Goal: Transaction & Acquisition: Purchase product/service

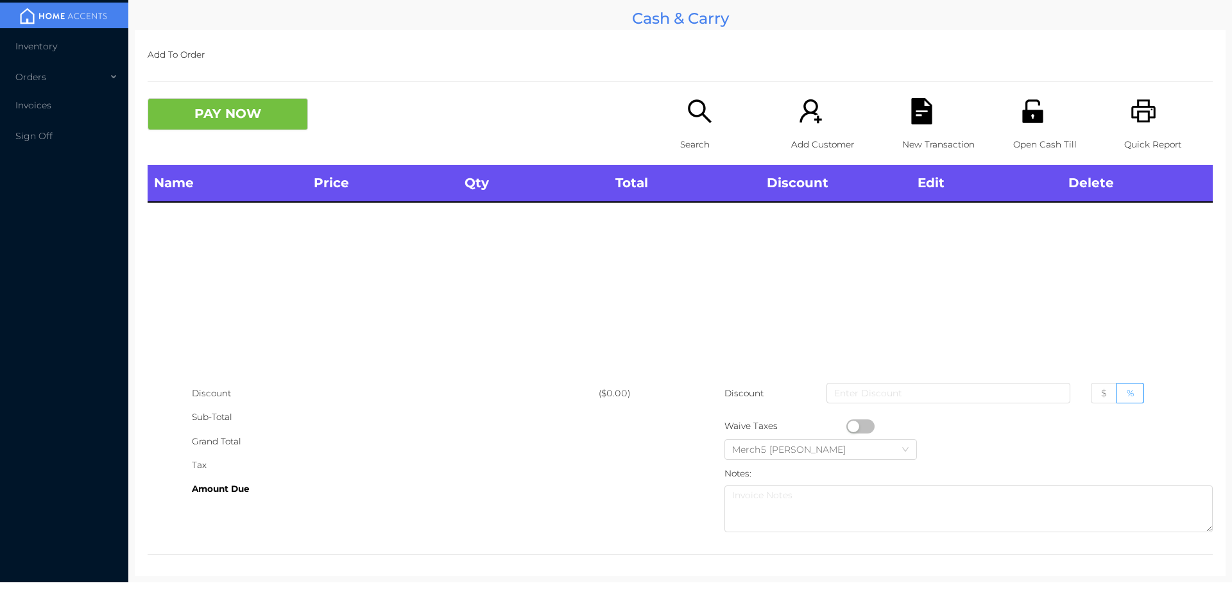
click at [665, 108] on div "PAY NOW" at bounding box center [414, 114] width 532 height 32
click at [707, 112] on icon "icon: search" at bounding box center [699, 111] width 26 height 26
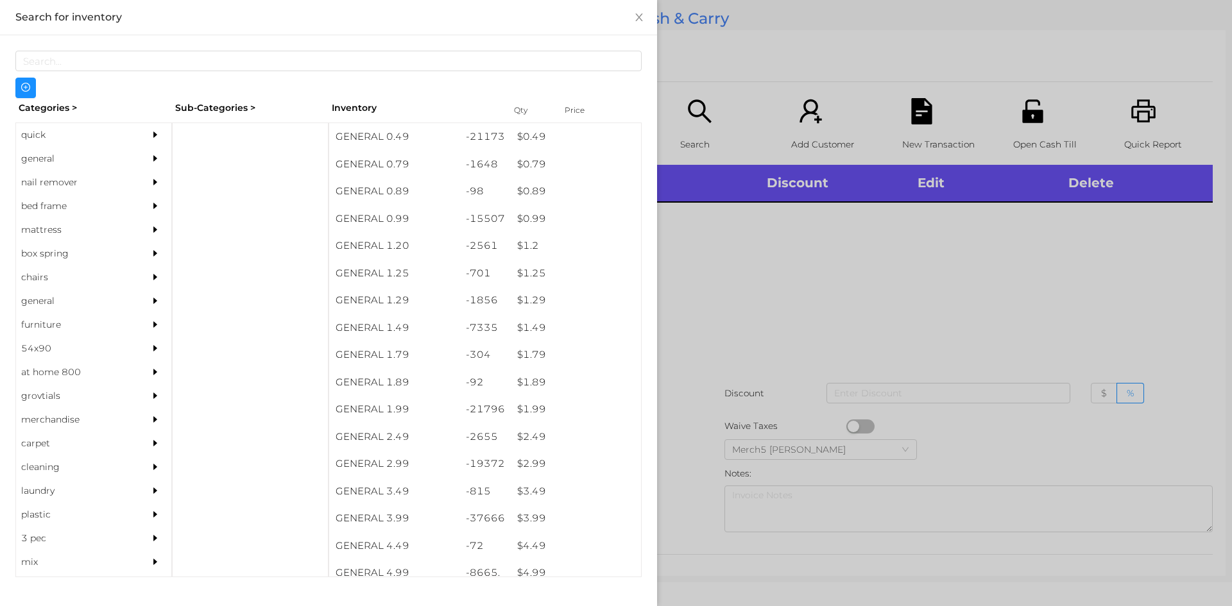
drag, startPoint x: 121, startPoint y: 154, endPoint x: 404, endPoint y: 164, distance: 283.1
click at [126, 158] on div "general" at bounding box center [93, 159] width 155 height 24
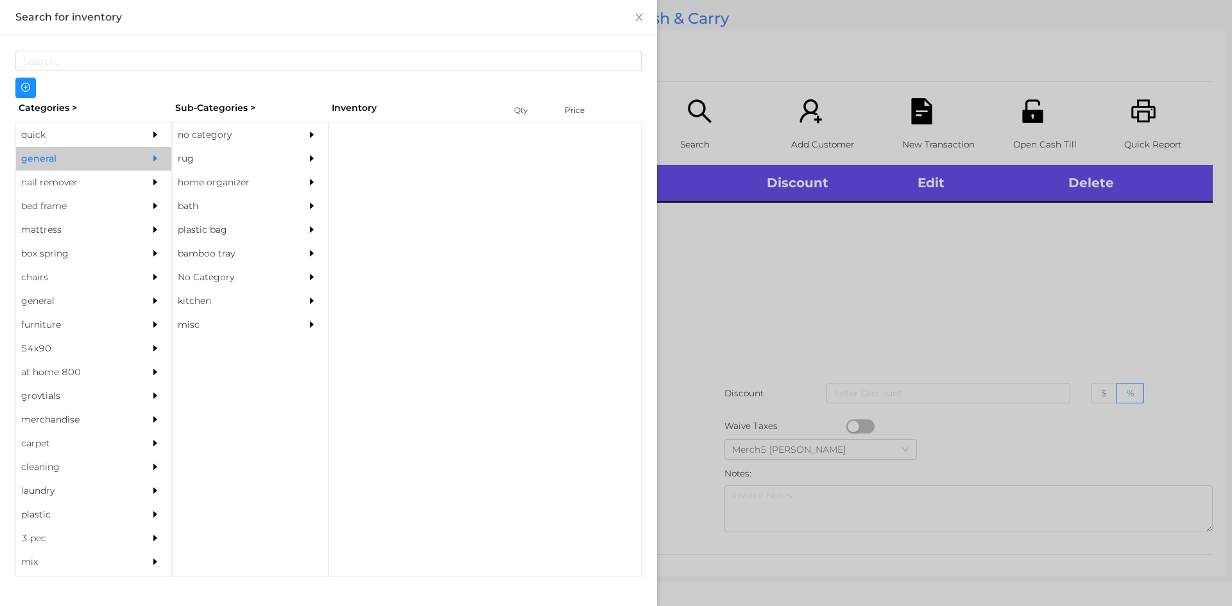
click at [282, 142] on div "no category" at bounding box center [231, 135] width 117 height 24
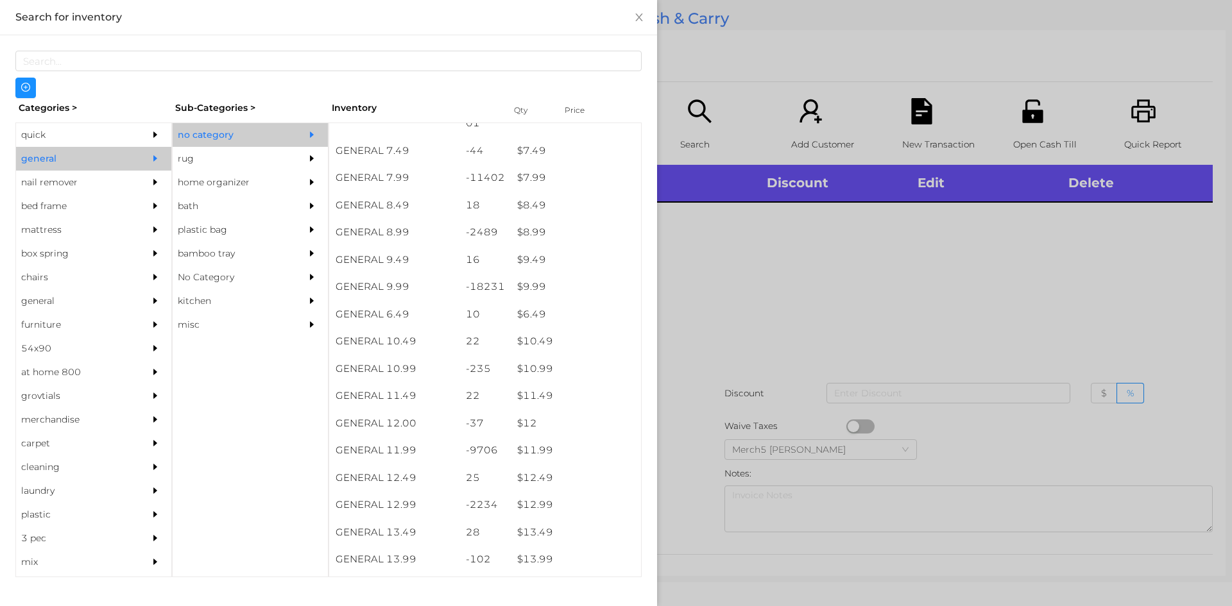
scroll to position [898, 0]
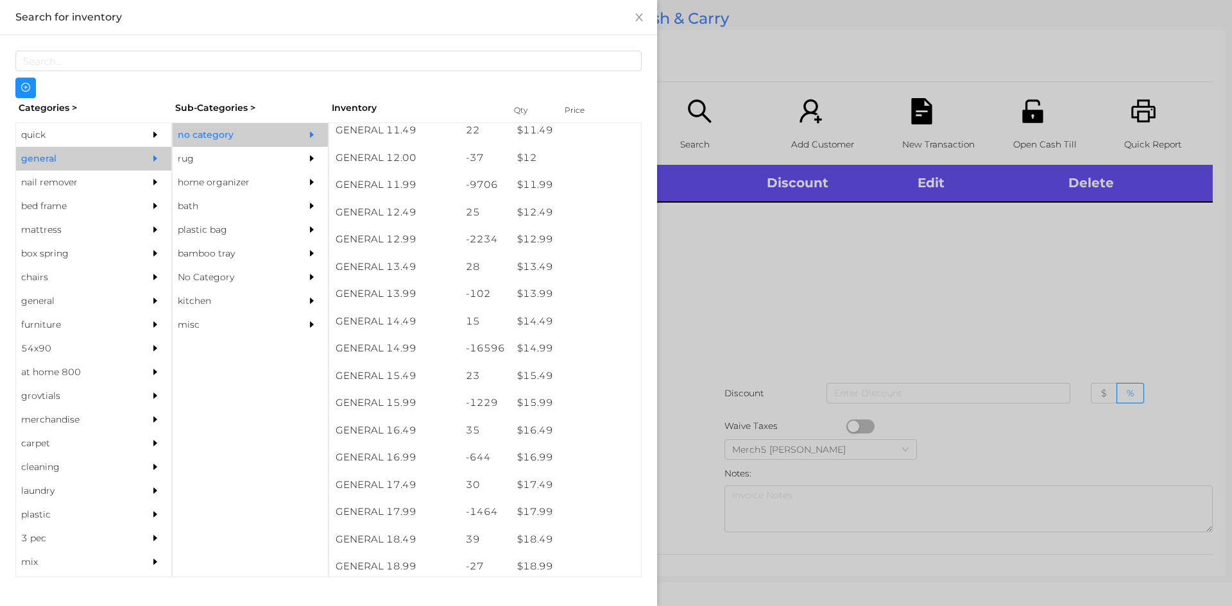
click at [997, 280] on div at bounding box center [616, 303] width 1232 height 606
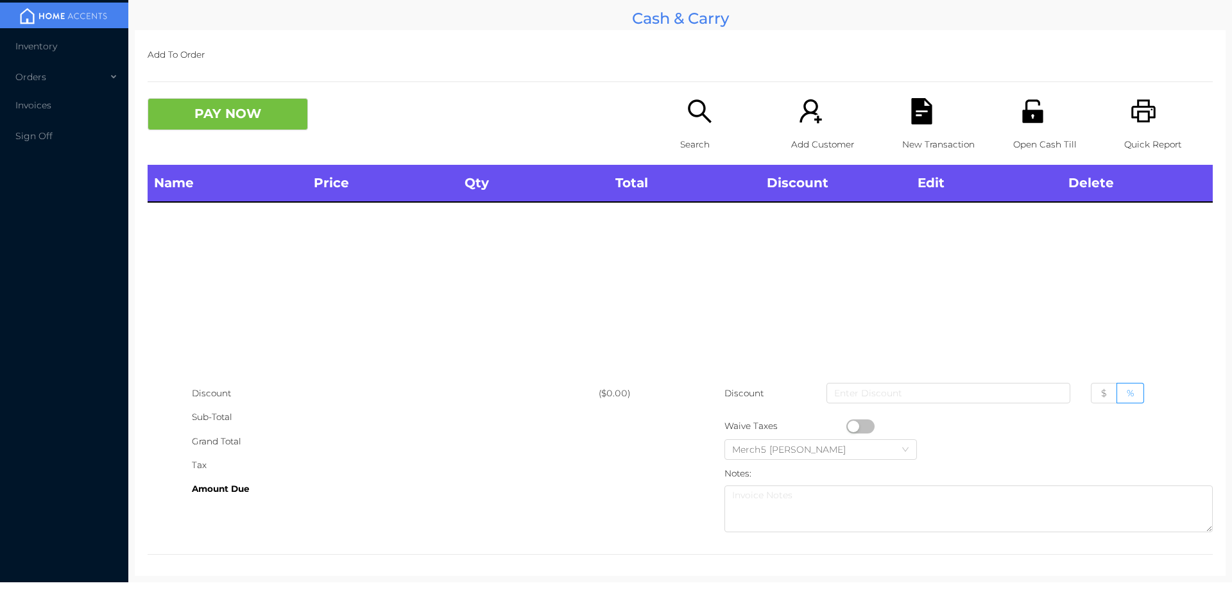
click at [697, 121] on icon "icon: search" at bounding box center [699, 111] width 26 height 26
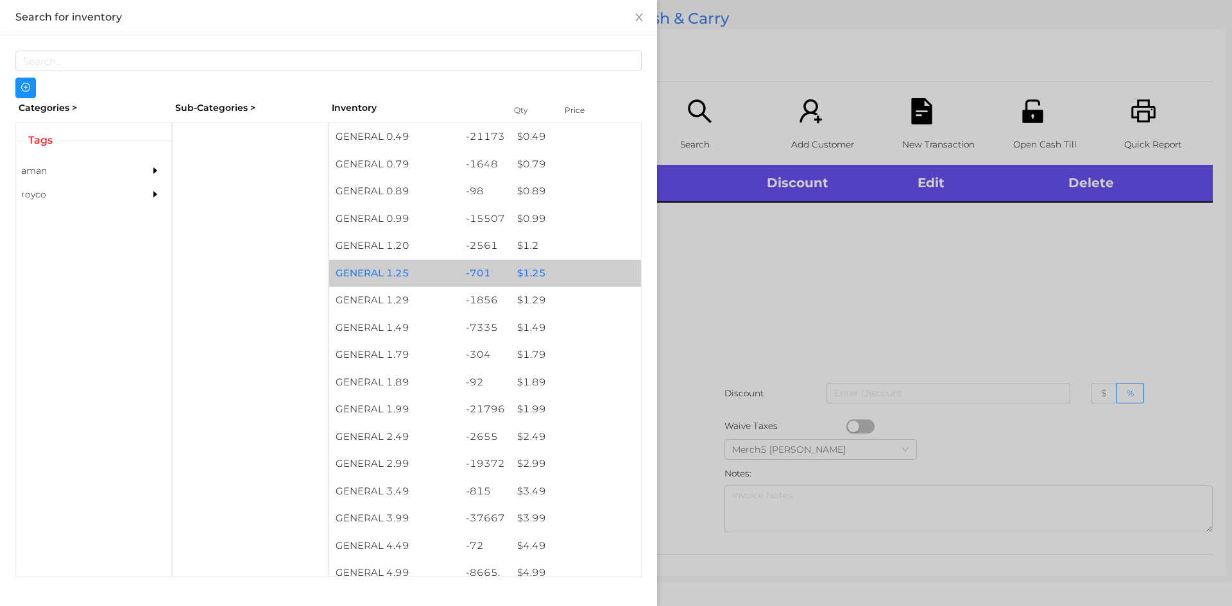
click at [468, 264] on div "-701" at bounding box center [485, 274] width 52 height 28
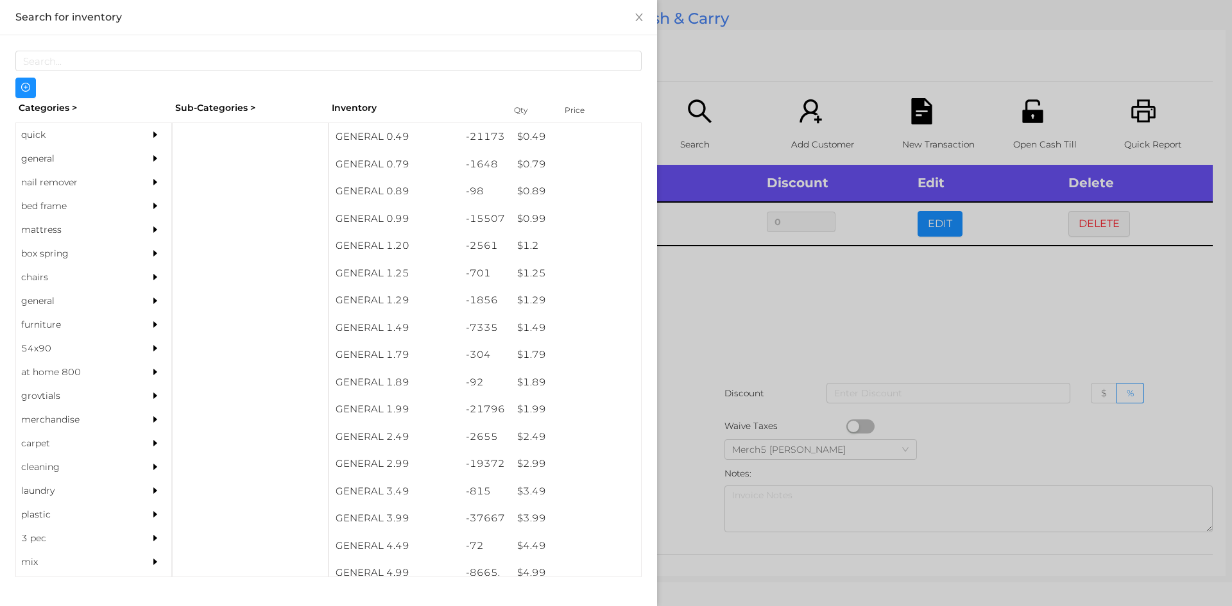
click at [863, 311] on div at bounding box center [616, 303] width 1232 height 606
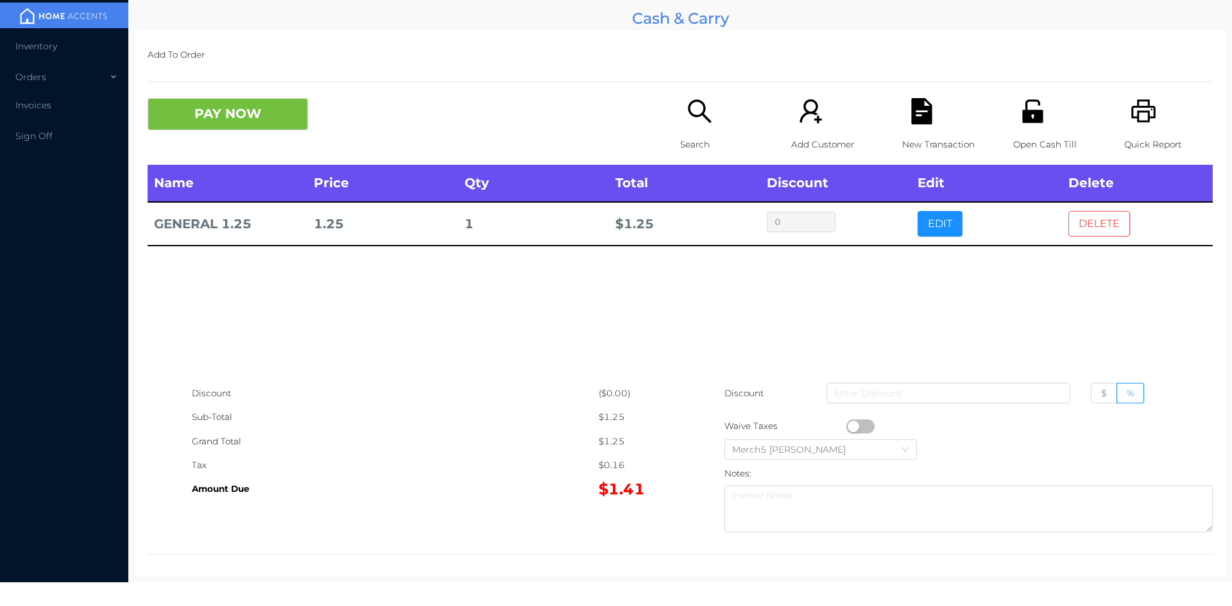
click at [1077, 228] on button "DELETE" at bounding box center [1099, 224] width 62 height 26
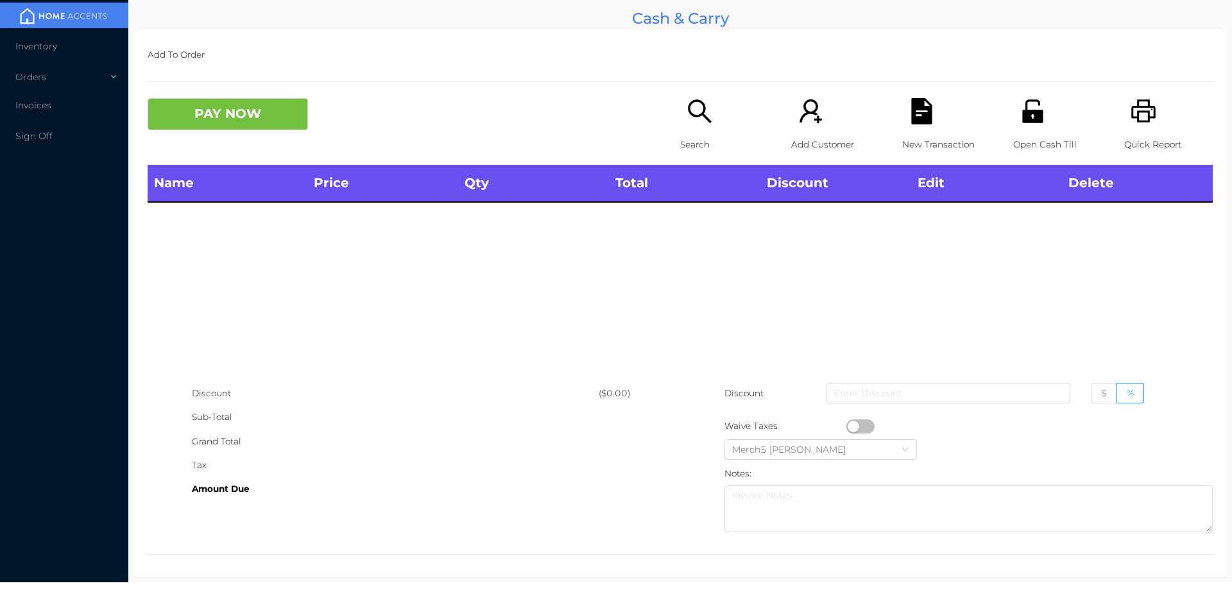
click at [686, 118] on icon "icon: search" at bounding box center [699, 111] width 26 height 26
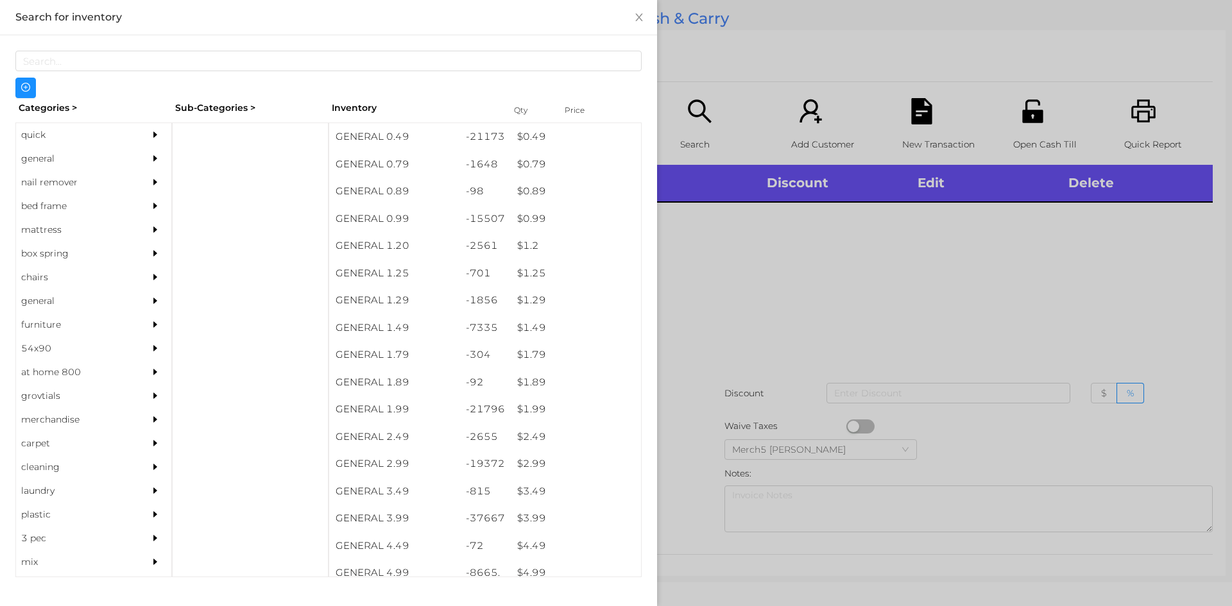
click at [98, 151] on div "general" at bounding box center [74, 159] width 117 height 24
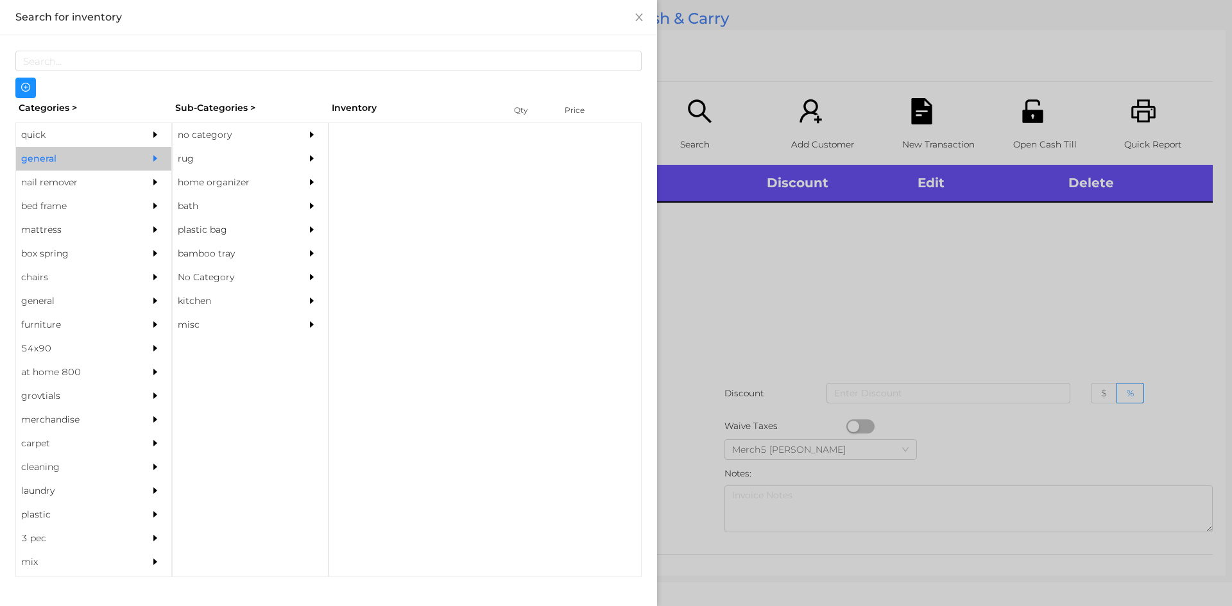
click at [241, 135] on div "no category" at bounding box center [231, 135] width 117 height 24
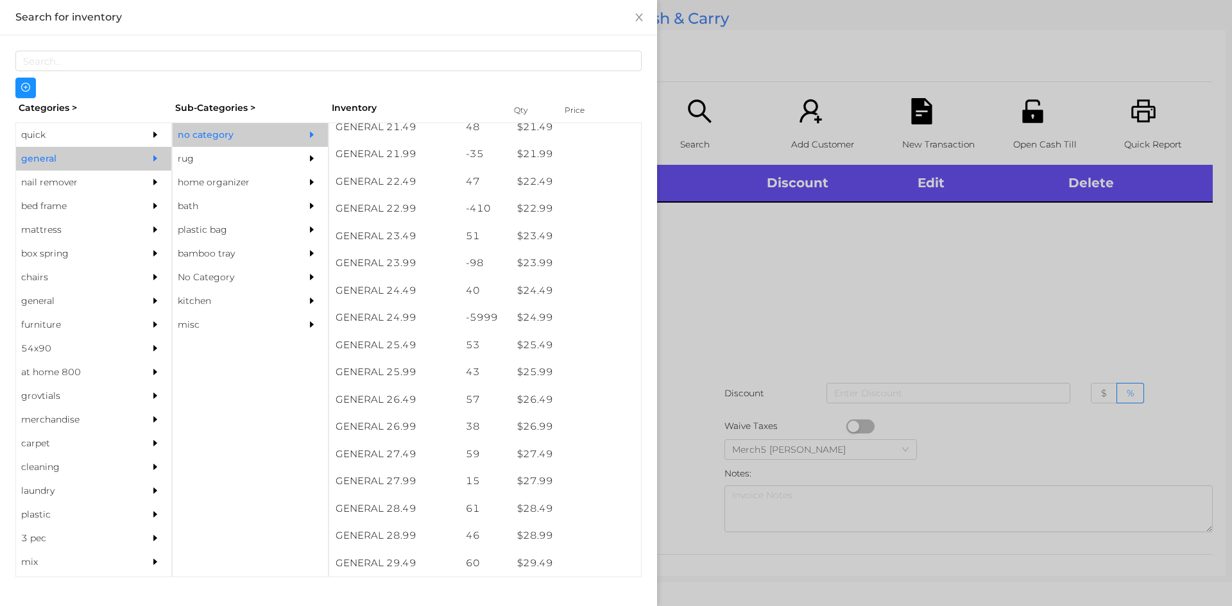
scroll to position [1476, 0]
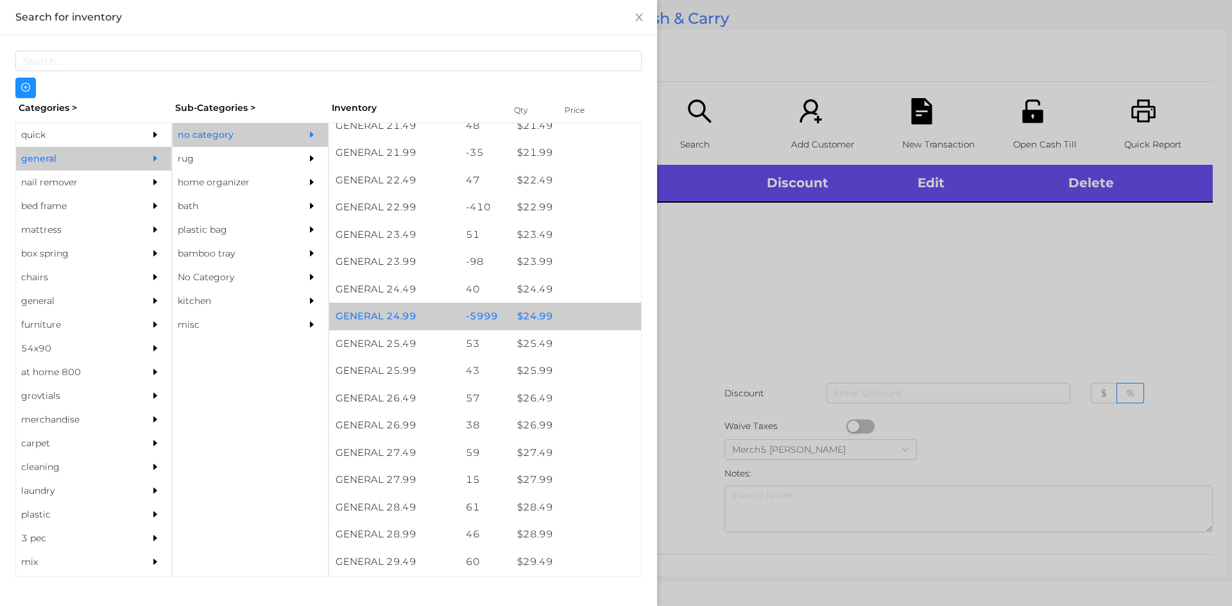
click at [565, 326] on div "$ 24.99" at bounding box center [576, 317] width 130 height 28
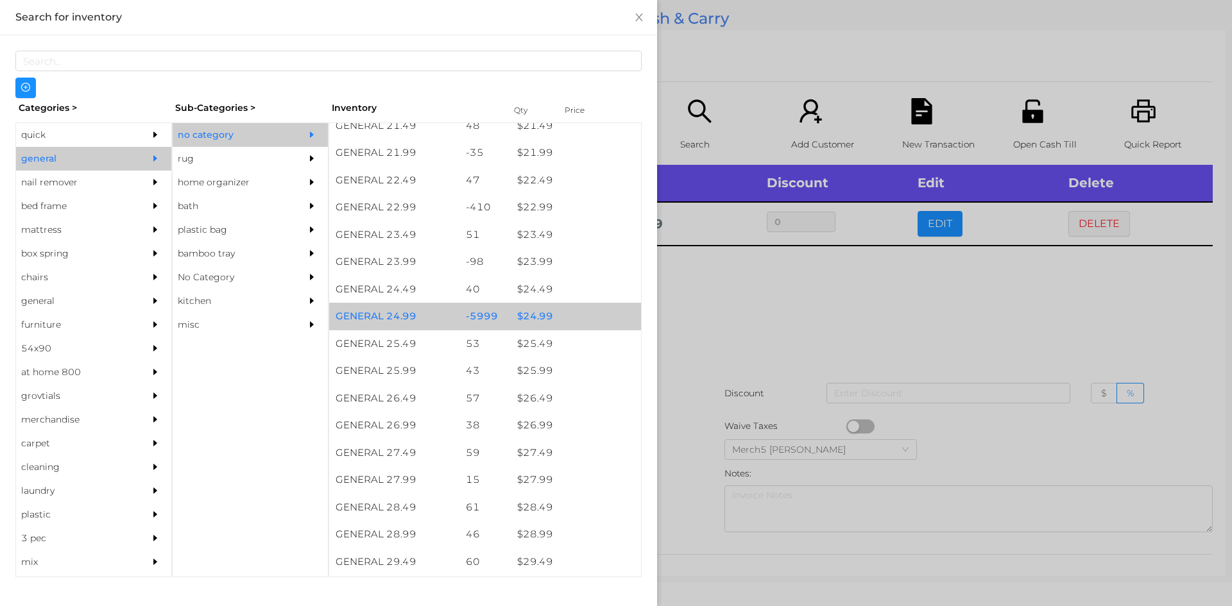
click at [565, 326] on div "$ 24.99" at bounding box center [576, 317] width 130 height 28
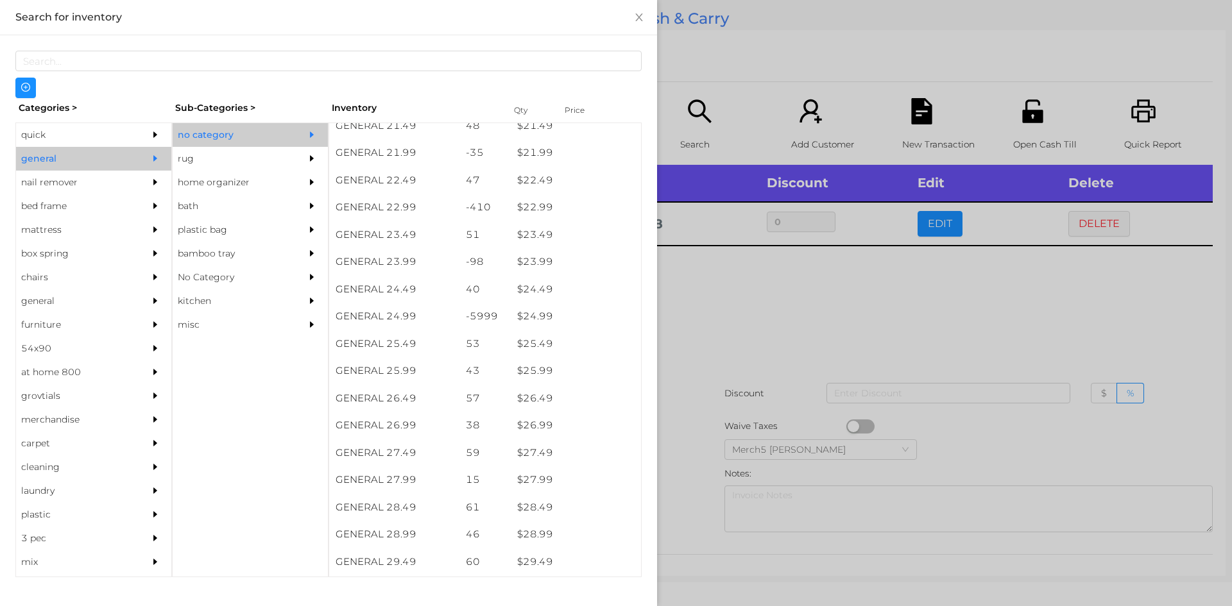
click at [771, 304] on div at bounding box center [616, 303] width 1232 height 606
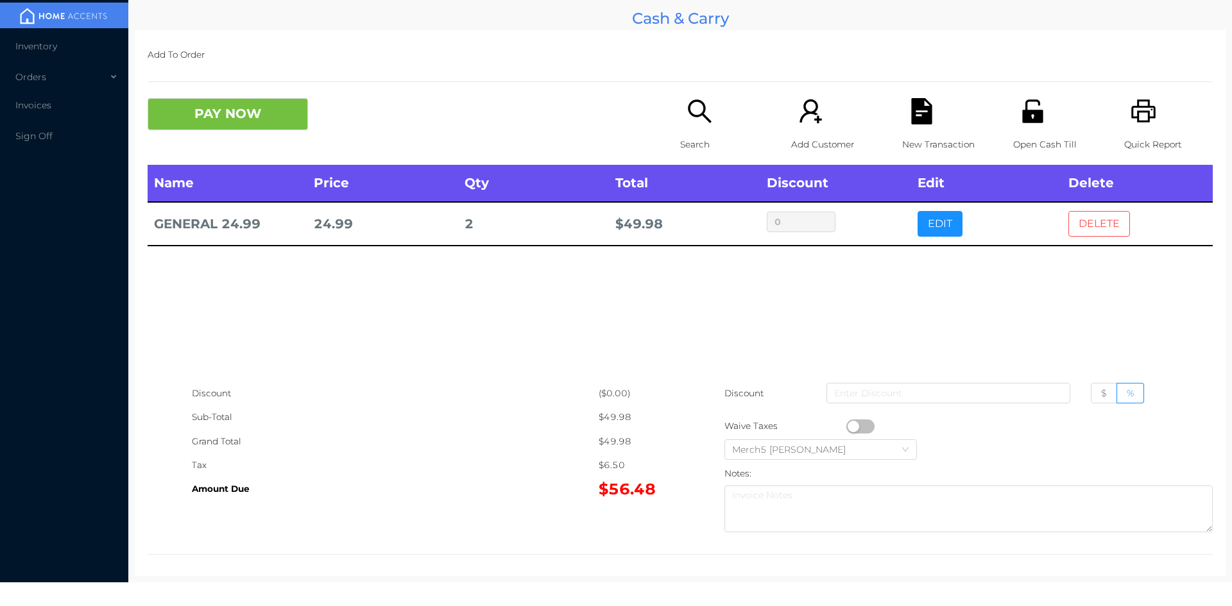
click at [1096, 237] on button "DELETE" at bounding box center [1099, 224] width 62 height 26
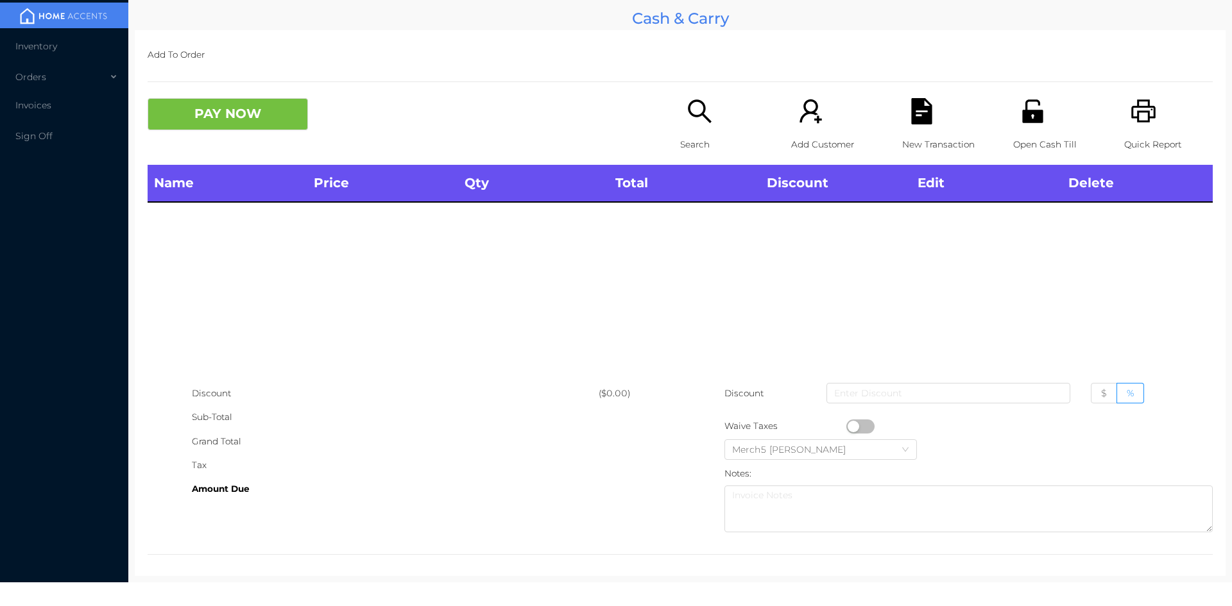
click at [697, 126] on div "Search" at bounding box center [724, 131] width 89 height 67
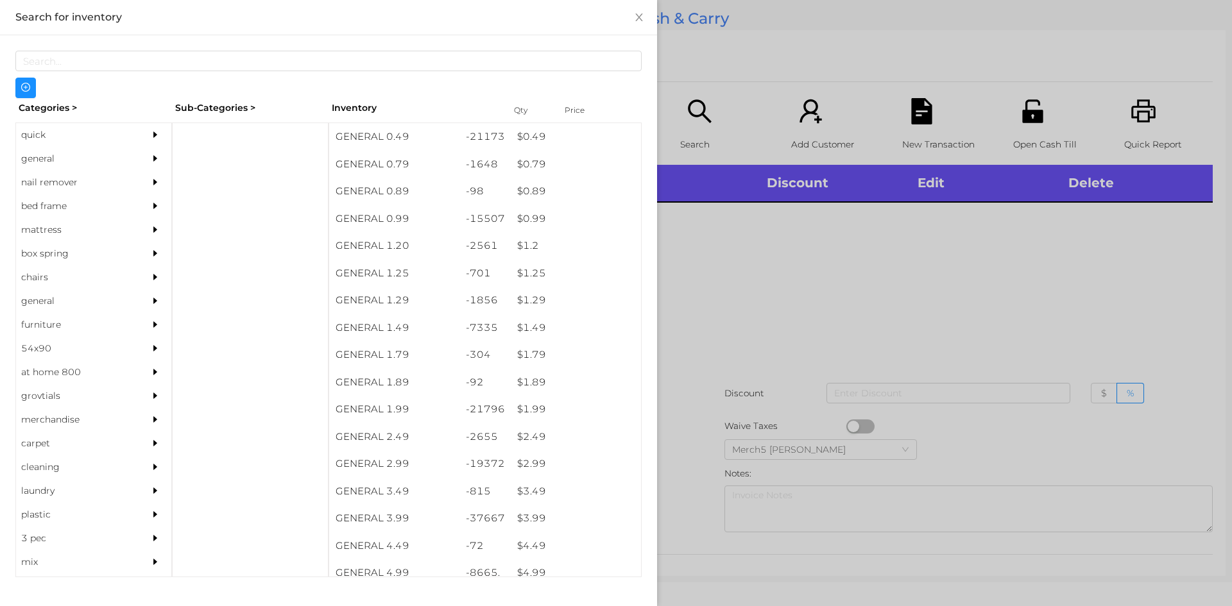
click at [160, 155] on div at bounding box center [159, 159] width 26 height 24
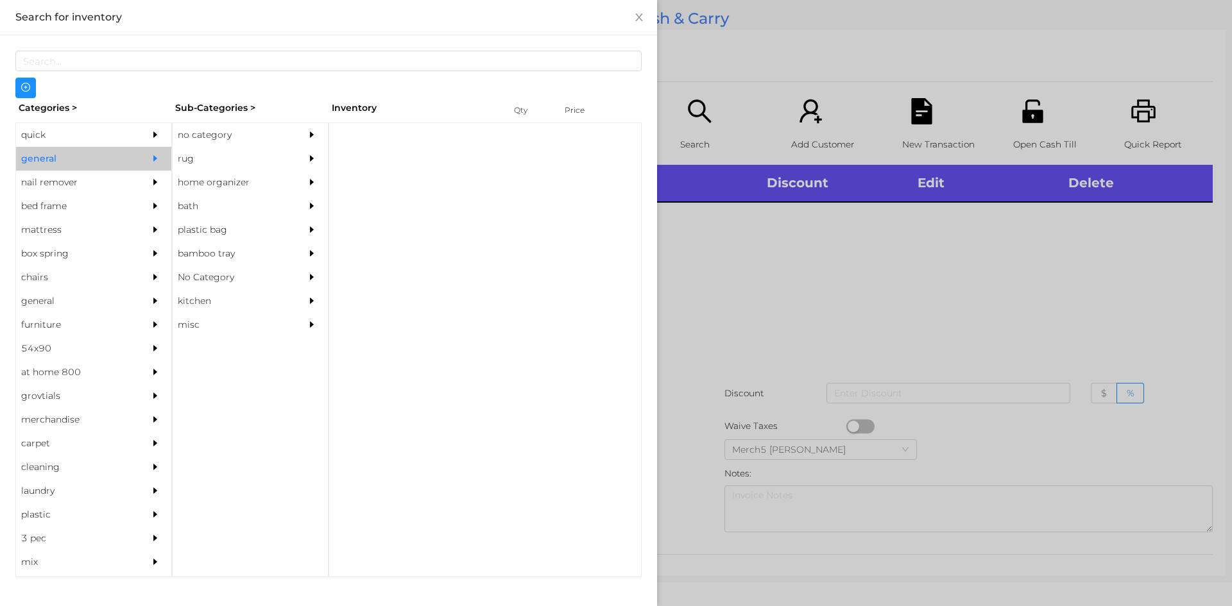
click at [280, 144] on div "no category" at bounding box center [231, 135] width 117 height 24
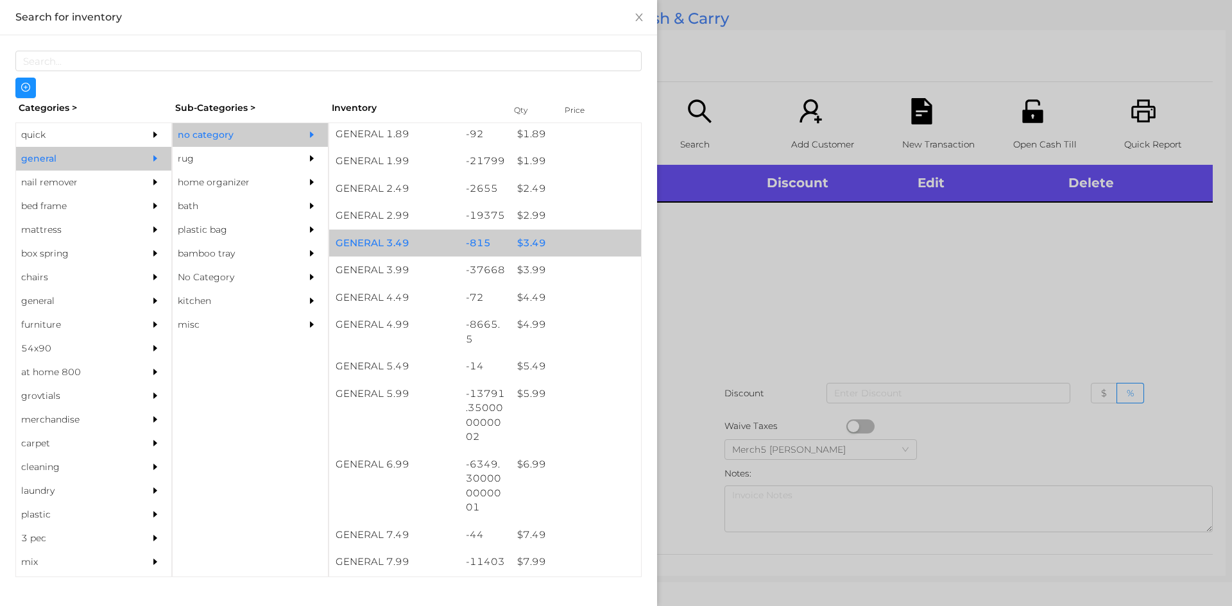
scroll to position [257, 0]
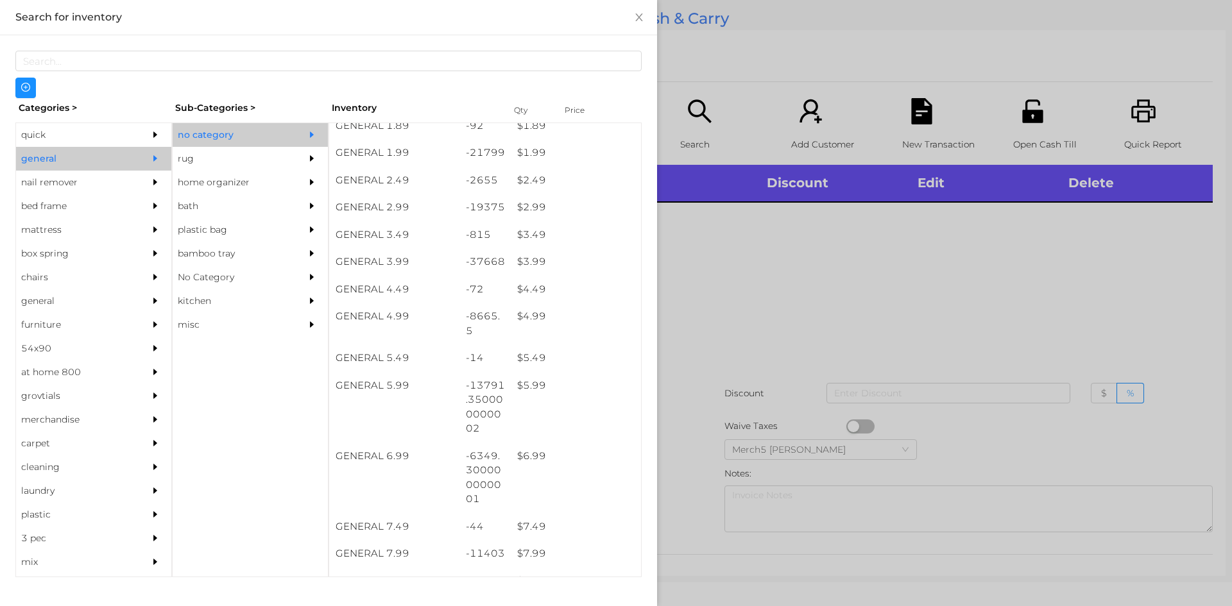
click at [745, 270] on div at bounding box center [616, 303] width 1232 height 606
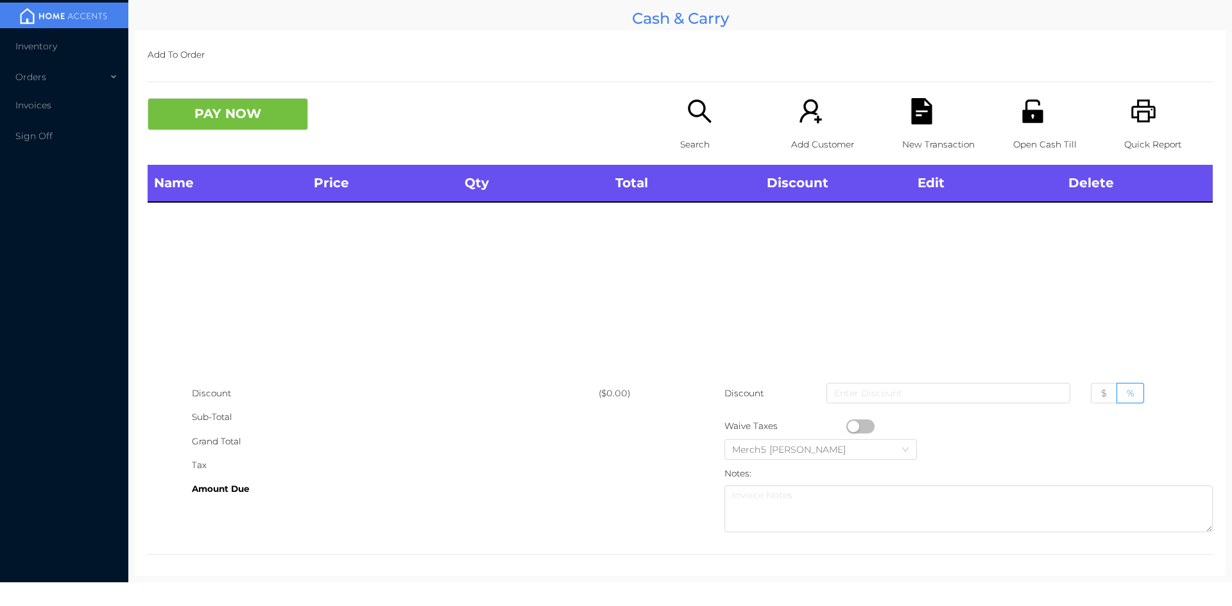
click at [700, 121] on icon "icon: search" at bounding box center [699, 111] width 26 height 26
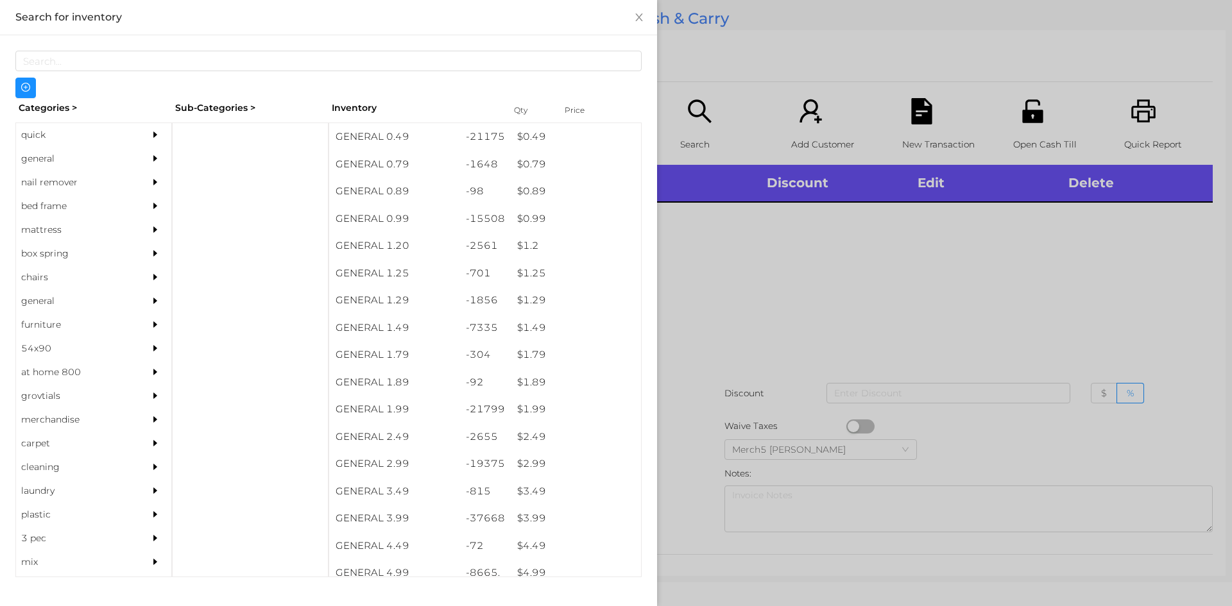
click at [158, 149] on div at bounding box center [159, 159] width 26 height 24
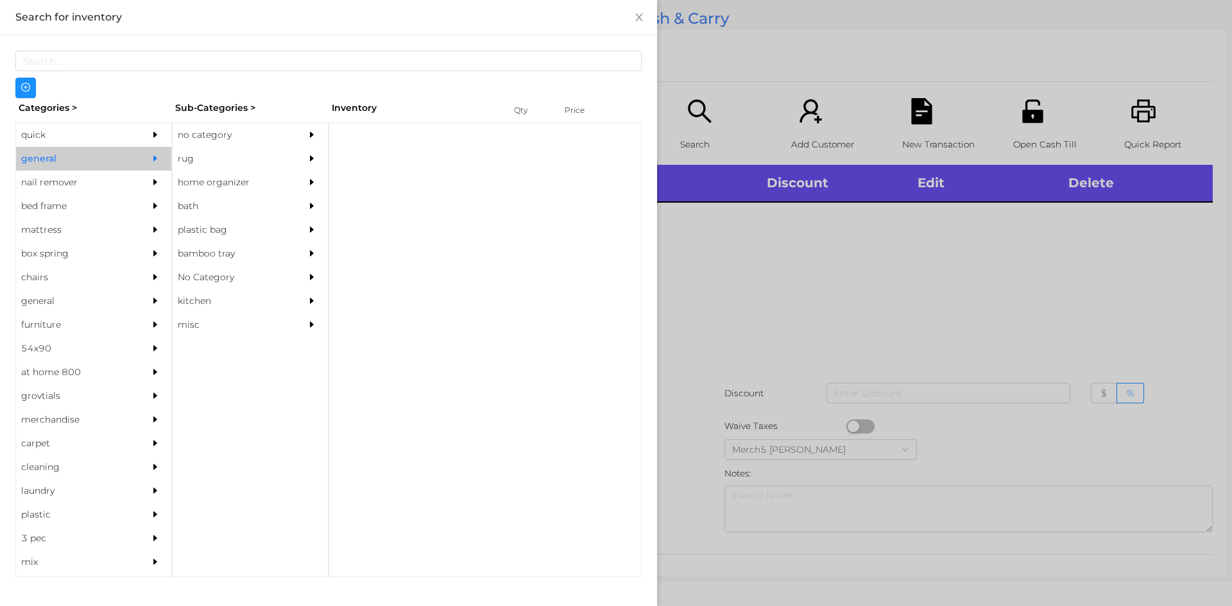
click at [244, 129] on div "no category" at bounding box center [231, 135] width 117 height 24
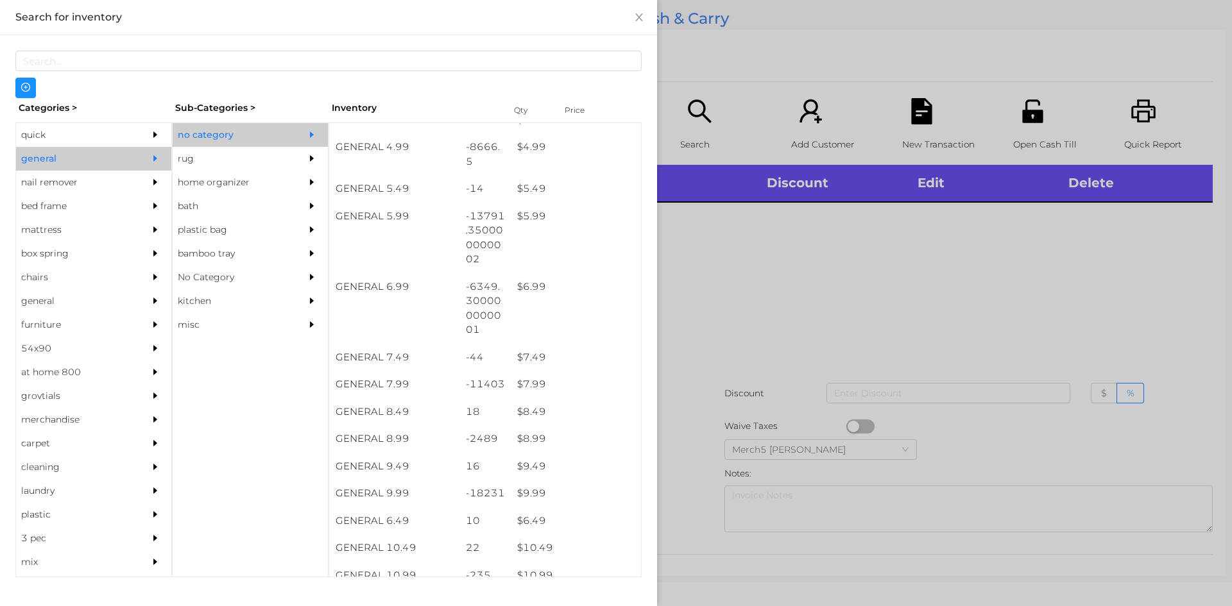
scroll to position [449, 0]
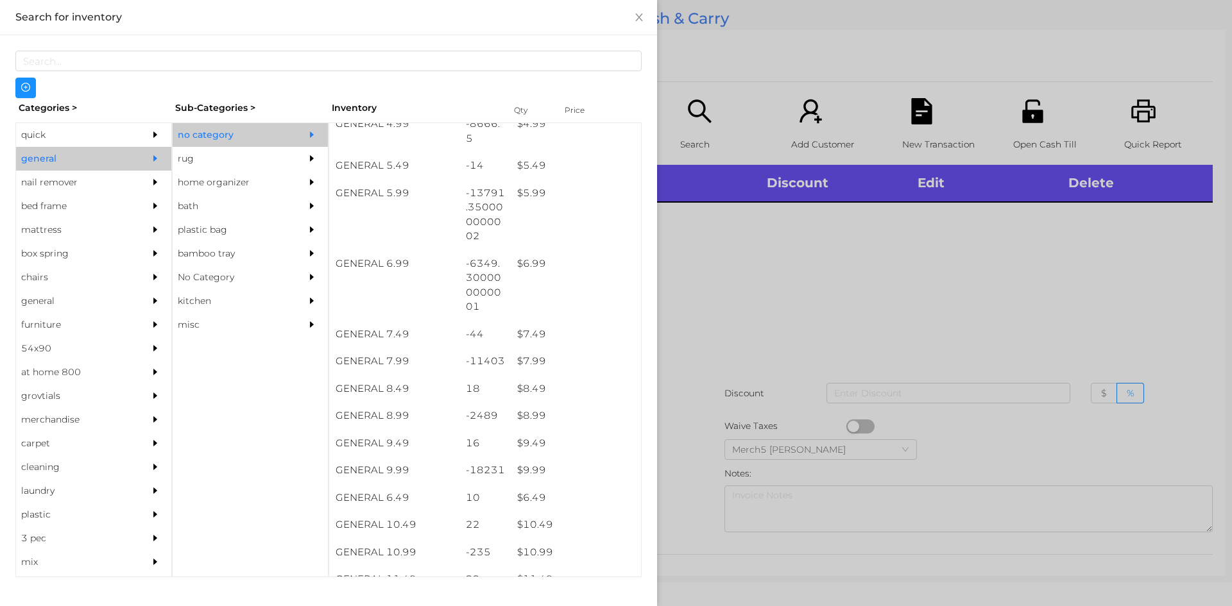
click at [846, 294] on div at bounding box center [616, 303] width 1232 height 606
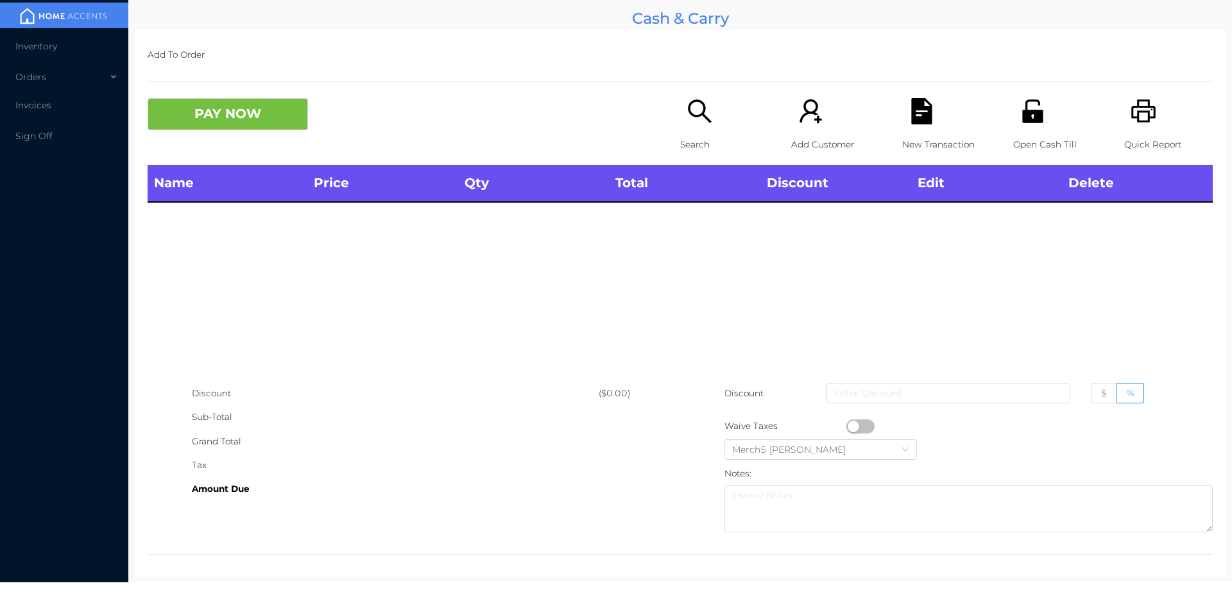
click at [688, 113] on icon "icon: search" at bounding box center [699, 110] width 23 height 23
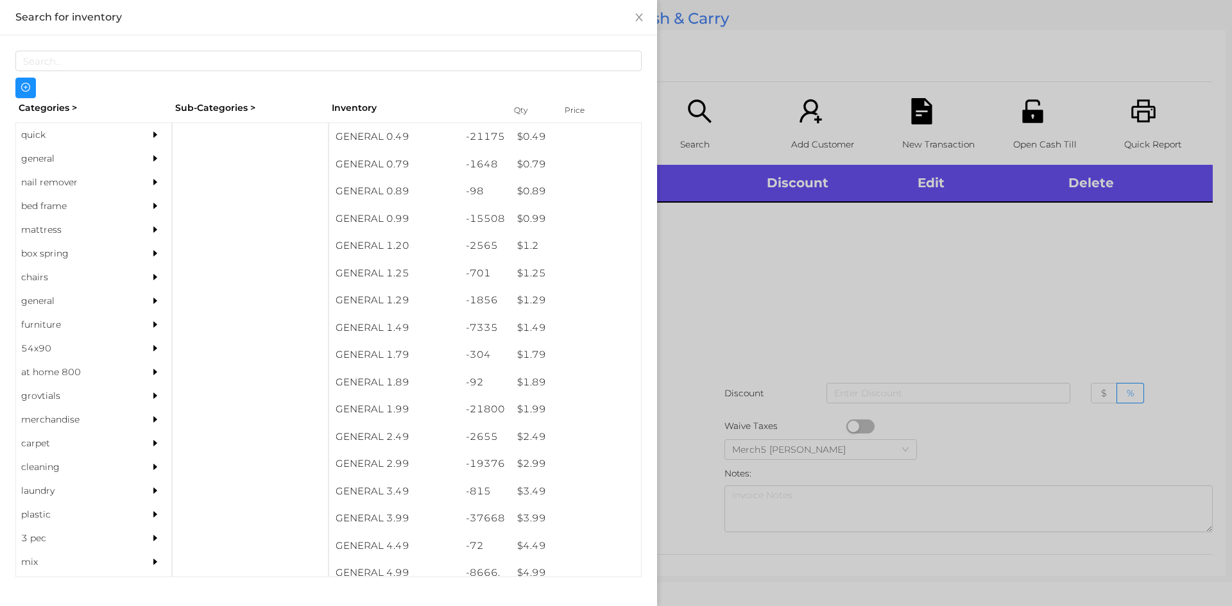
click at [146, 160] on div at bounding box center [159, 159] width 26 height 24
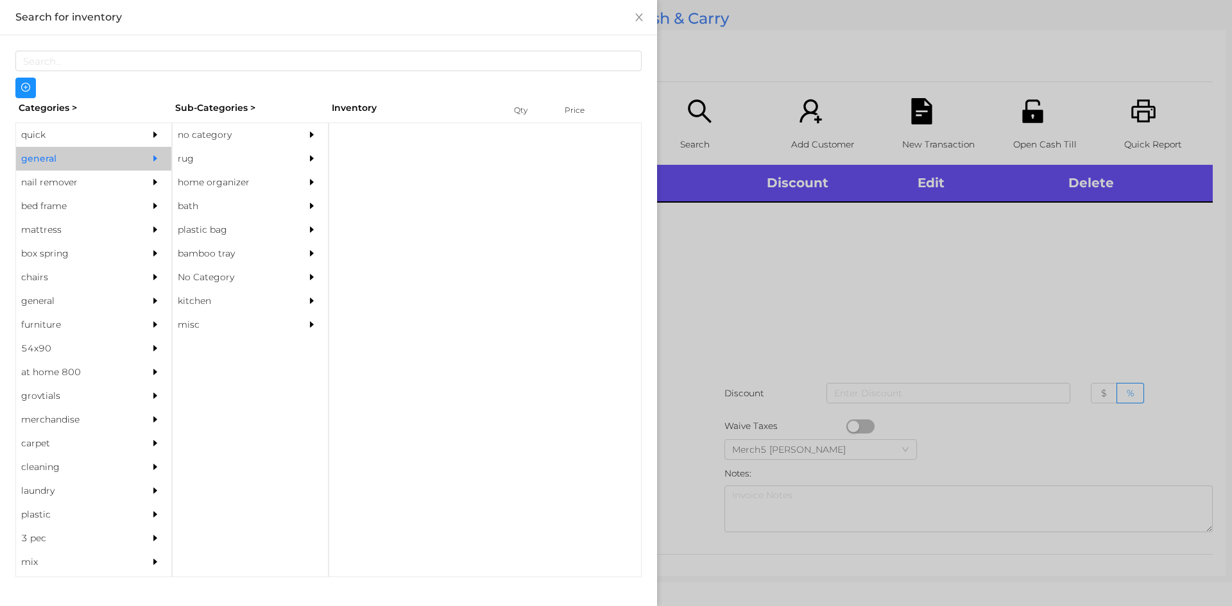
click at [216, 141] on div "no category" at bounding box center [231, 135] width 117 height 24
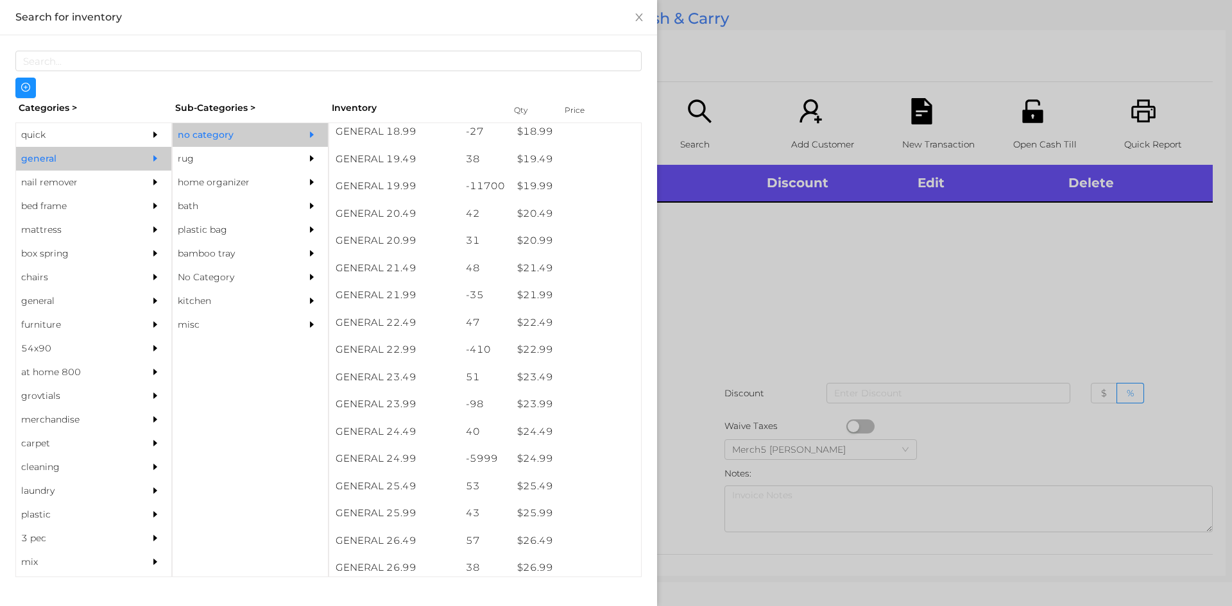
scroll to position [1095, 0]
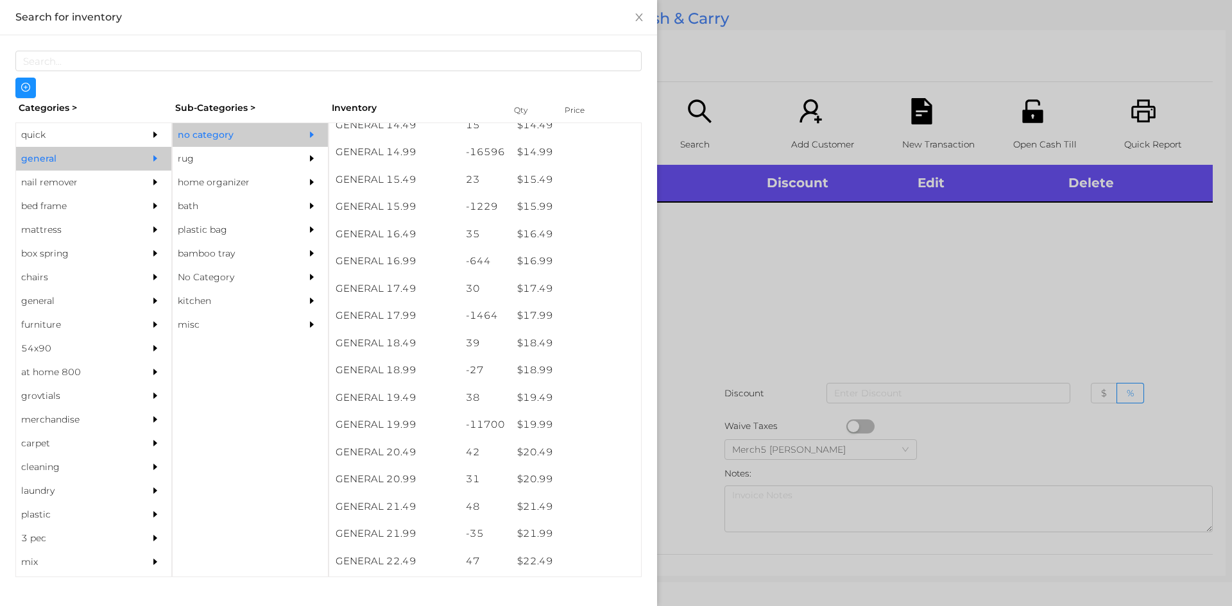
click at [718, 265] on div at bounding box center [616, 303] width 1232 height 606
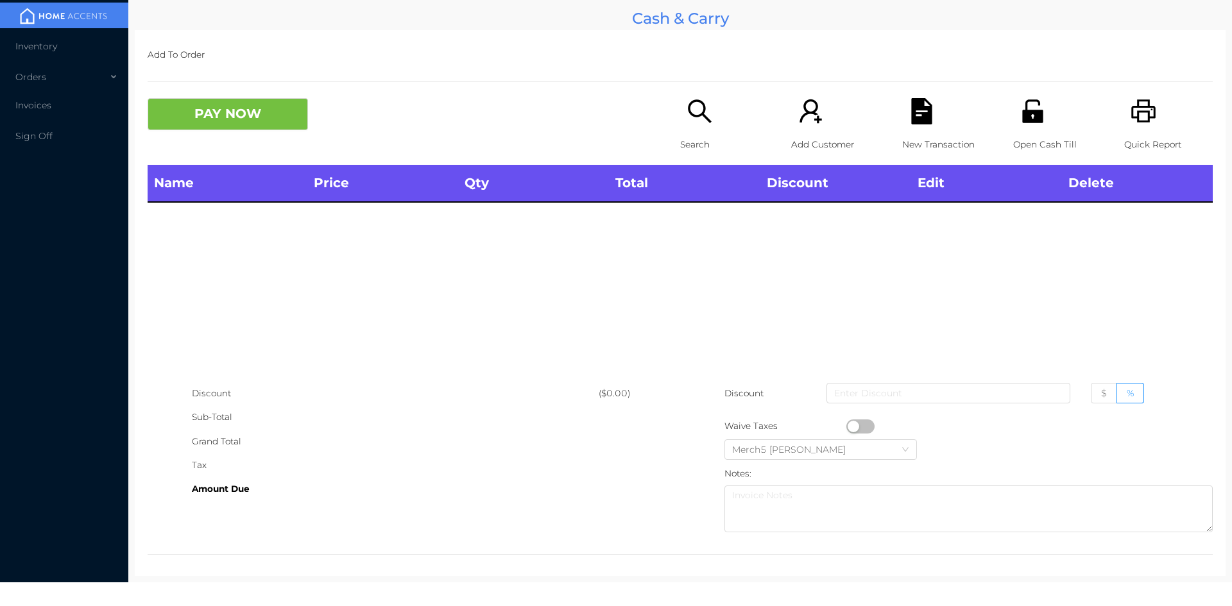
click at [704, 138] on p "Search" at bounding box center [724, 145] width 89 height 24
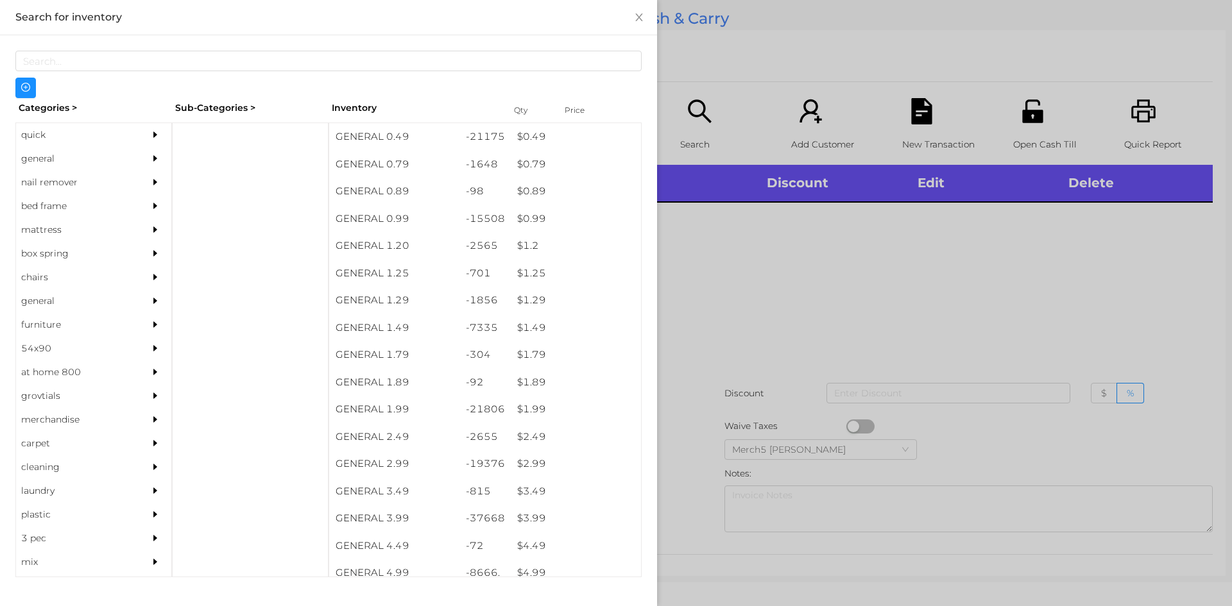
click at [63, 151] on div "general" at bounding box center [74, 159] width 117 height 24
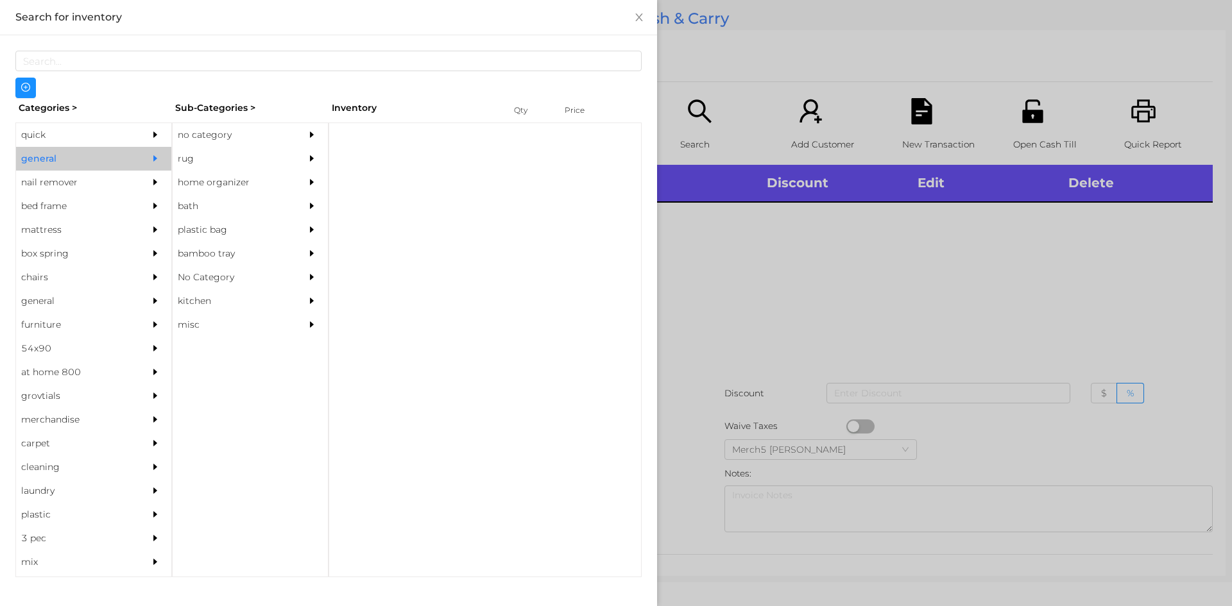
click at [232, 129] on div "no category" at bounding box center [231, 135] width 117 height 24
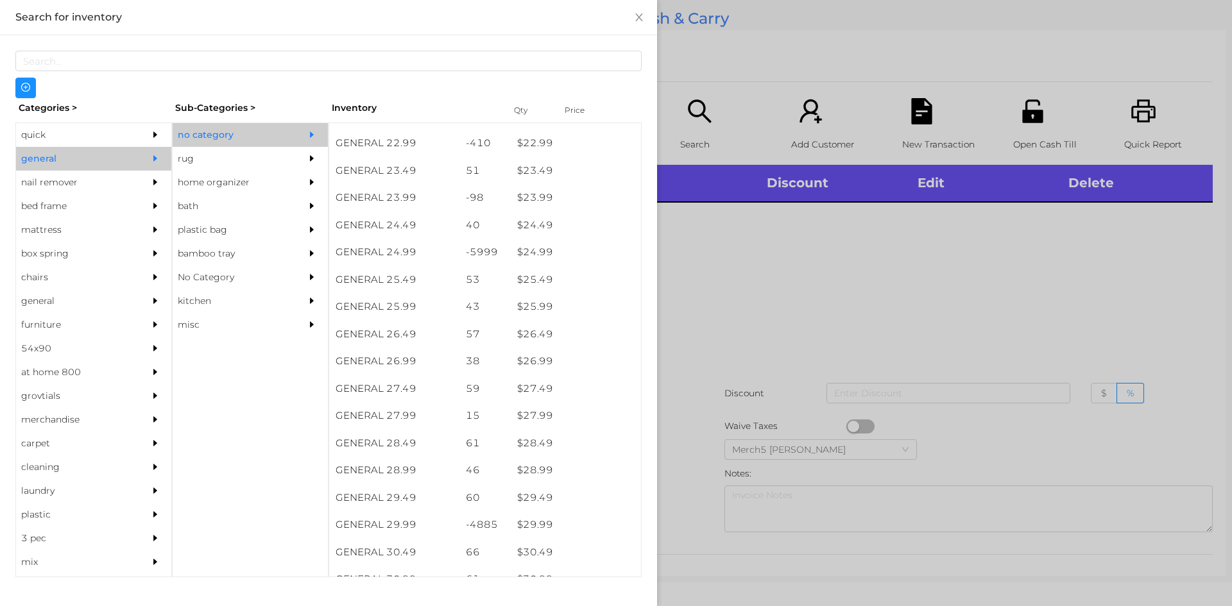
scroll to position [1989, 0]
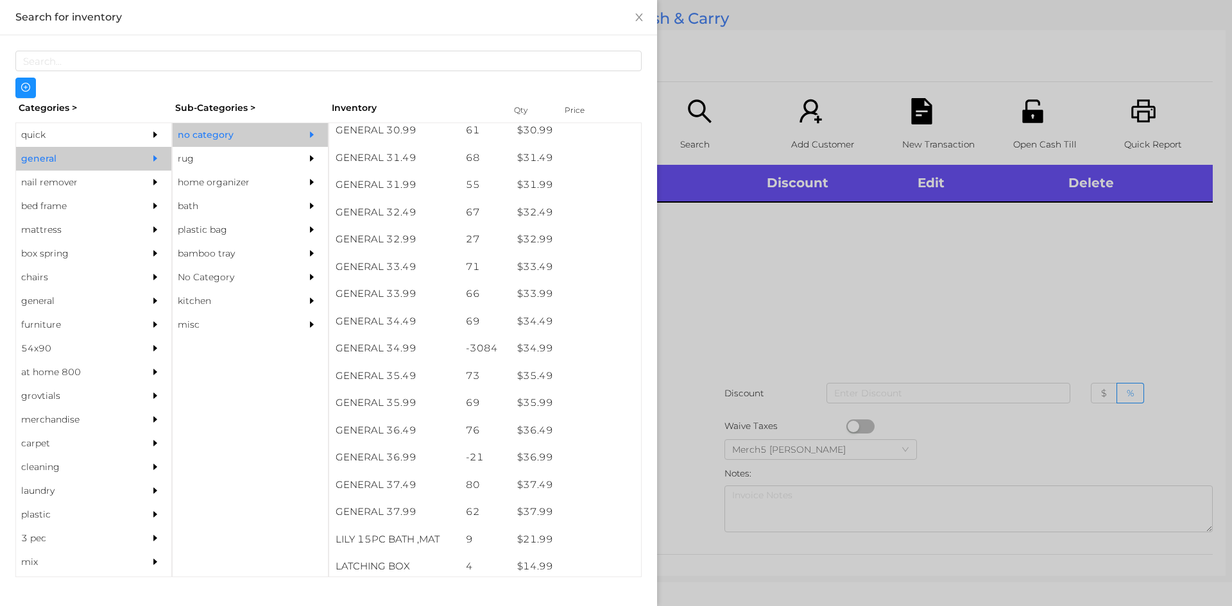
click at [713, 341] on div at bounding box center [616, 303] width 1232 height 606
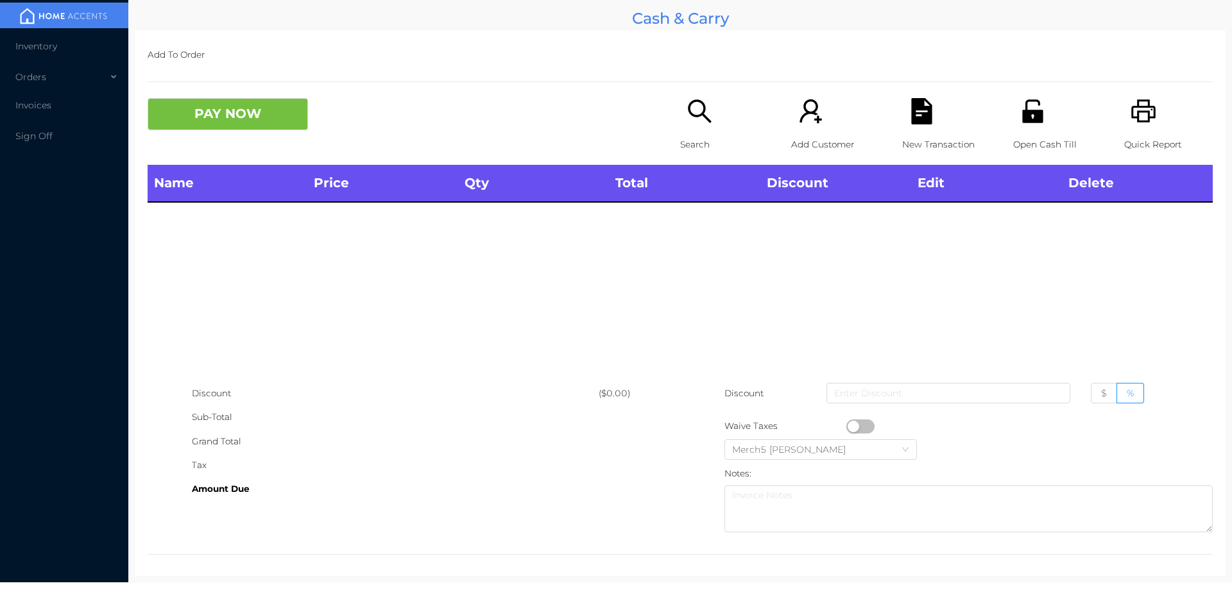
click at [686, 124] on icon "icon: search" at bounding box center [699, 111] width 26 height 26
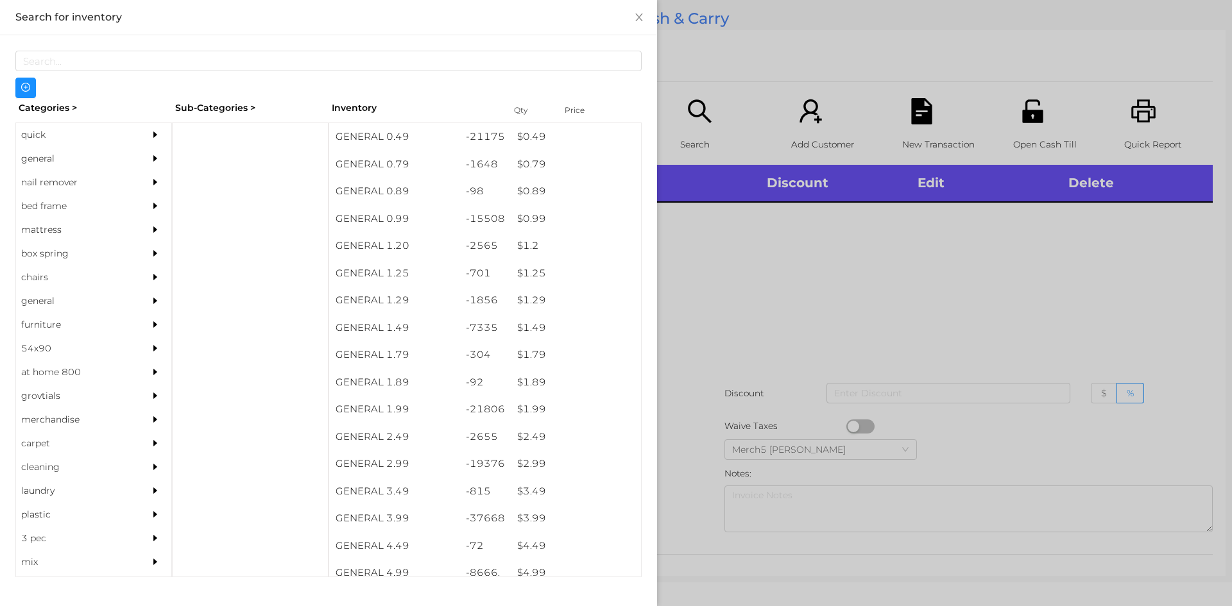
click at [813, 242] on div at bounding box center [616, 303] width 1232 height 606
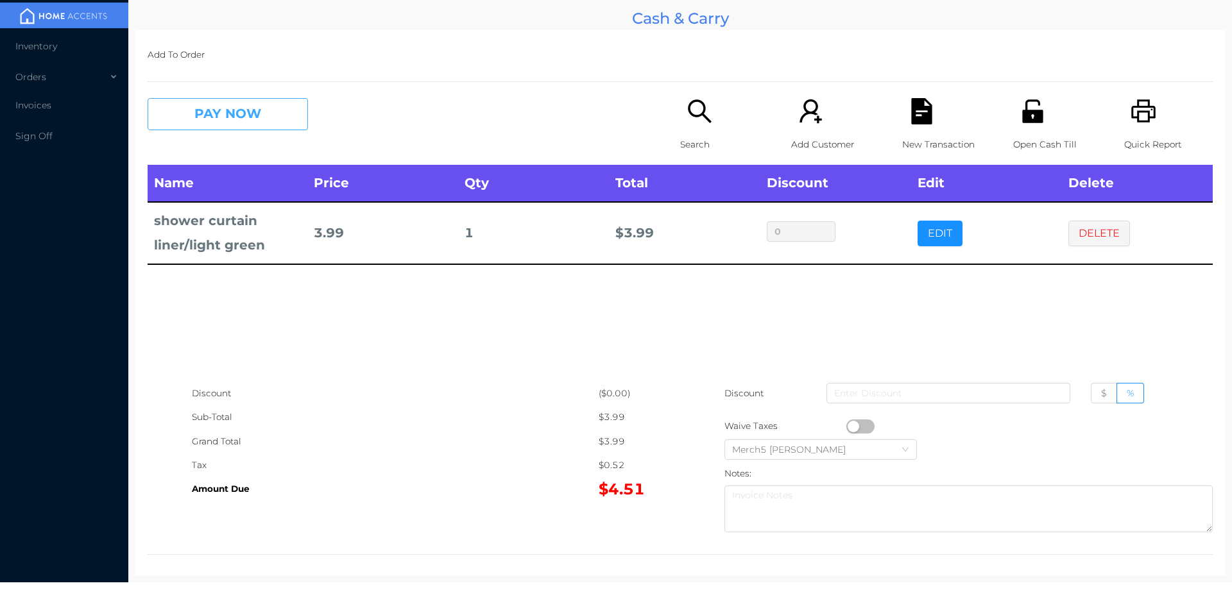
click at [279, 123] on button "PAY NOW" at bounding box center [228, 114] width 160 height 32
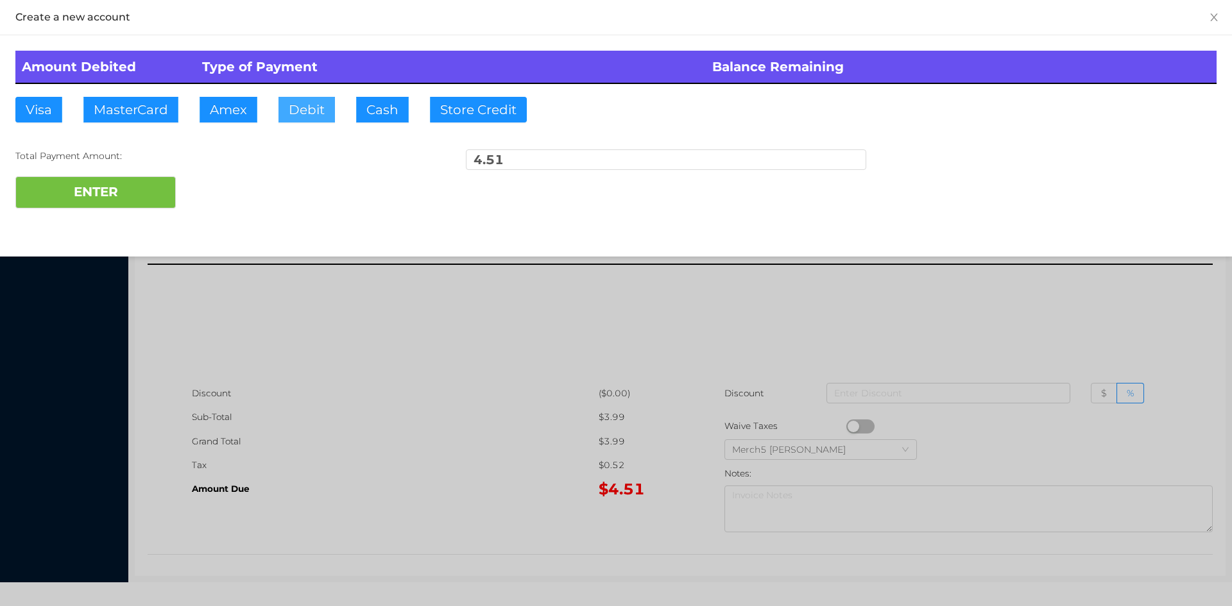
click at [312, 115] on button "Debit" at bounding box center [306, 110] width 56 height 26
click at [152, 190] on button "ENTER" at bounding box center [95, 192] width 160 height 32
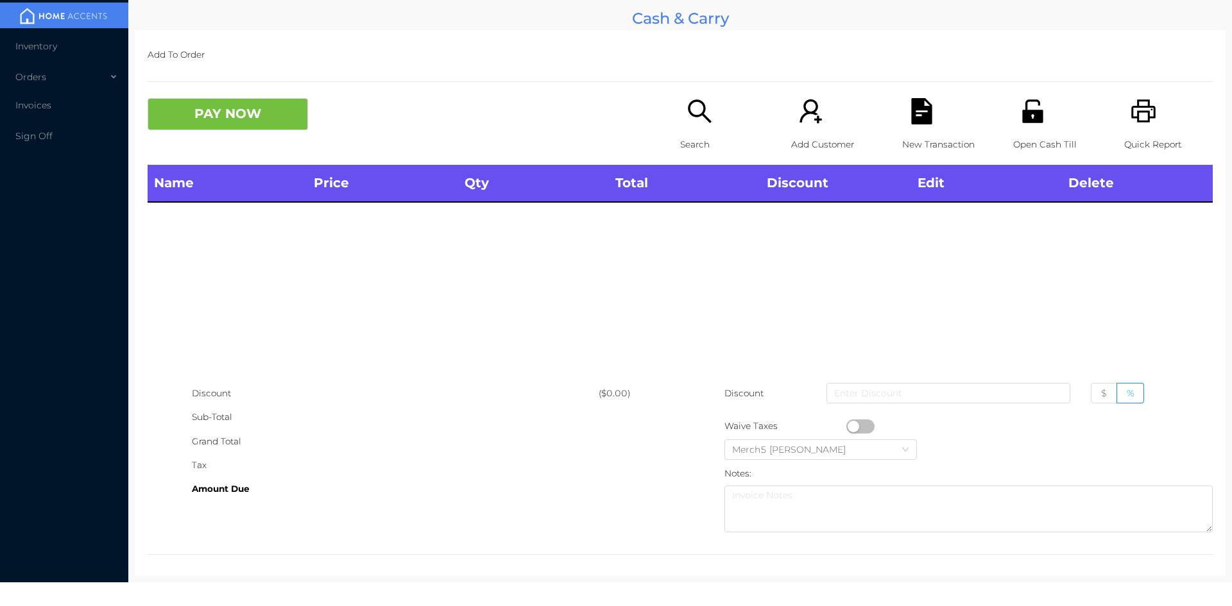
click at [724, 128] on div "Search" at bounding box center [724, 131] width 89 height 67
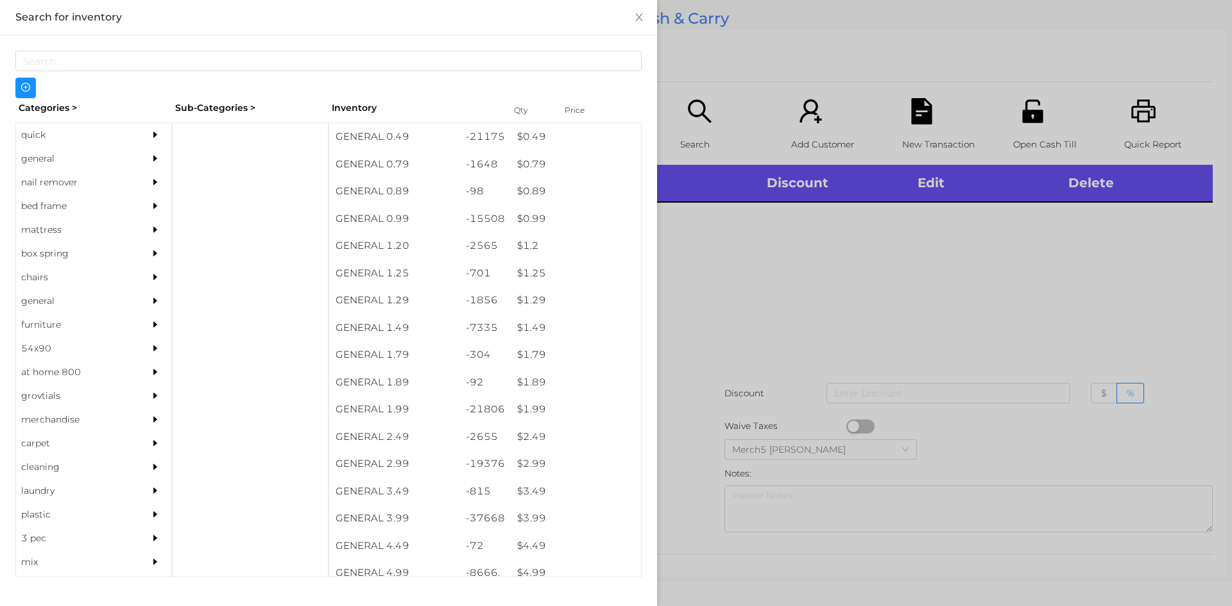
click at [127, 153] on div "general" at bounding box center [93, 159] width 155 height 24
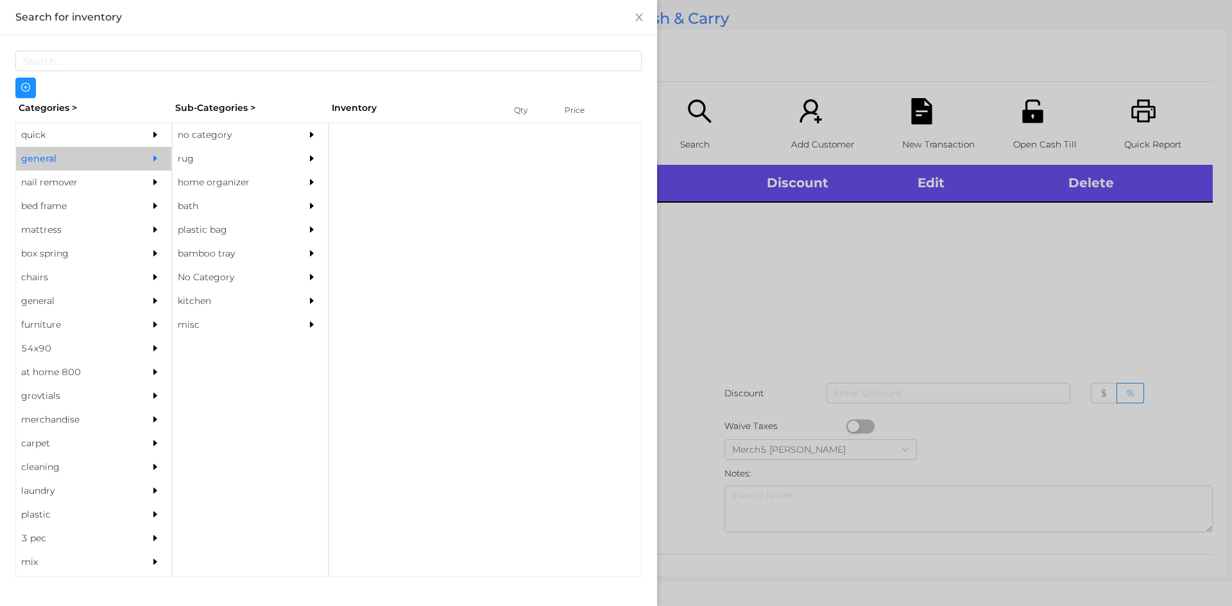
click at [217, 141] on div "no category" at bounding box center [231, 135] width 117 height 24
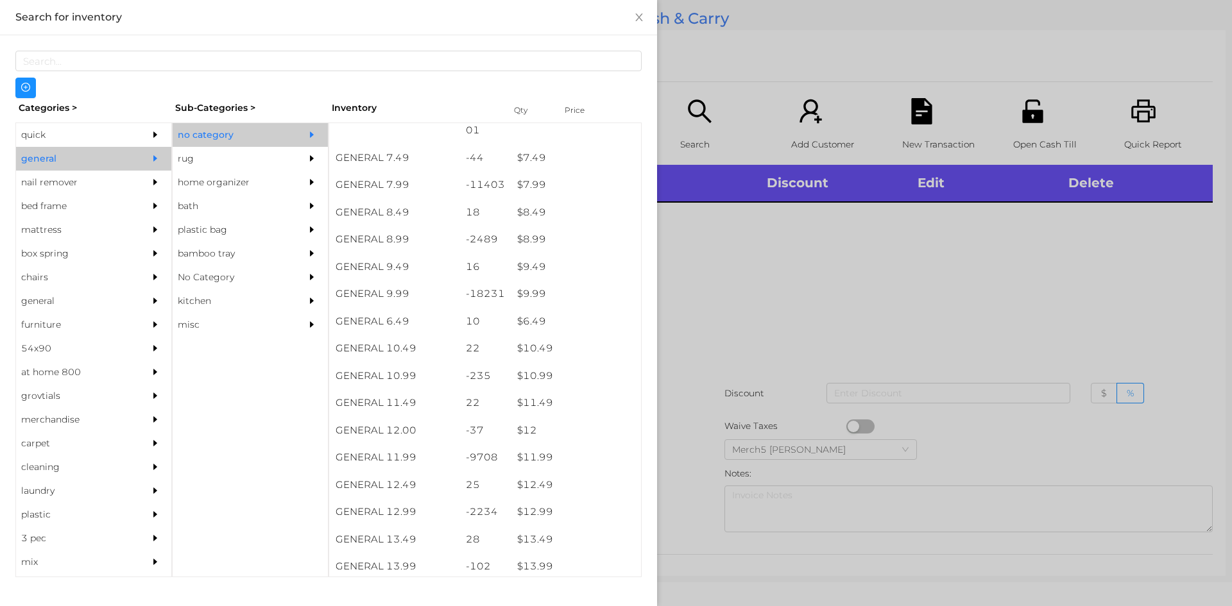
scroll to position [770, 0]
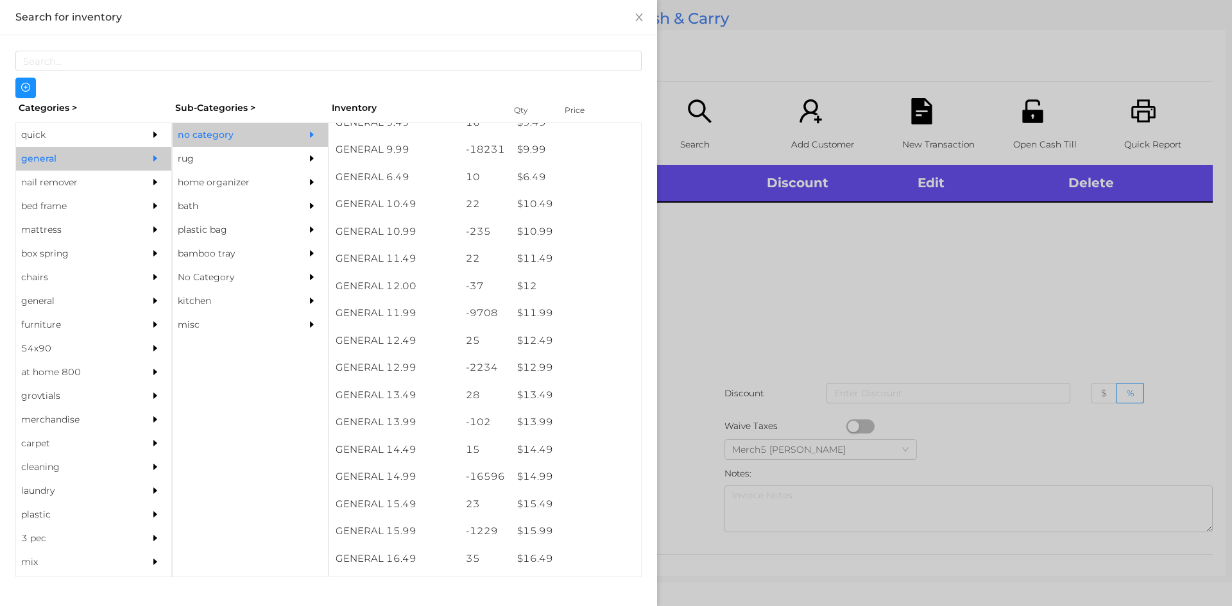
click at [989, 266] on div at bounding box center [616, 303] width 1232 height 606
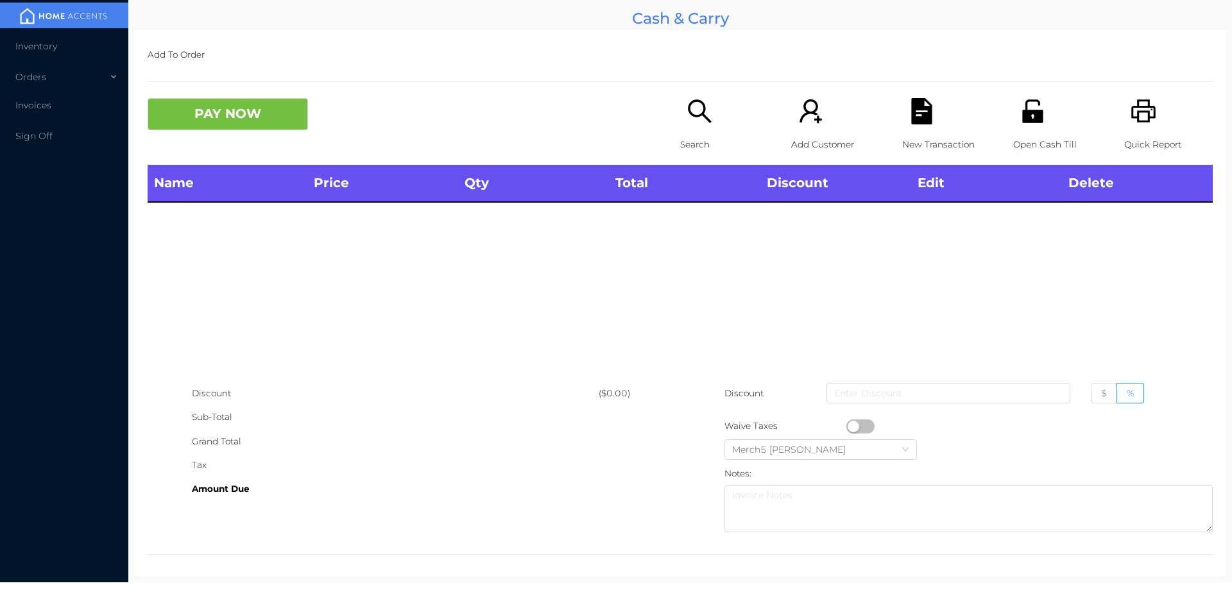
click at [1141, 114] on icon "icon: printer" at bounding box center [1143, 111] width 26 height 26
click at [711, 126] on div "Search" at bounding box center [724, 131] width 89 height 67
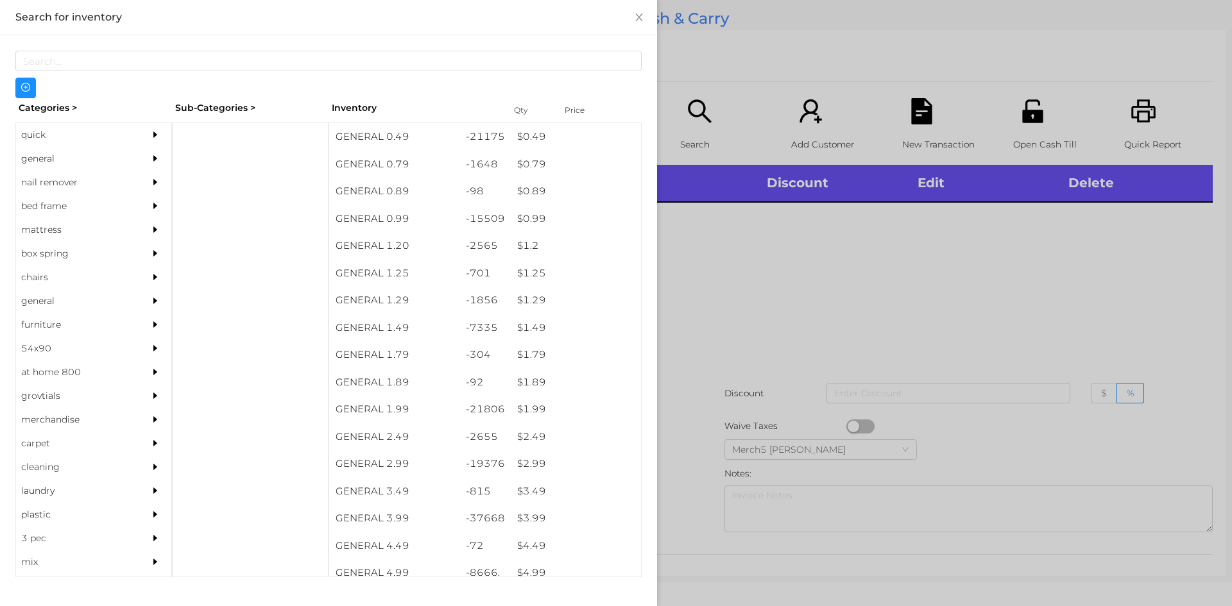
click at [146, 145] on div at bounding box center [159, 135] width 26 height 24
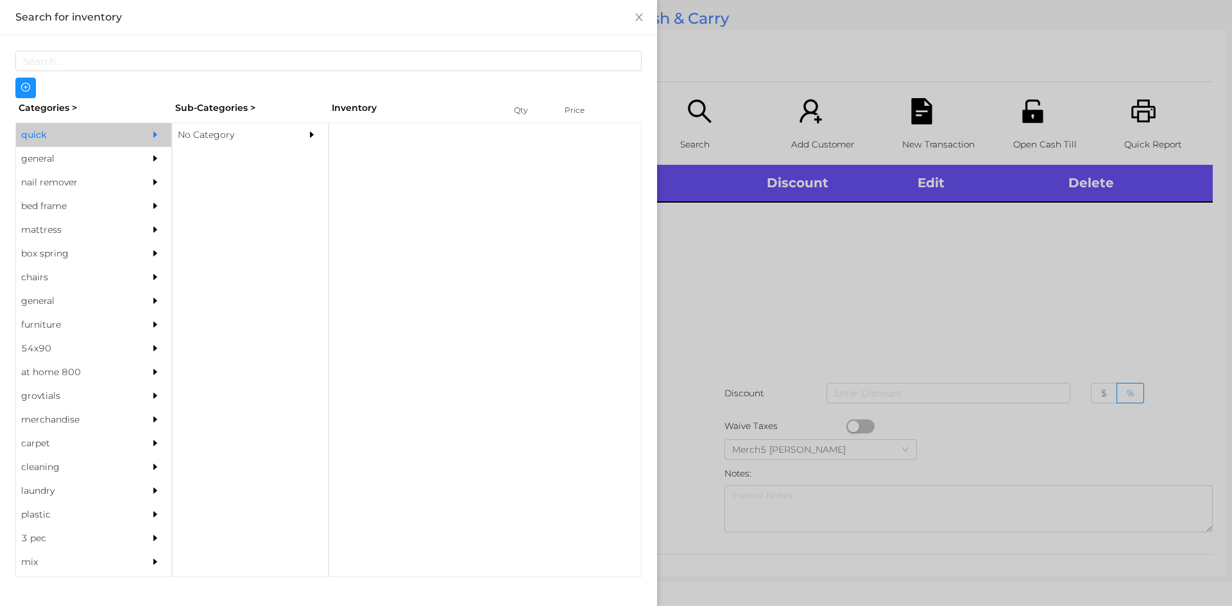
drag, startPoint x: 136, startPoint y: 166, endPoint x: 184, endPoint y: 164, distance: 48.2
click at [162, 164] on div "quick general nail remover bed frame mattress box spring chairs general furnitu…" at bounding box center [93, 350] width 157 height 455
click at [153, 157] on div at bounding box center [159, 159] width 26 height 24
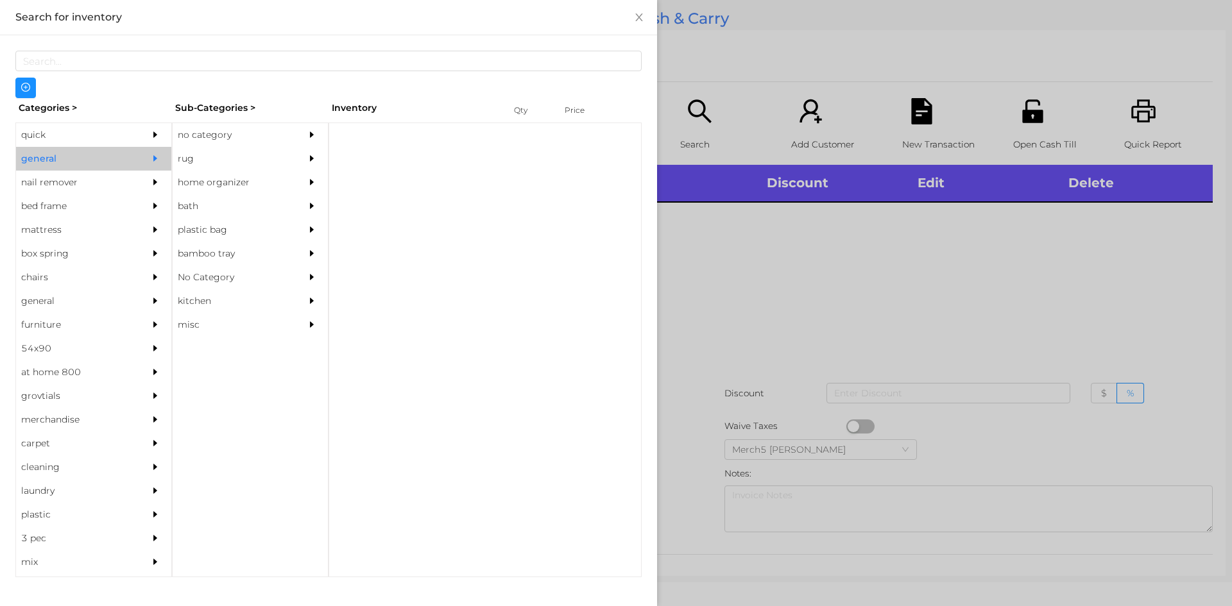
click at [266, 135] on div "no category" at bounding box center [231, 135] width 117 height 24
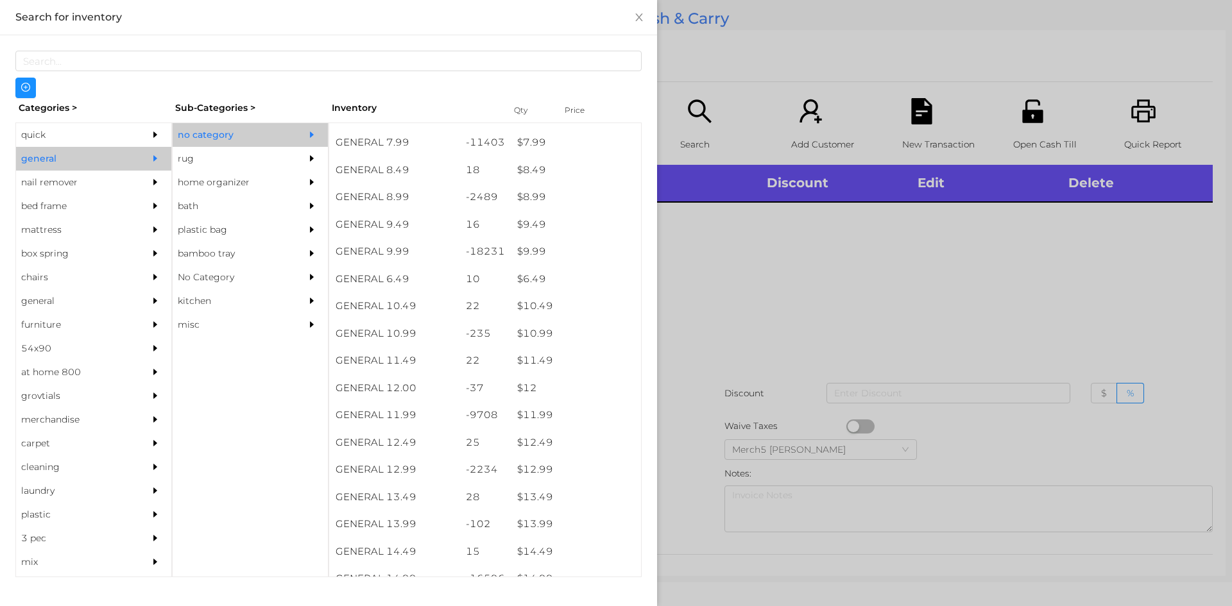
scroll to position [834, 0]
click at [1037, 215] on div at bounding box center [616, 303] width 1232 height 606
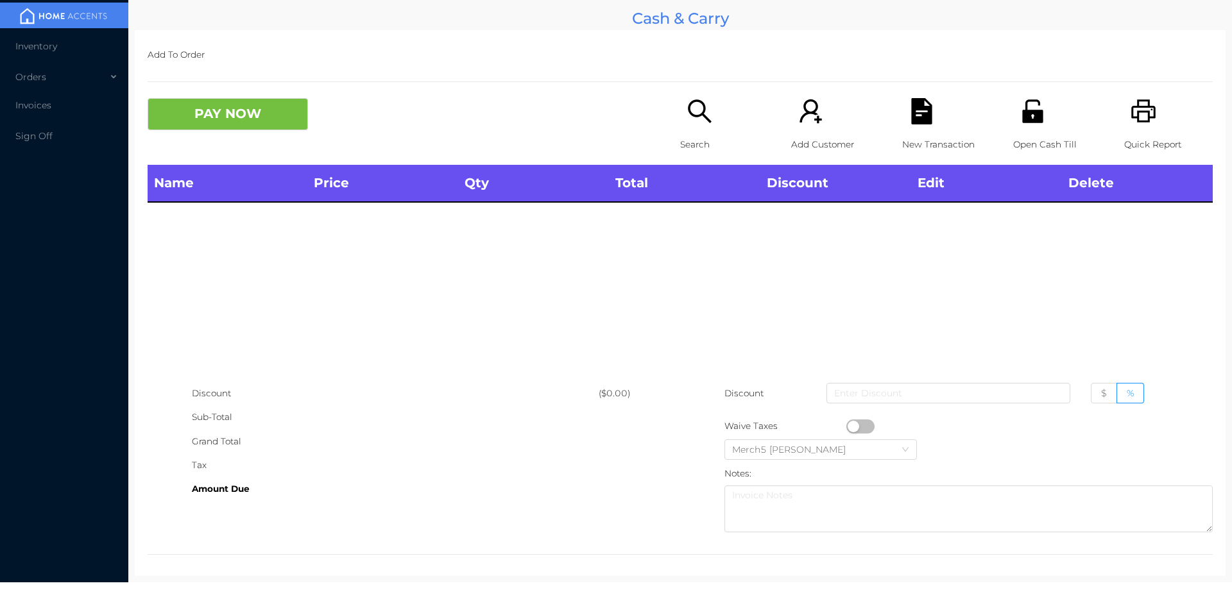
click at [701, 119] on icon "icon: search" at bounding box center [699, 110] width 23 height 23
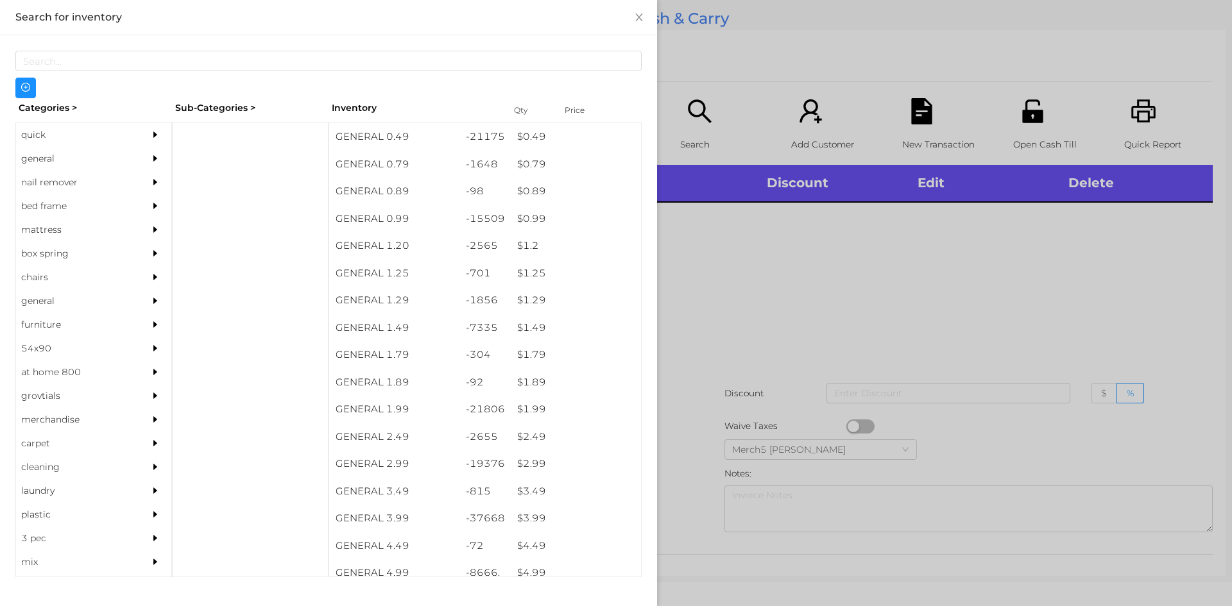
click at [151, 154] on icon "icon: caret-right" at bounding box center [155, 158] width 9 height 9
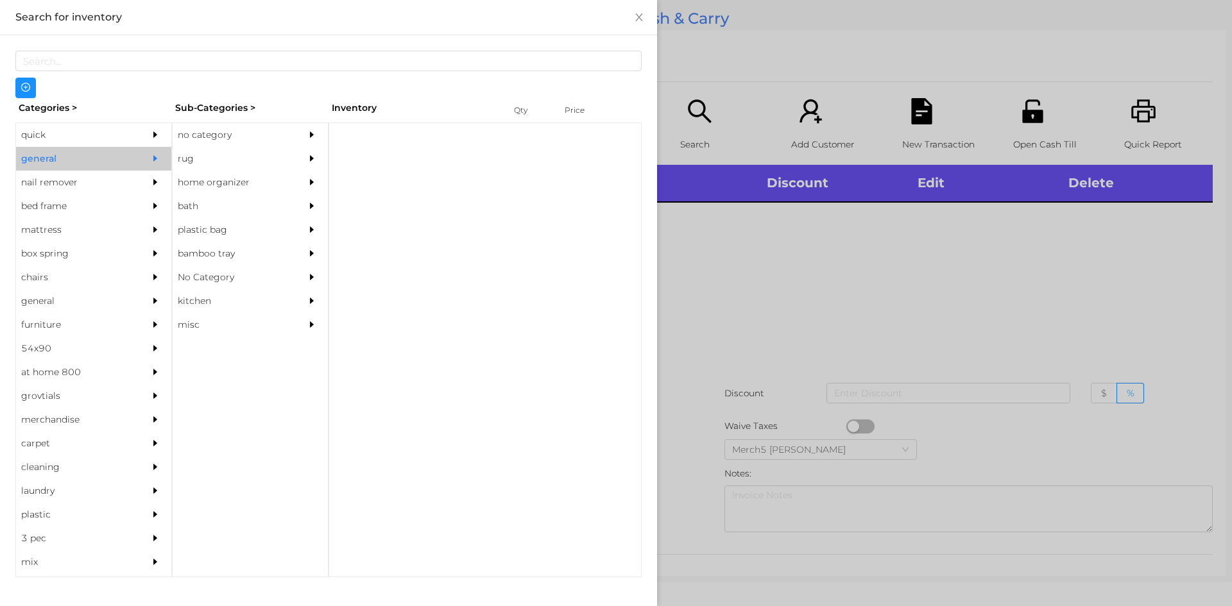
click at [219, 137] on div "no category" at bounding box center [231, 135] width 117 height 24
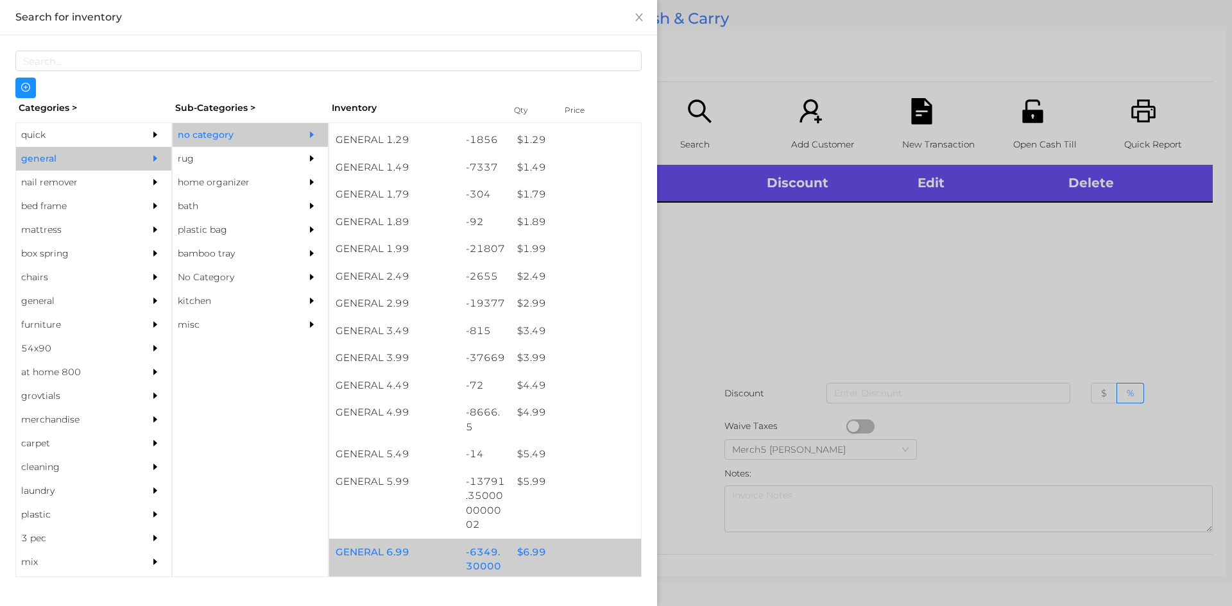
scroll to position [449, 0]
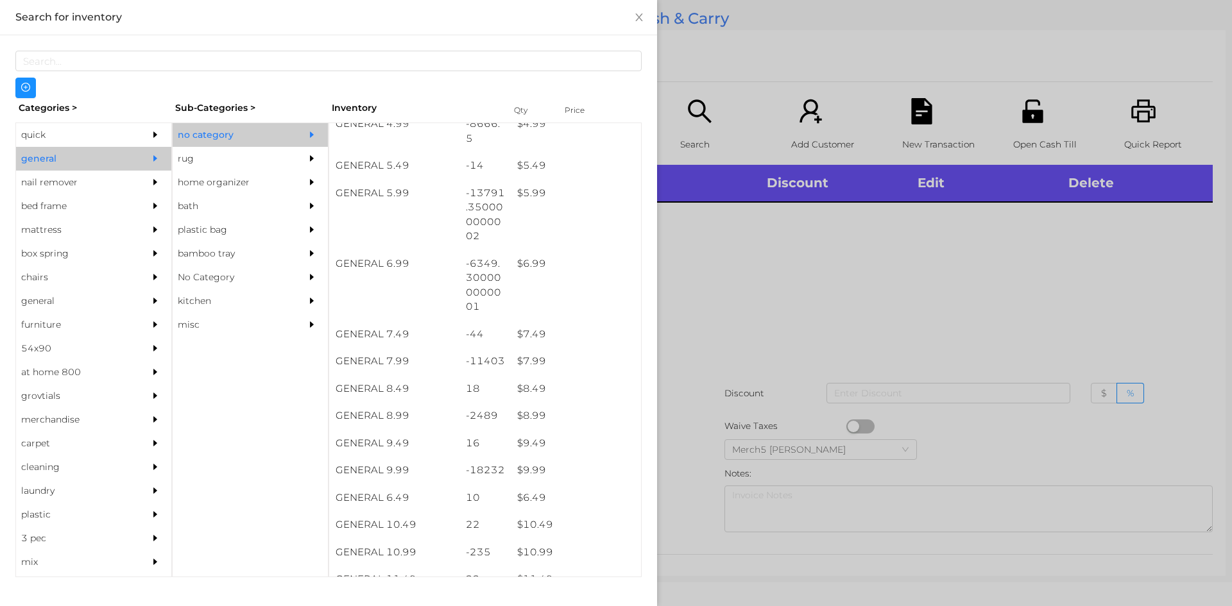
click at [874, 213] on div at bounding box center [616, 303] width 1232 height 606
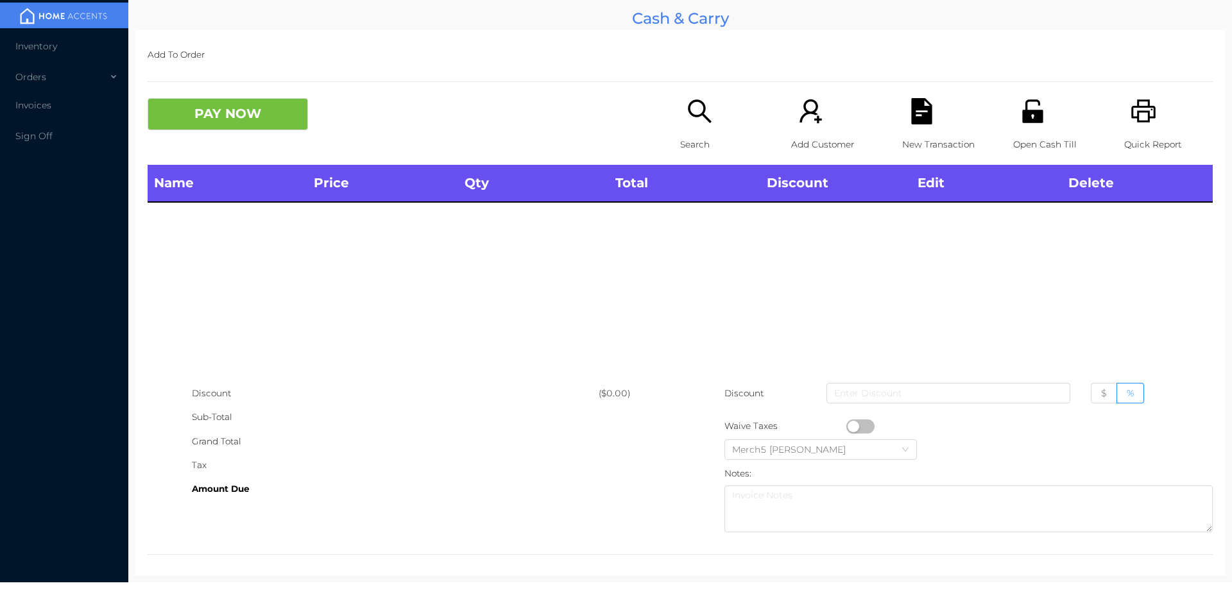
click at [711, 116] on div "Search" at bounding box center [724, 131] width 89 height 67
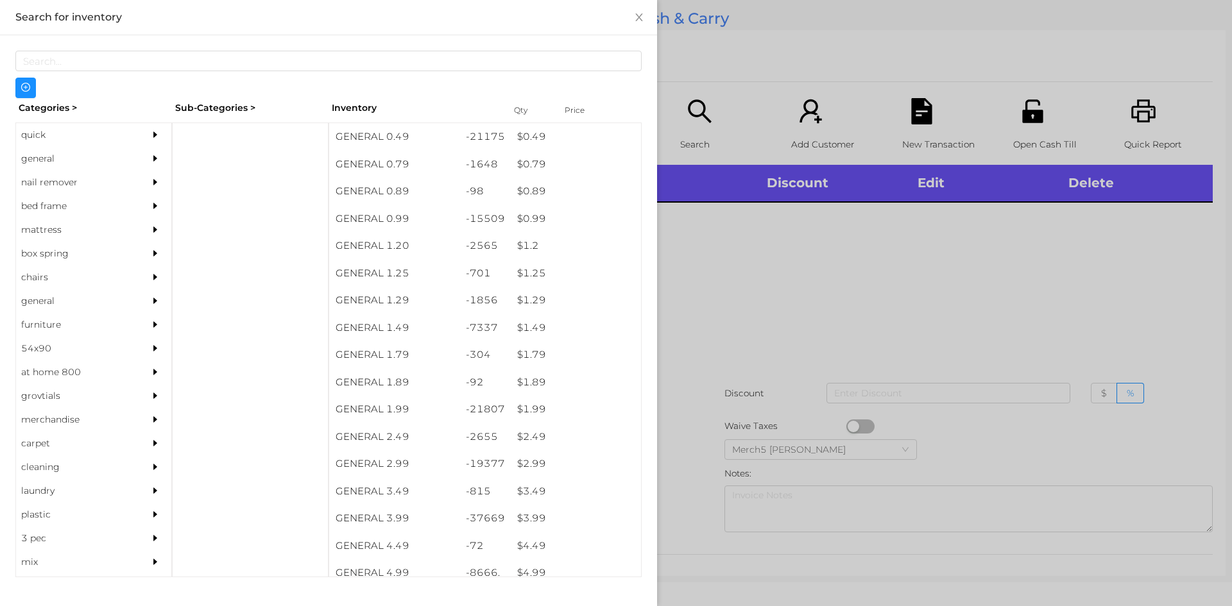
click at [154, 164] on div at bounding box center [159, 159] width 26 height 24
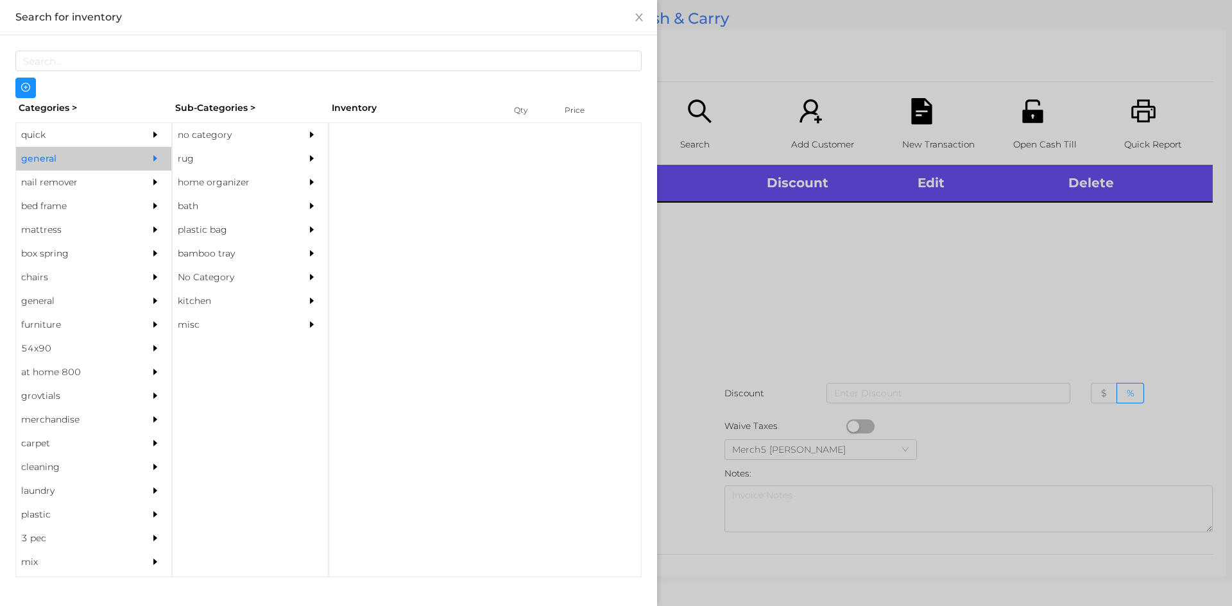
click at [314, 128] on div at bounding box center [315, 135] width 26 height 24
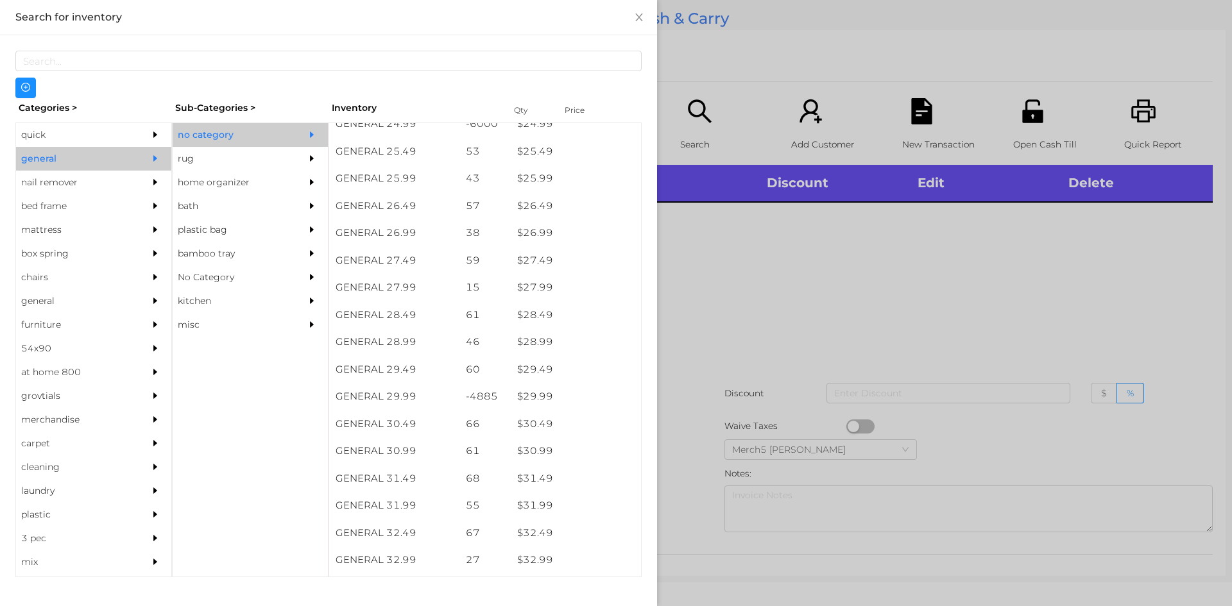
scroll to position [1925, 0]
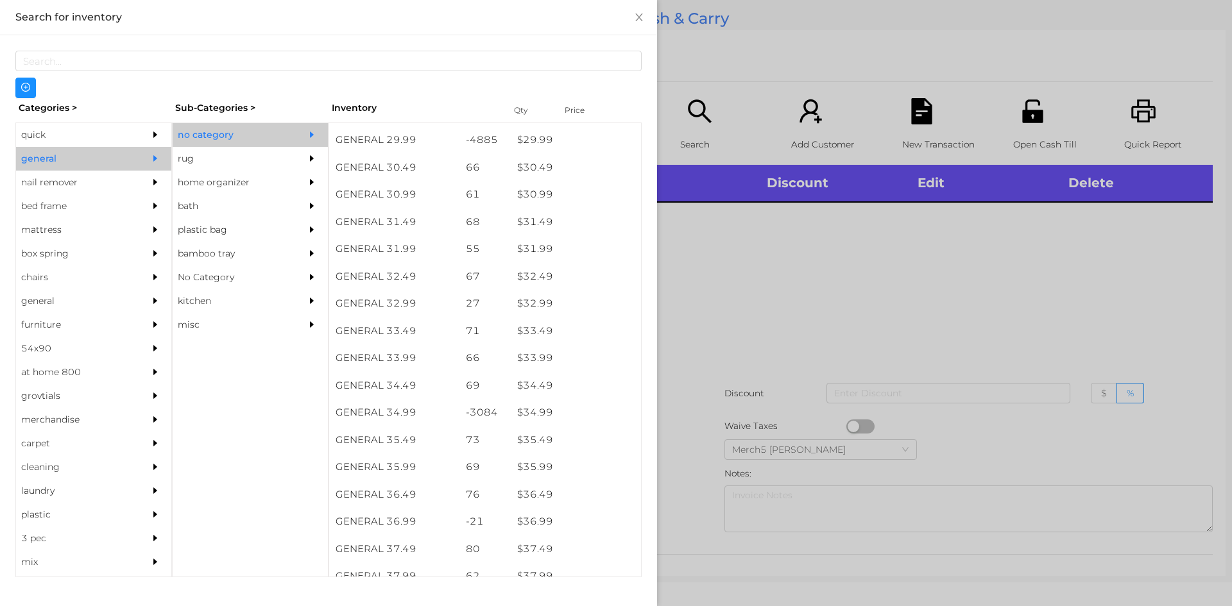
click at [758, 368] on div at bounding box center [616, 303] width 1232 height 606
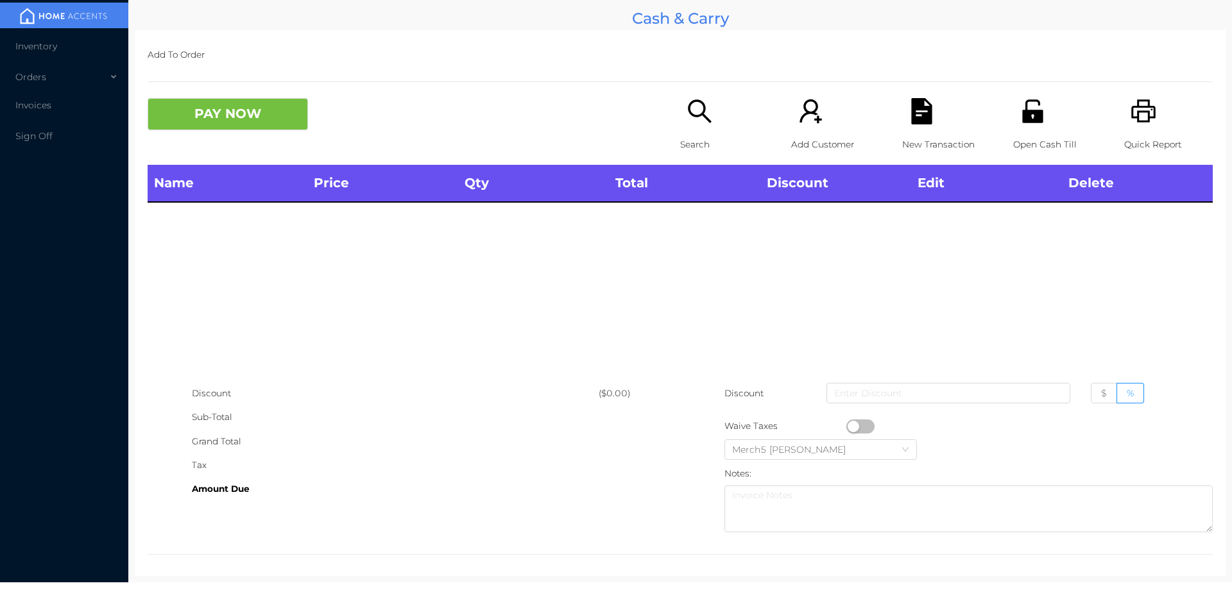
click at [718, 130] on div "Search" at bounding box center [724, 131] width 89 height 67
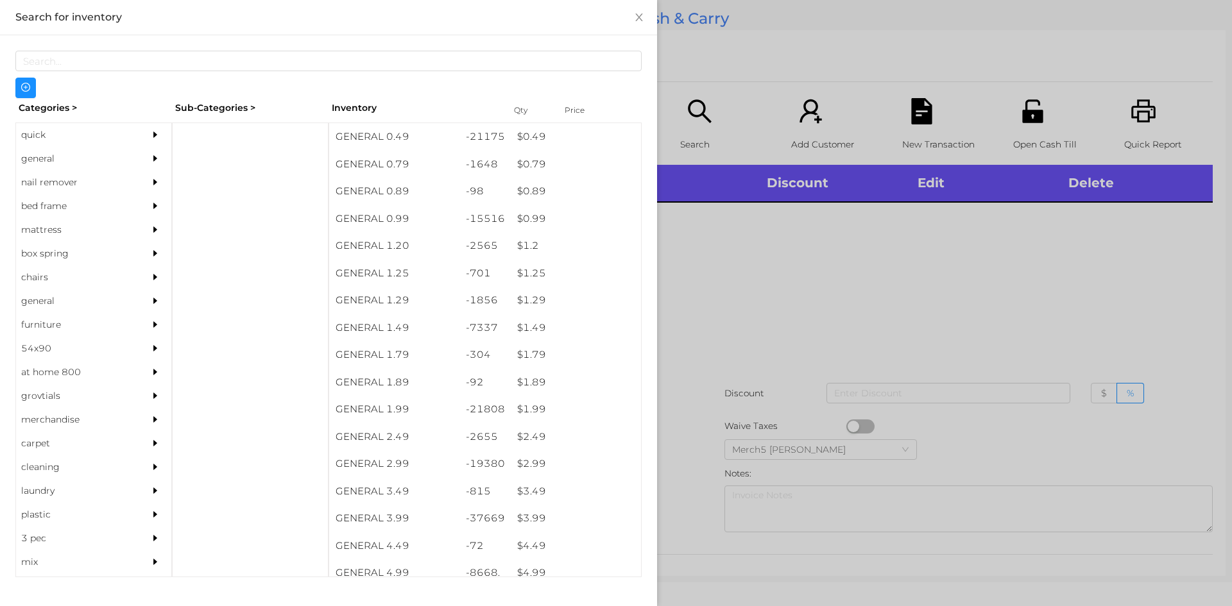
click at [101, 169] on div "general" at bounding box center [74, 159] width 117 height 24
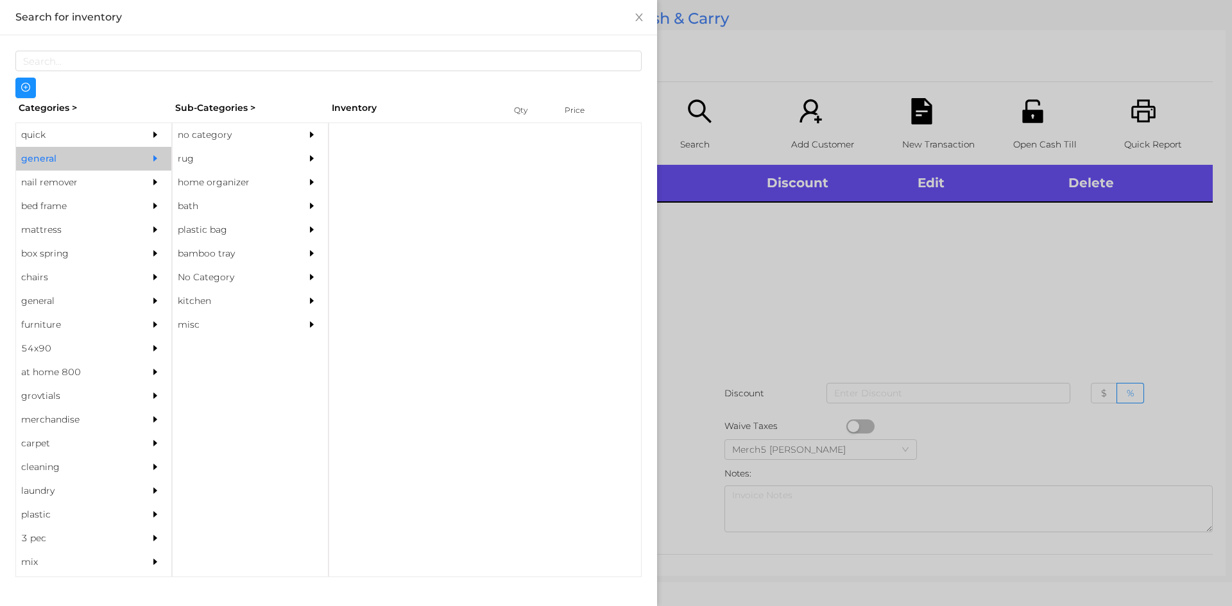
drag, startPoint x: 257, startPoint y: 134, endPoint x: 470, endPoint y: 230, distance: 233.5
click at [260, 135] on div "no category" at bounding box center [231, 135] width 117 height 24
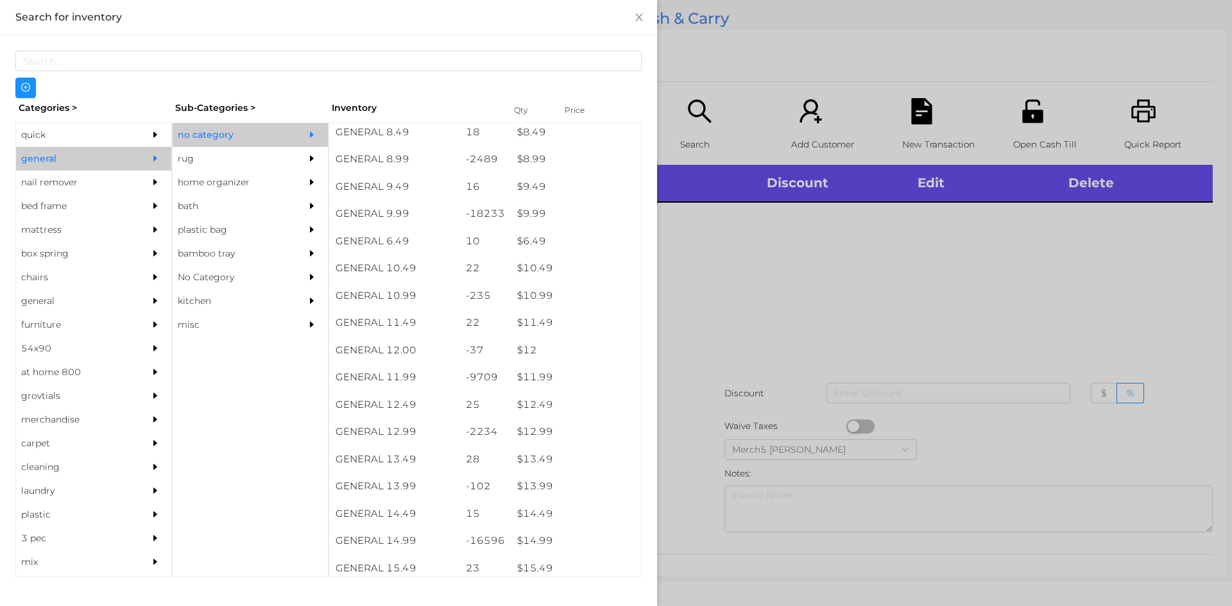
scroll to position [898, 0]
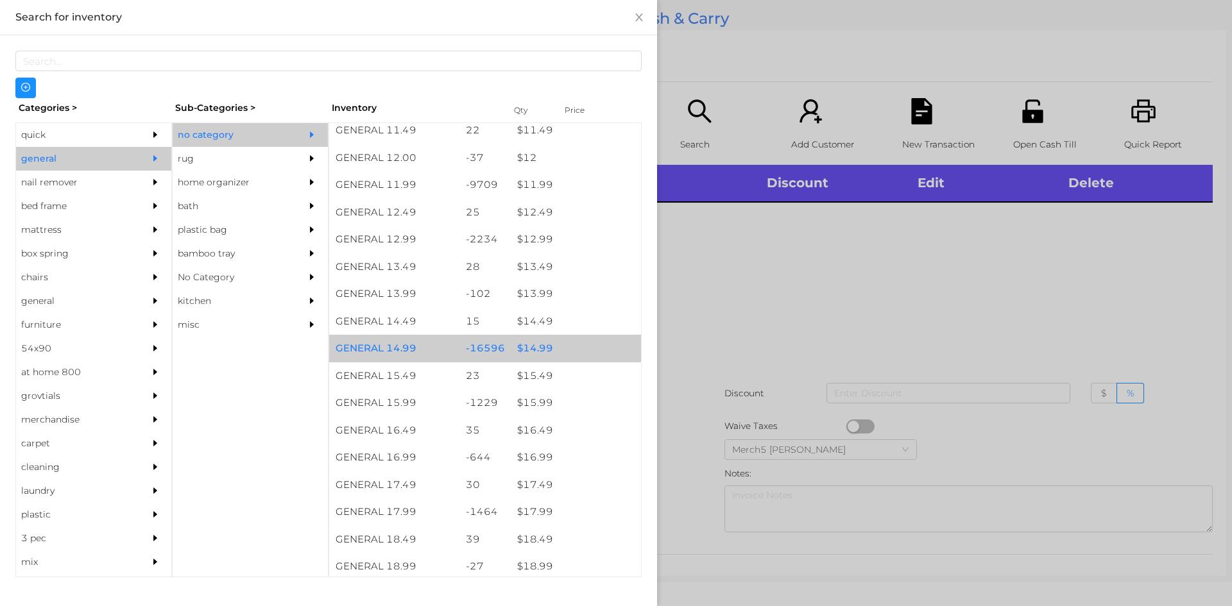
click at [581, 356] on div "$ 14.99" at bounding box center [576, 349] width 130 height 28
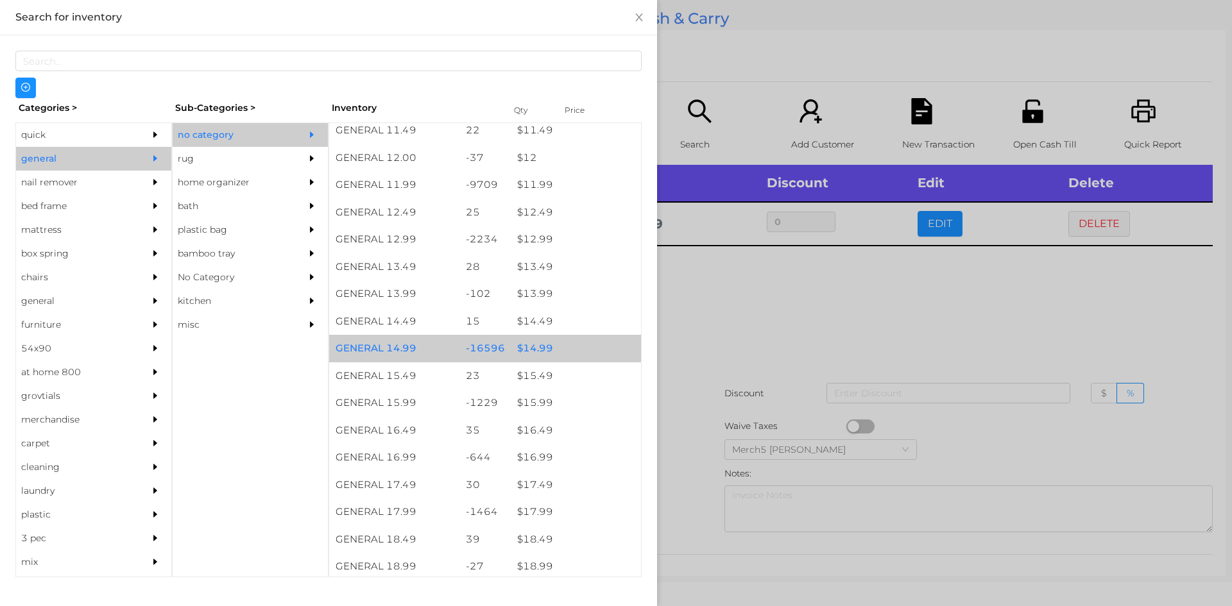
click at [581, 356] on div "$ 14.99" at bounding box center [576, 349] width 130 height 28
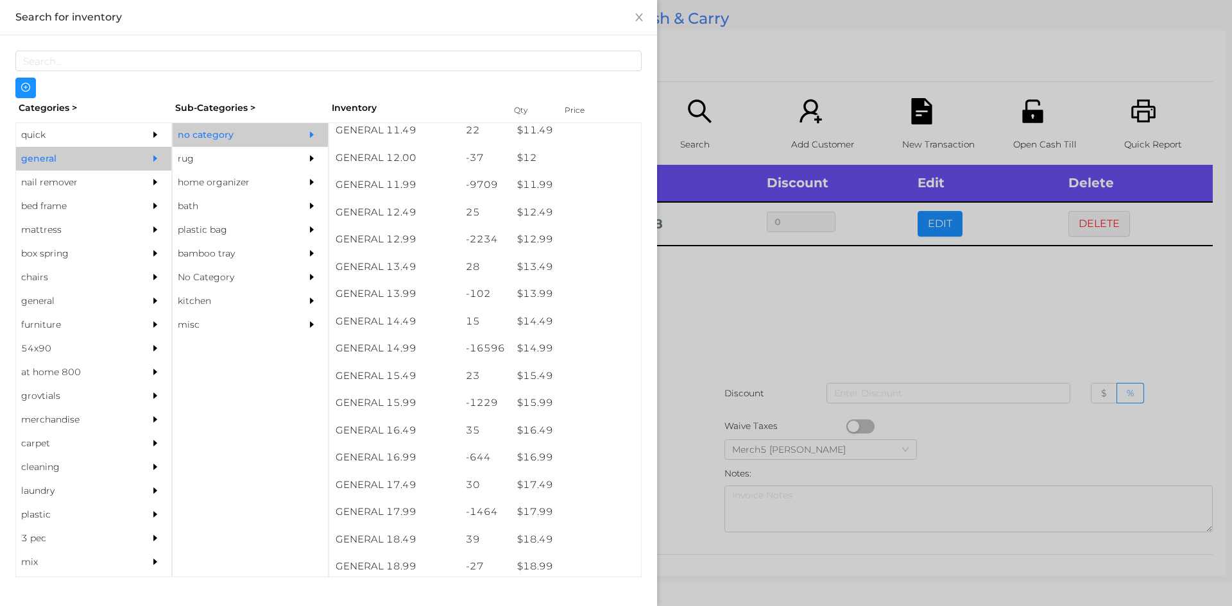
click at [835, 318] on div at bounding box center [616, 303] width 1232 height 606
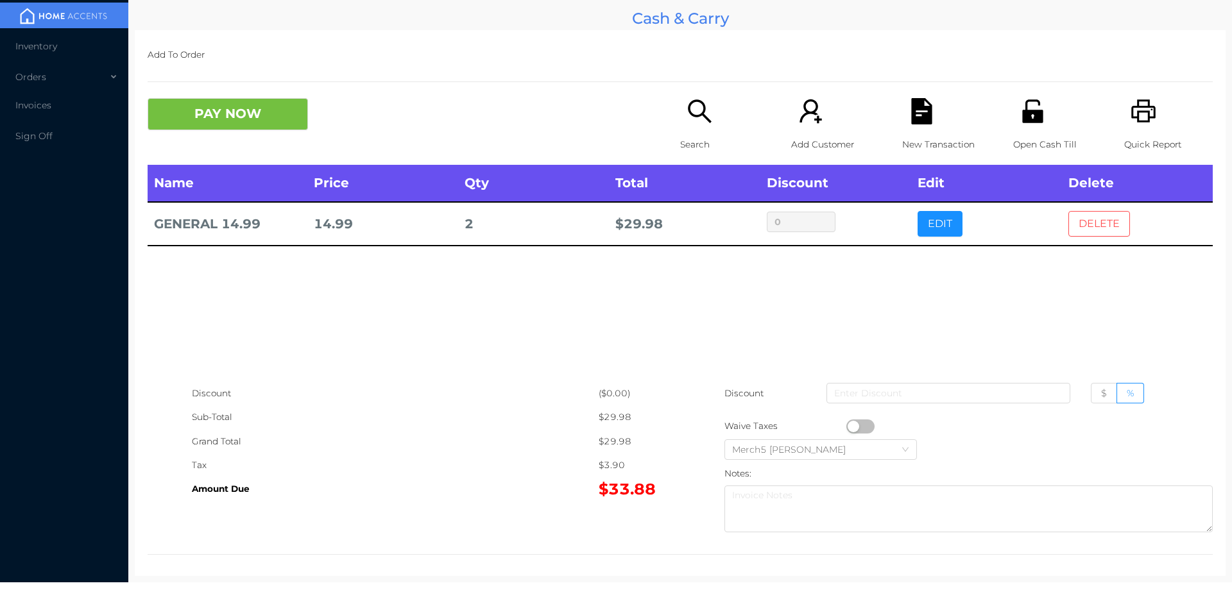
click at [1095, 225] on button "DELETE" at bounding box center [1099, 224] width 62 height 26
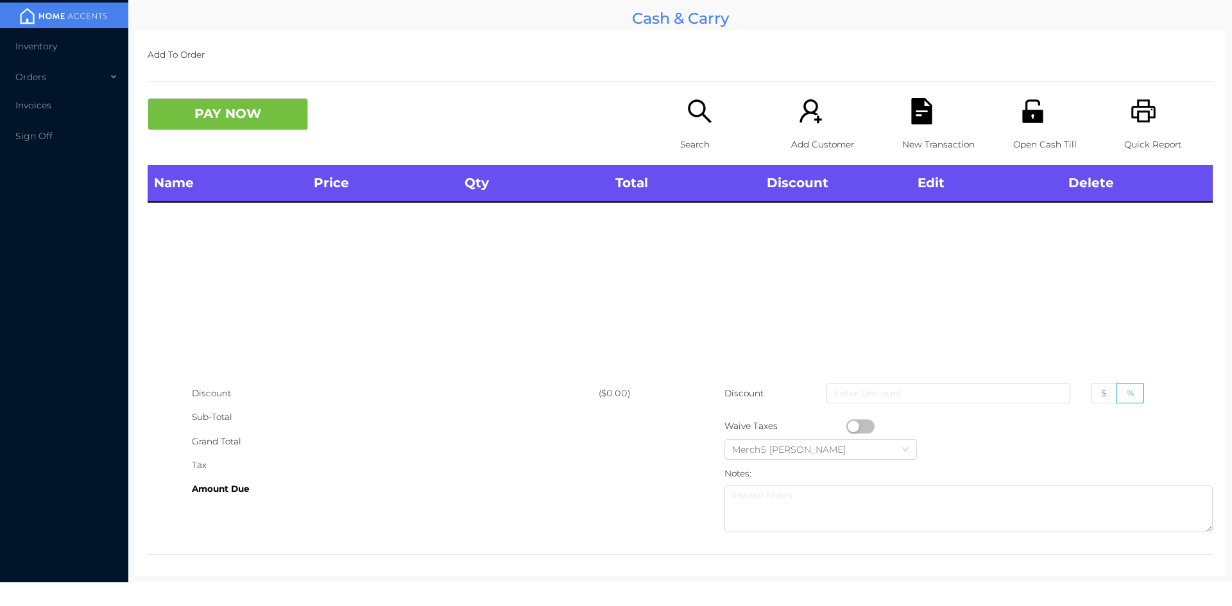
click at [706, 119] on icon "icon: search" at bounding box center [699, 111] width 26 height 26
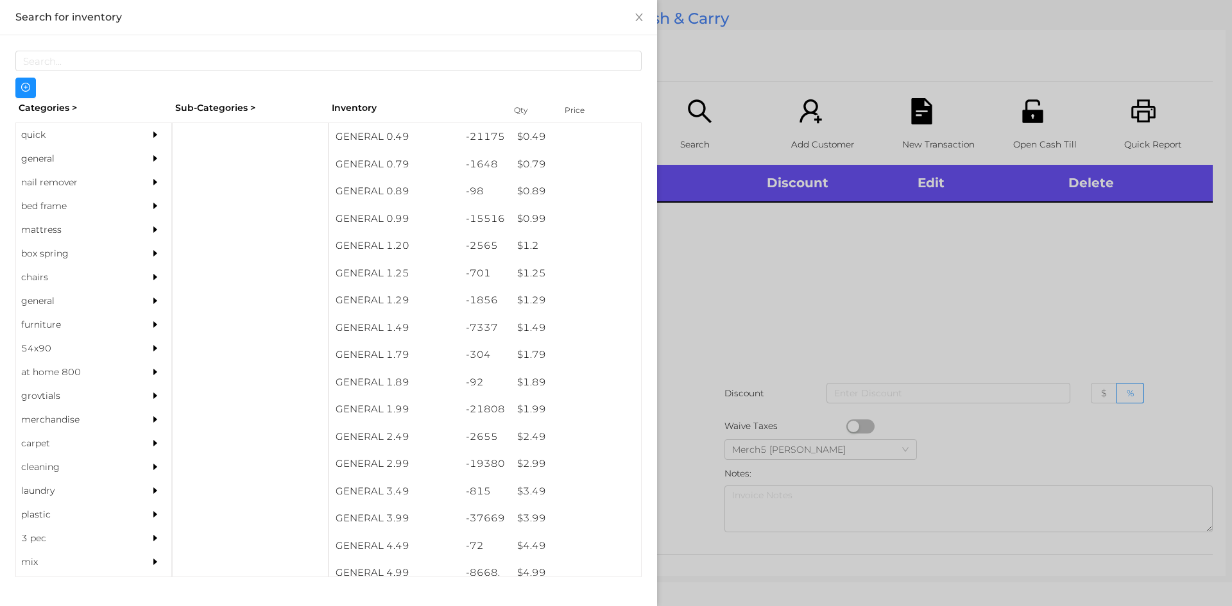
click at [151, 157] on icon "icon: caret-right" at bounding box center [155, 158] width 9 height 9
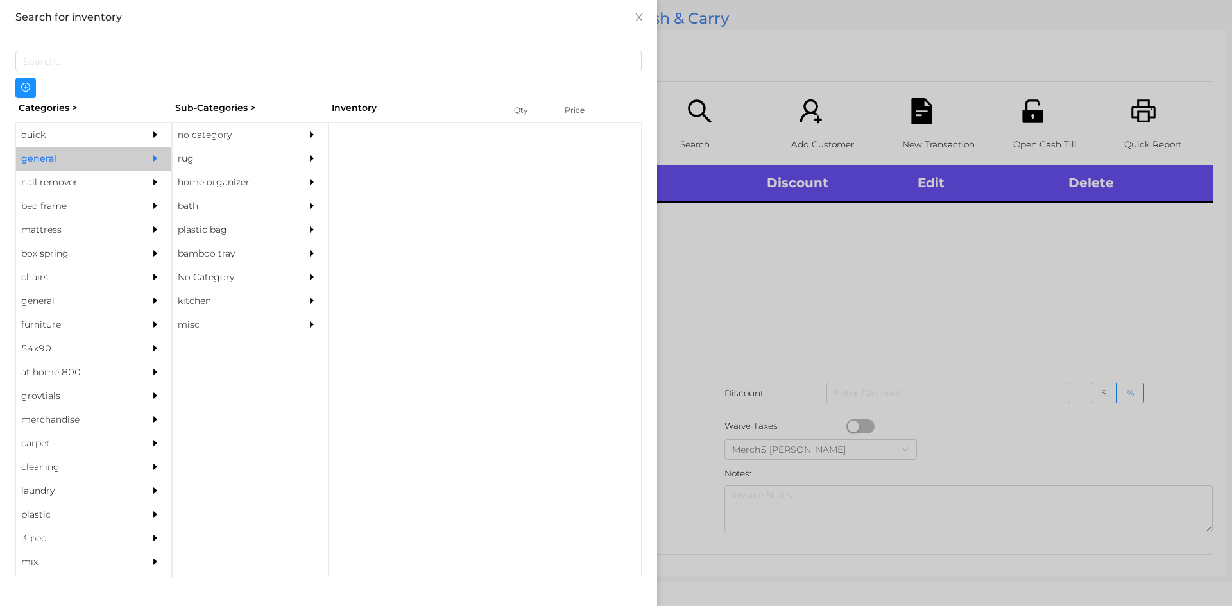
click at [269, 124] on div "no category" at bounding box center [231, 135] width 117 height 24
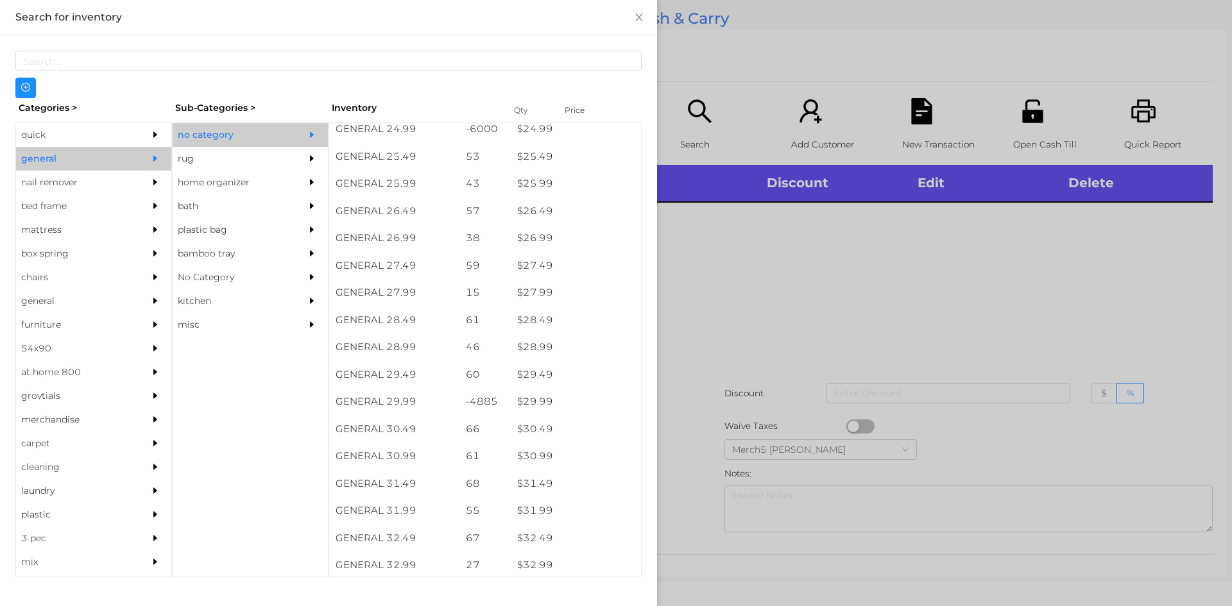
scroll to position [1663, 0]
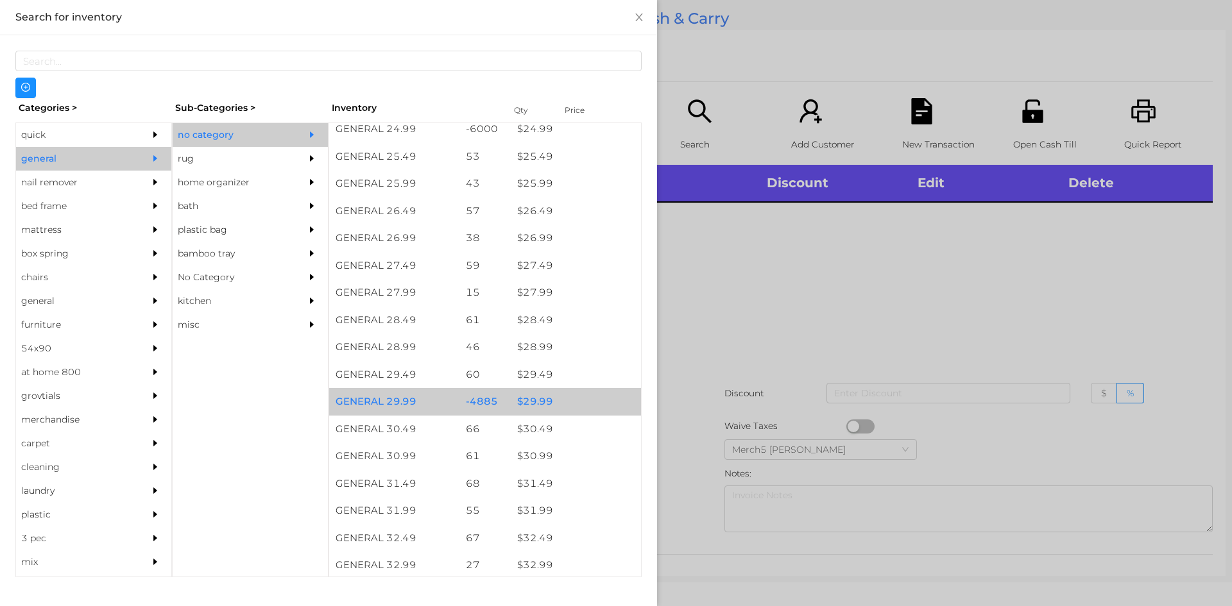
click at [577, 408] on div "$ 29.99" at bounding box center [576, 402] width 130 height 28
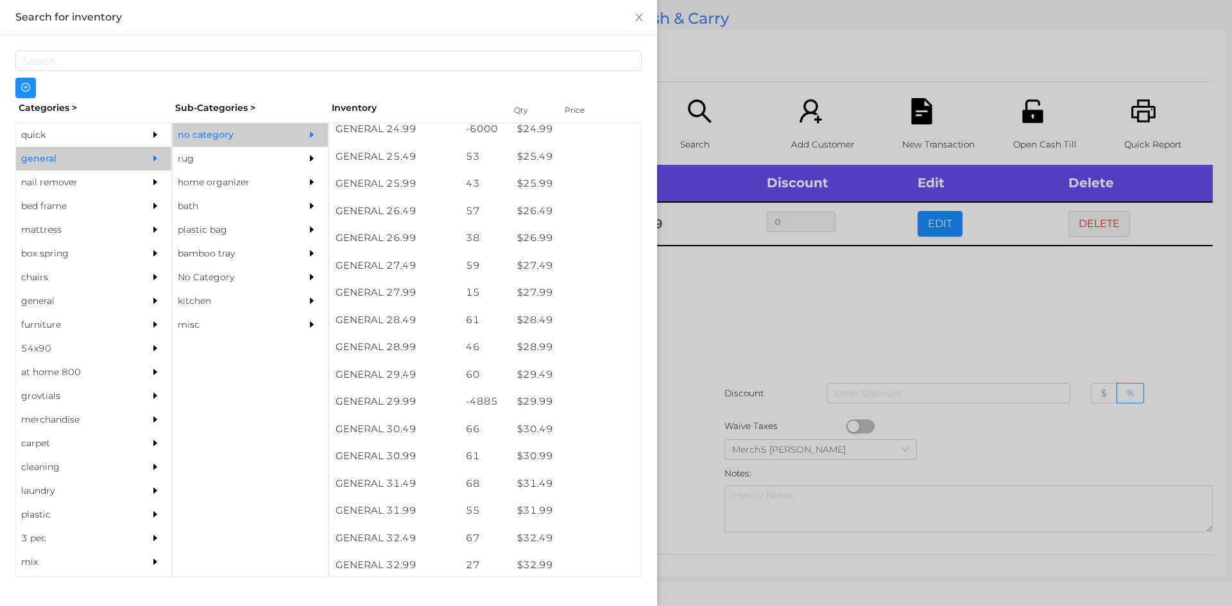
click at [835, 353] on div at bounding box center [616, 303] width 1232 height 606
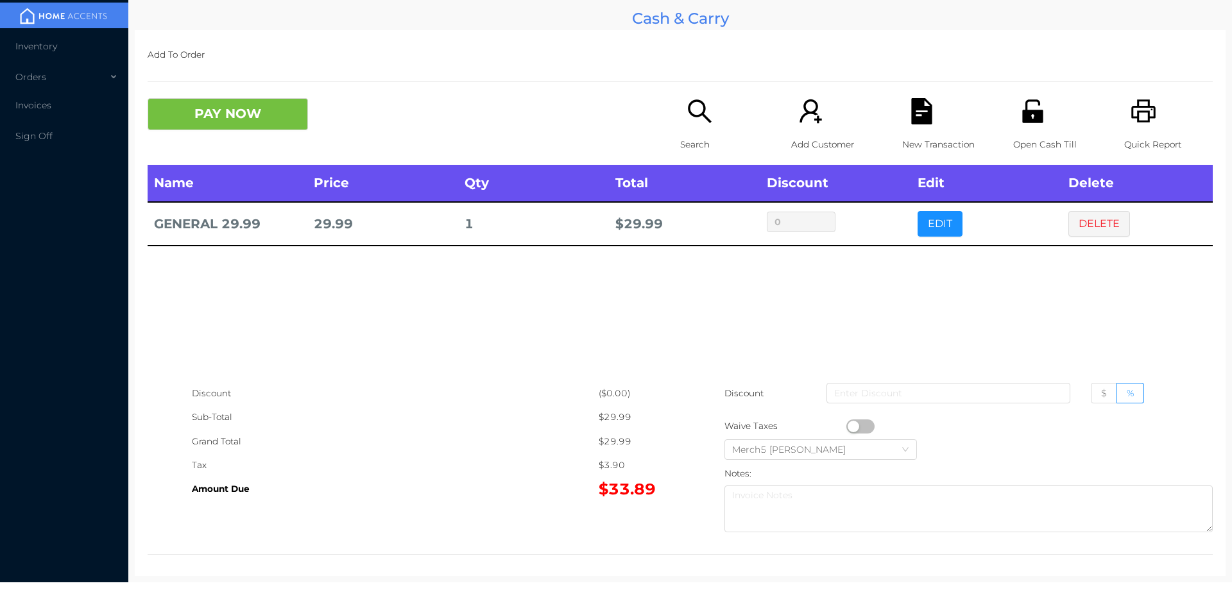
click at [688, 148] on p "Search" at bounding box center [724, 145] width 89 height 24
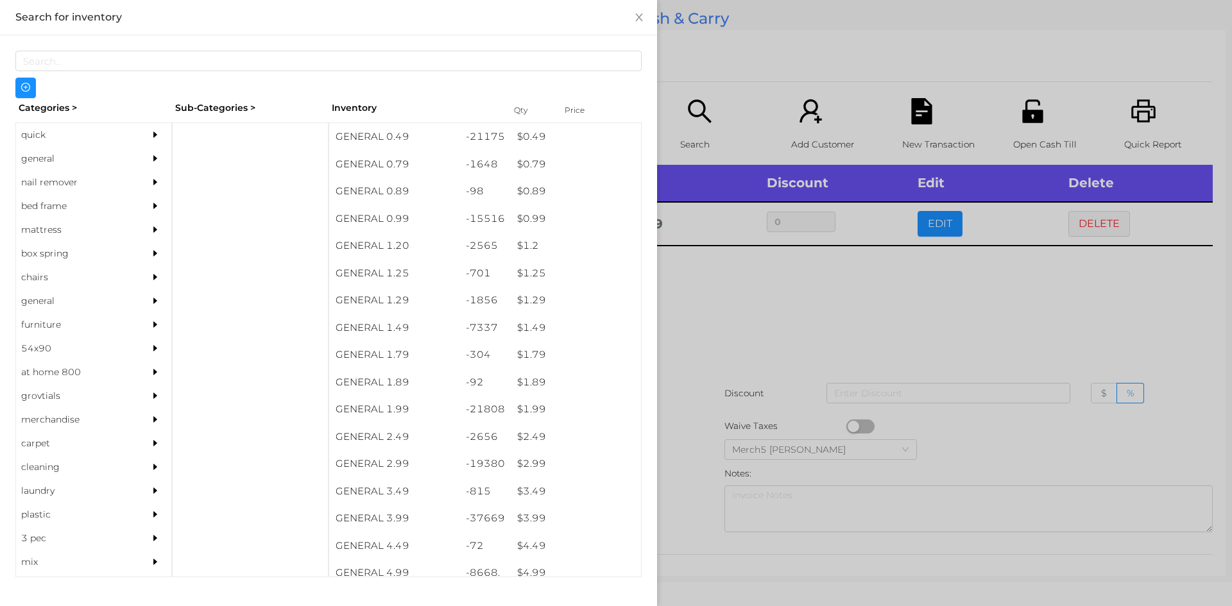
click at [151, 162] on icon "icon: caret-right" at bounding box center [155, 158] width 9 height 9
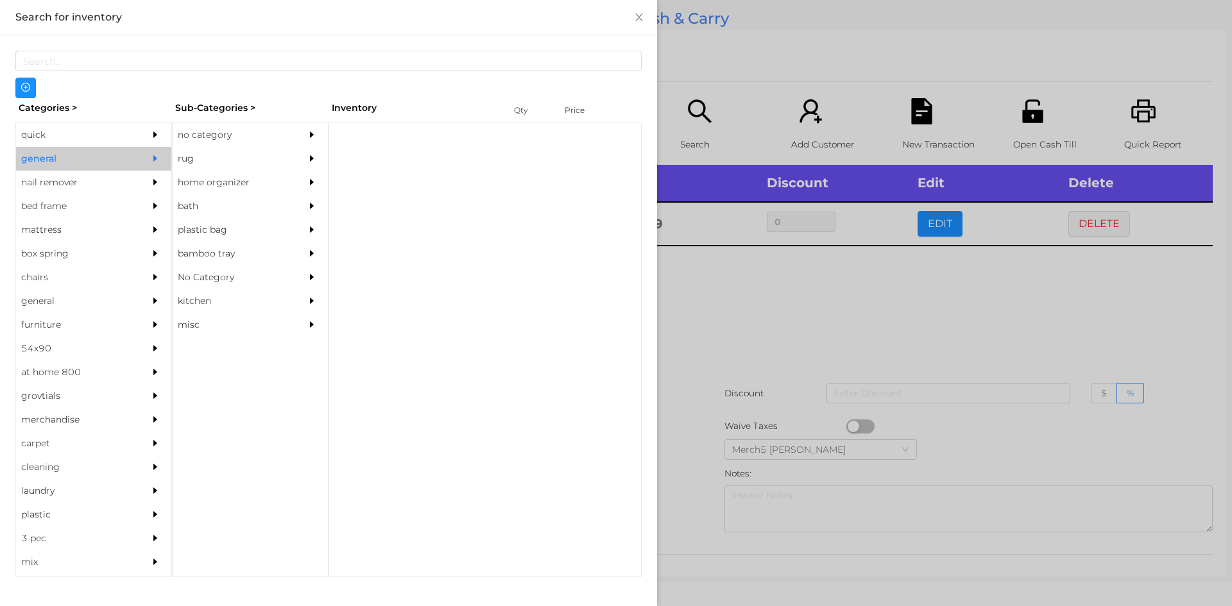
click at [283, 133] on div "no category" at bounding box center [231, 135] width 117 height 24
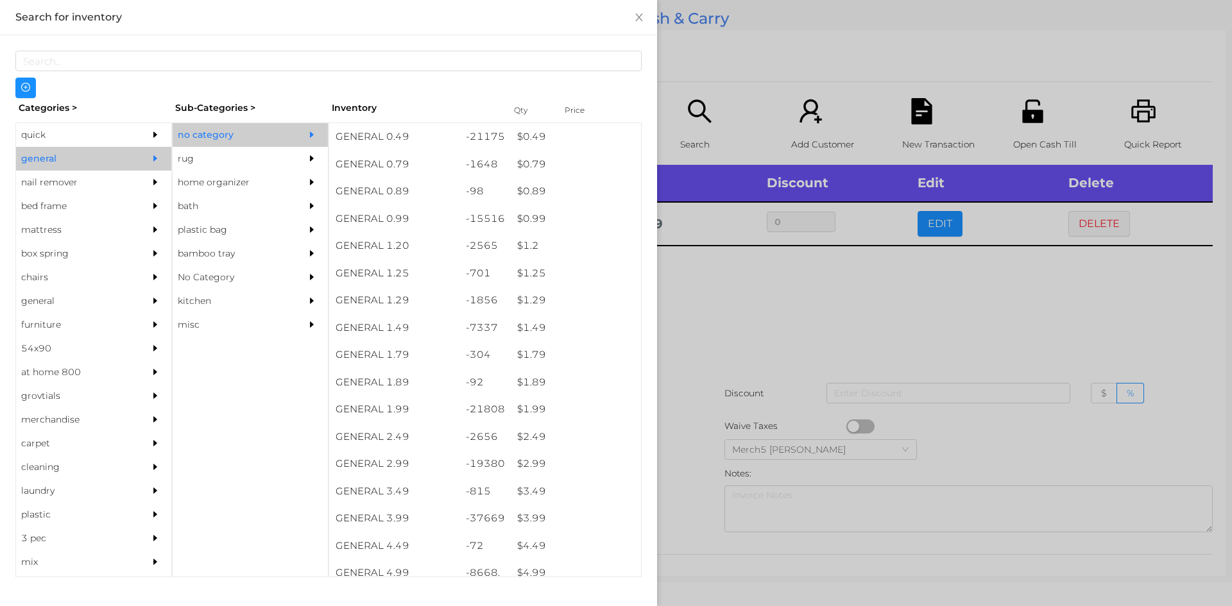
click at [832, 344] on div at bounding box center [616, 303] width 1232 height 606
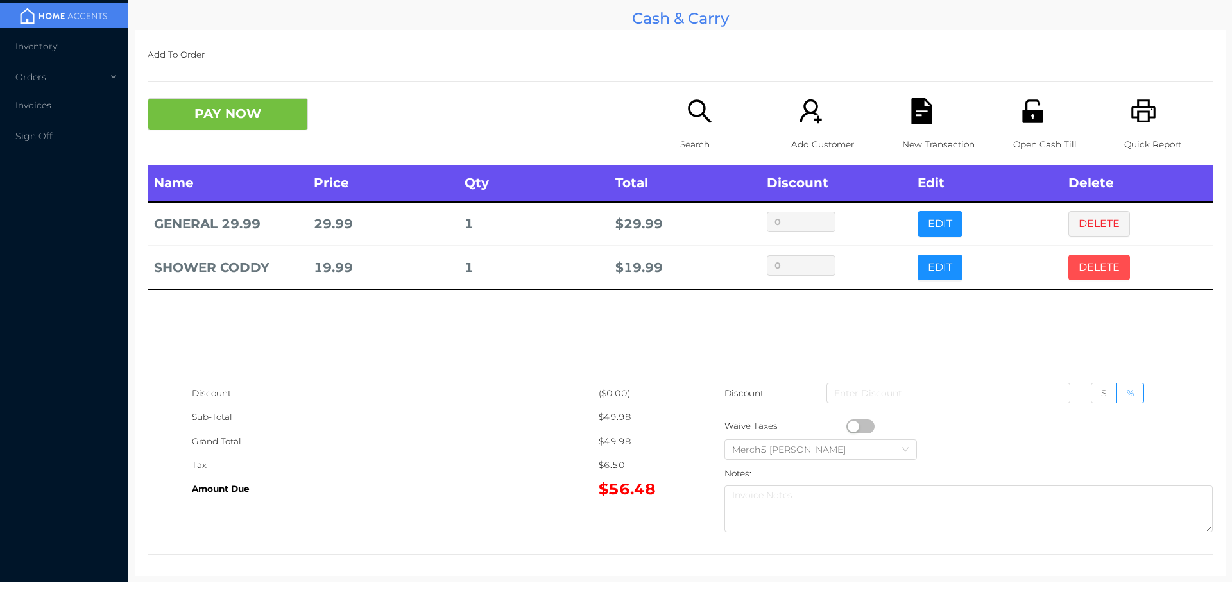
click at [1087, 273] on button "DELETE" at bounding box center [1099, 268] width 62 height 26
click at [680, 131] on div "Search" at bounding box center [724, 131] width 89 height 67
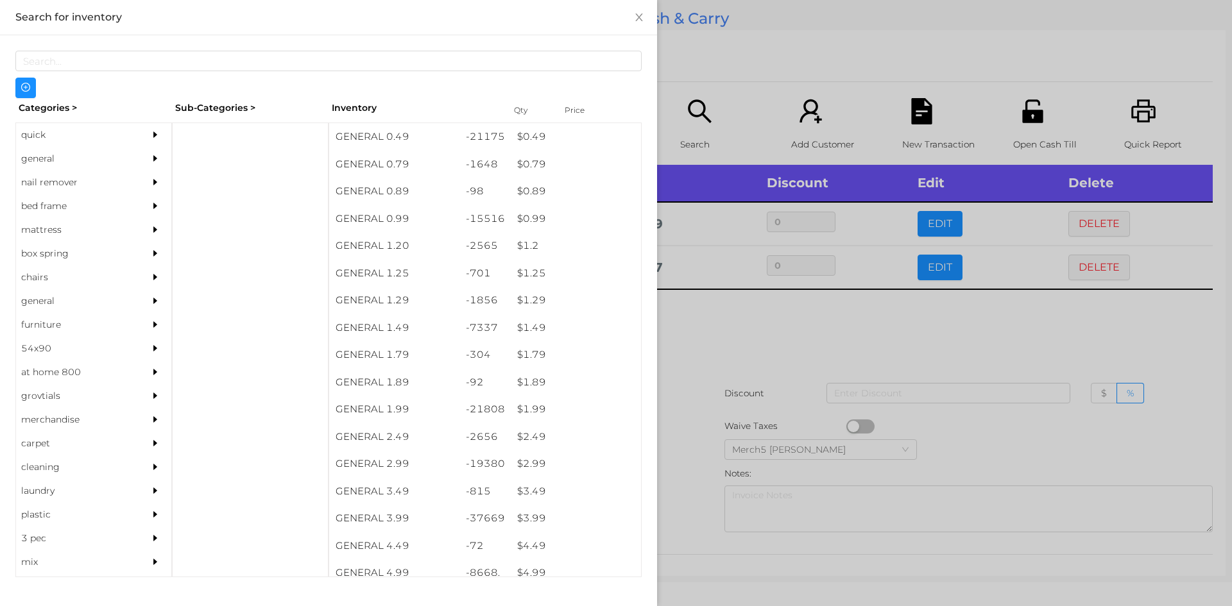
click at [117, 164] on div "general" at bounding box center [74, 159] width 117 height 24
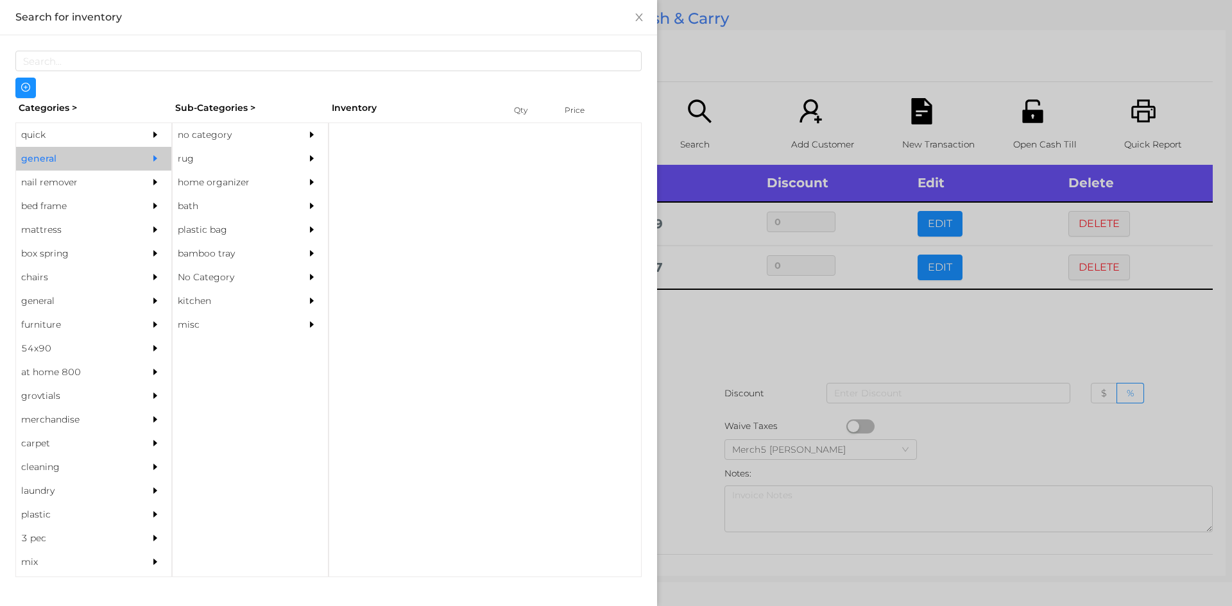
click at [274, 128] on div "no category" at bounding box center [231, 135] width 117 height 24
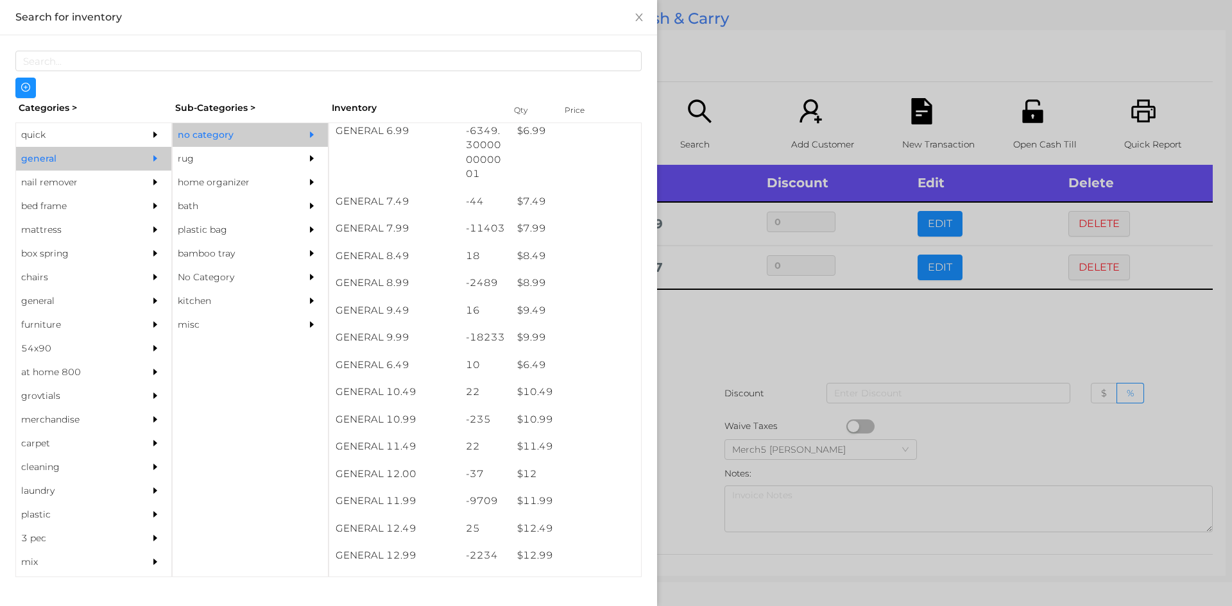
scroll to position [753, 0]
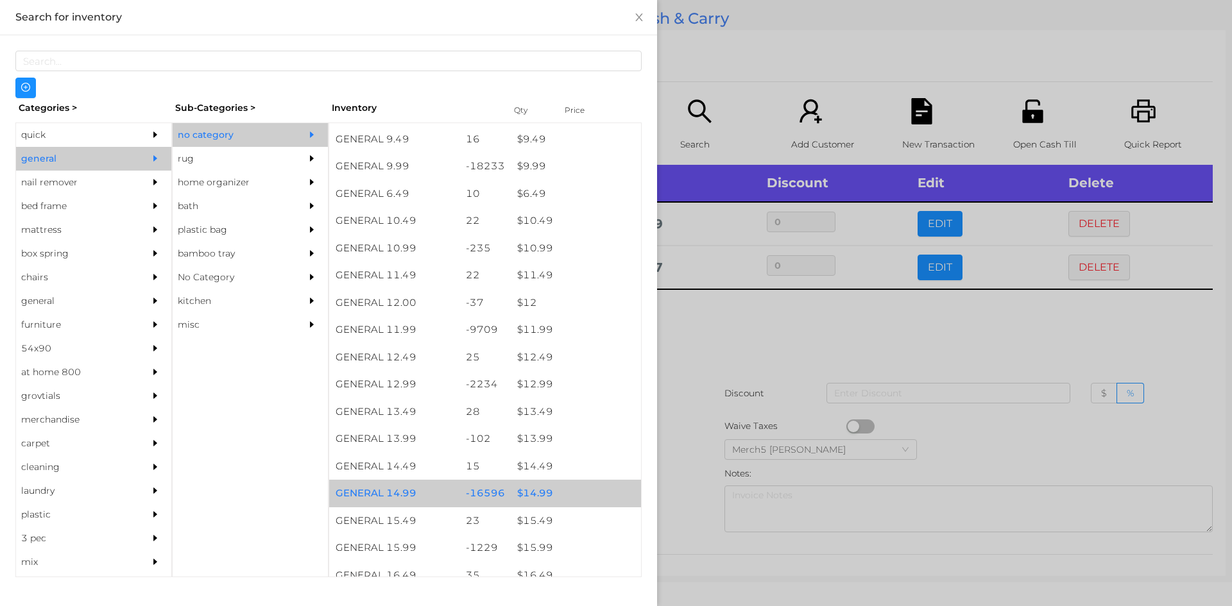
click at [572, 492] on div "$ 14.99" at bounding box center [576, 494] width 130 height 28
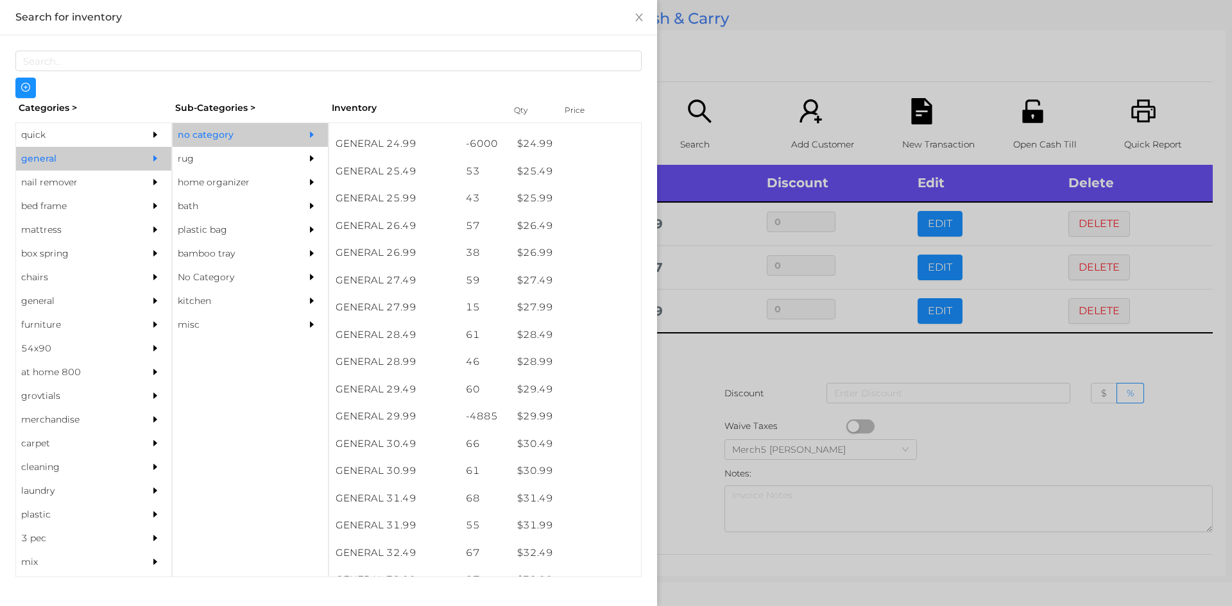
scroll to position [1648, 0]
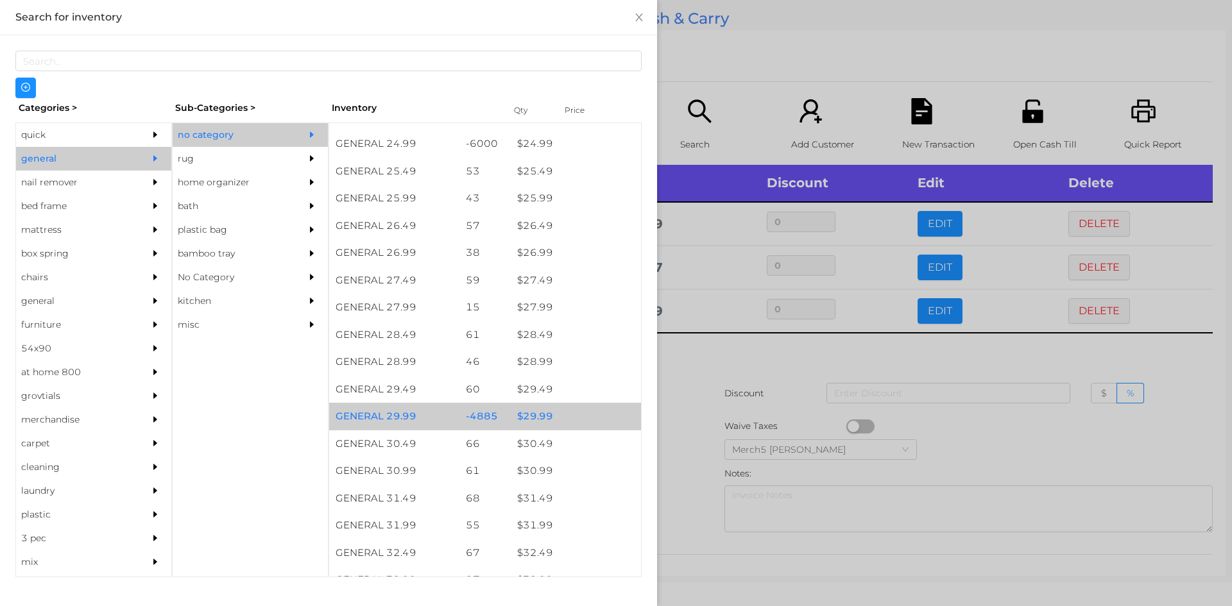
click at [575, 418] on div "$ 29.99" at bounding box center [576, 417] width 130 height 28
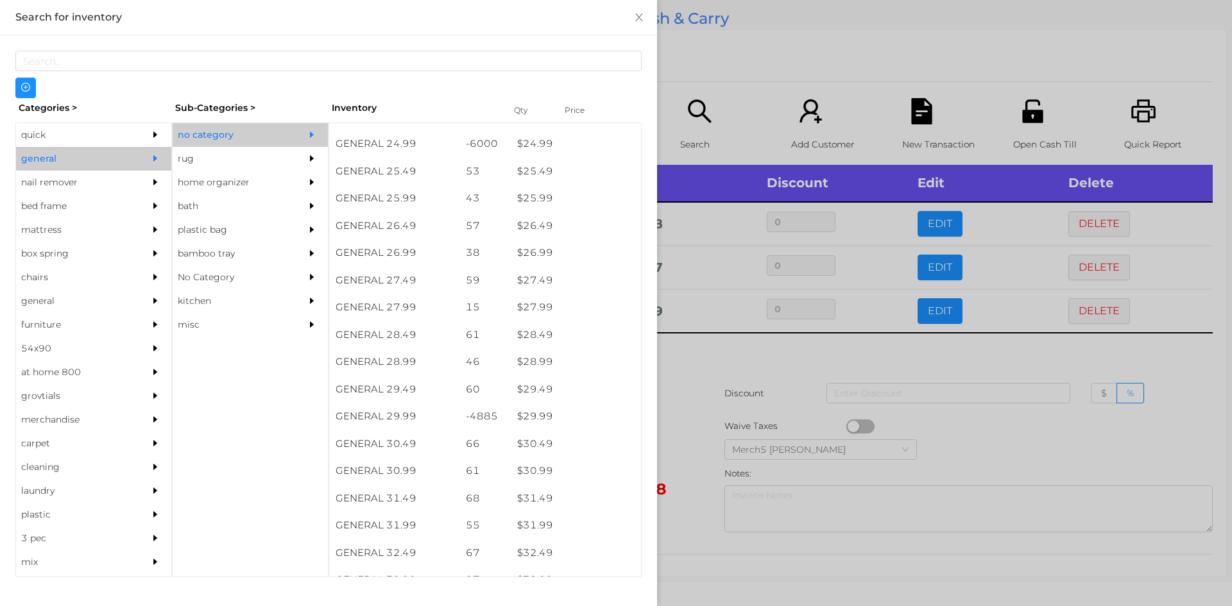
click at [693, 413] on div at bounding box center [616, 303] width 1232 height 606
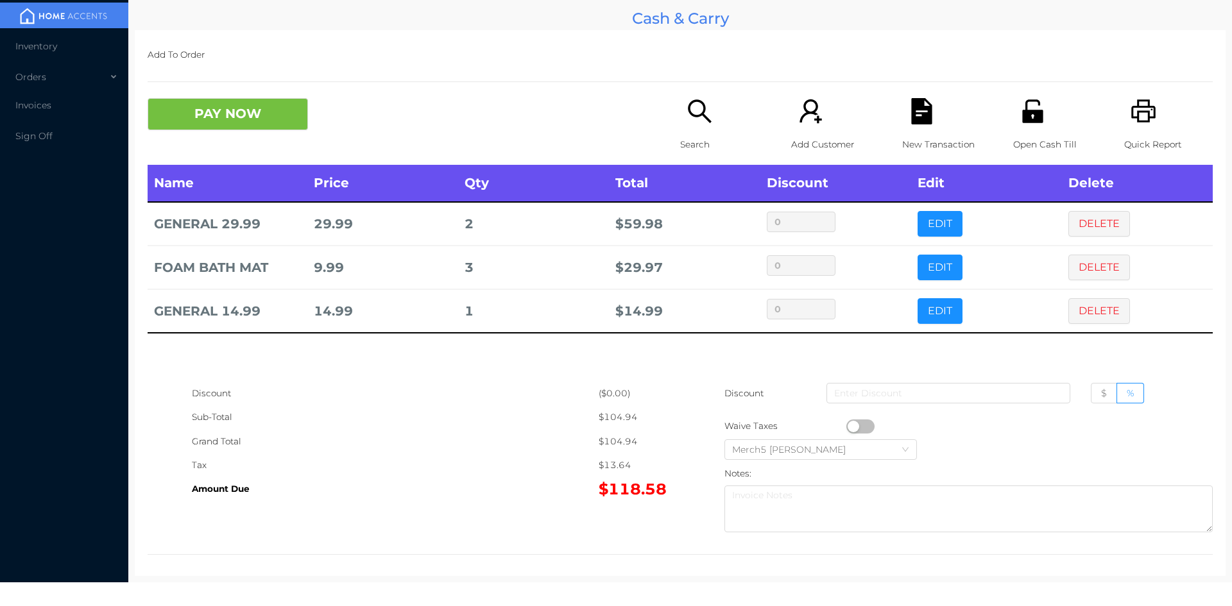
scroll to position [7, 0]
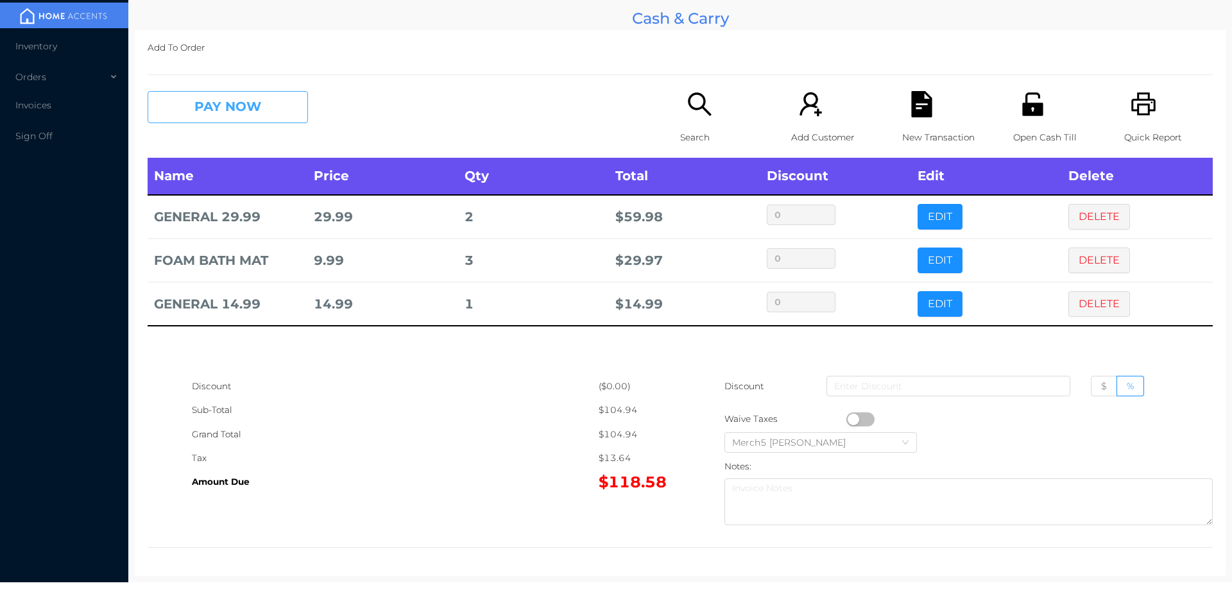
click at [291, 111] on button "PAY NOW" at bounding box center [228, 107] width 160 height 32
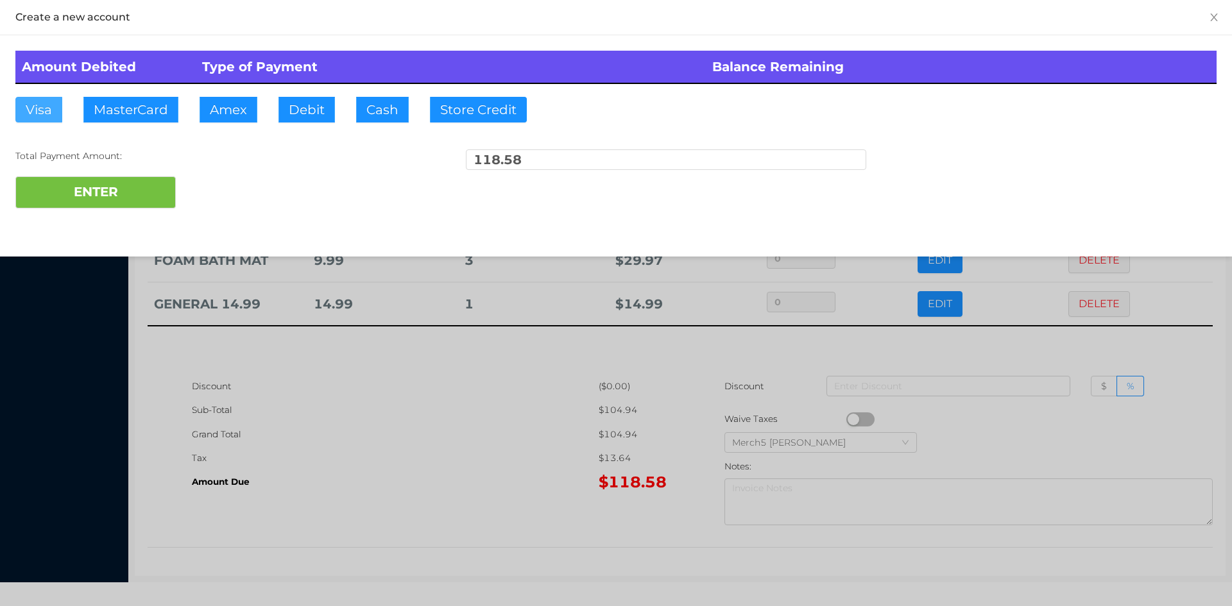
click at [45, 114] on button "Visa" at bounding box center [38, 110] width 47 height 26
click at [134, 201] on button "ENTER" at bounding box center [95, 192] width 160 height 32
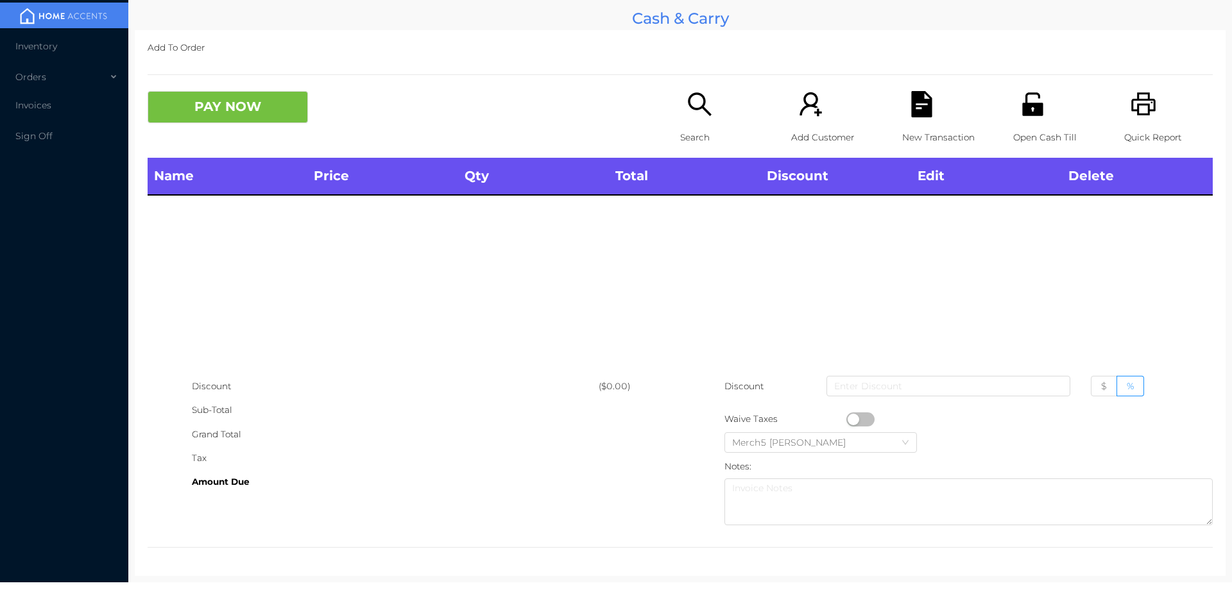
click at [717, 101] on div "Search" at bounding box center [724, 124] width 89 height 67
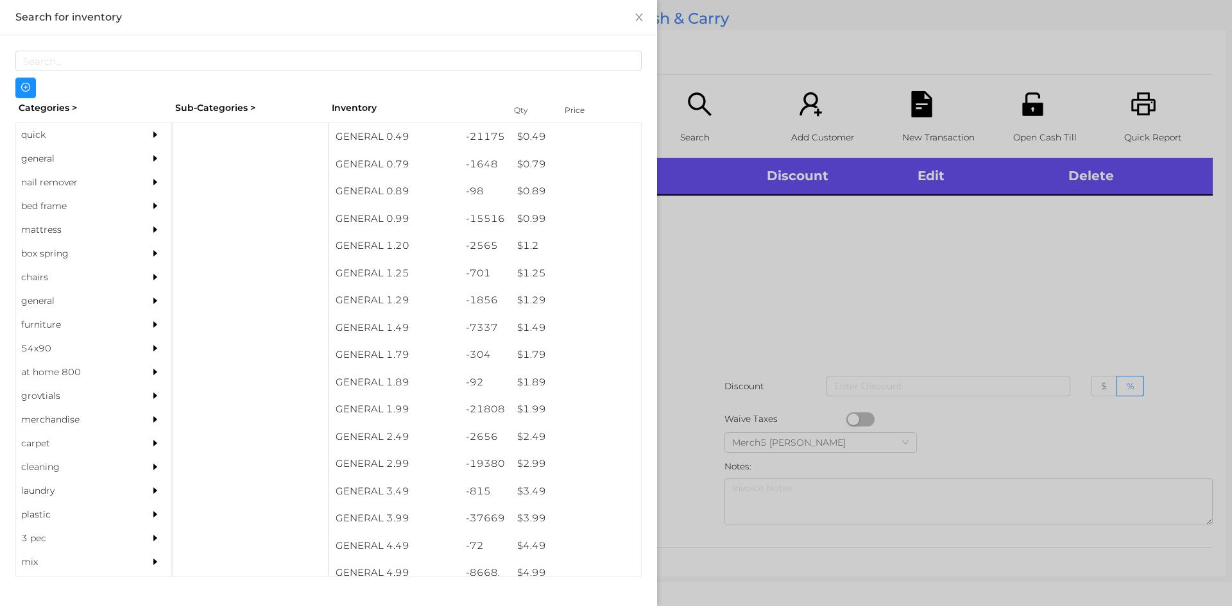
click at [151, 158] on icon "icon: caret-right" at bounding box center [155, 158] width 9 height 9
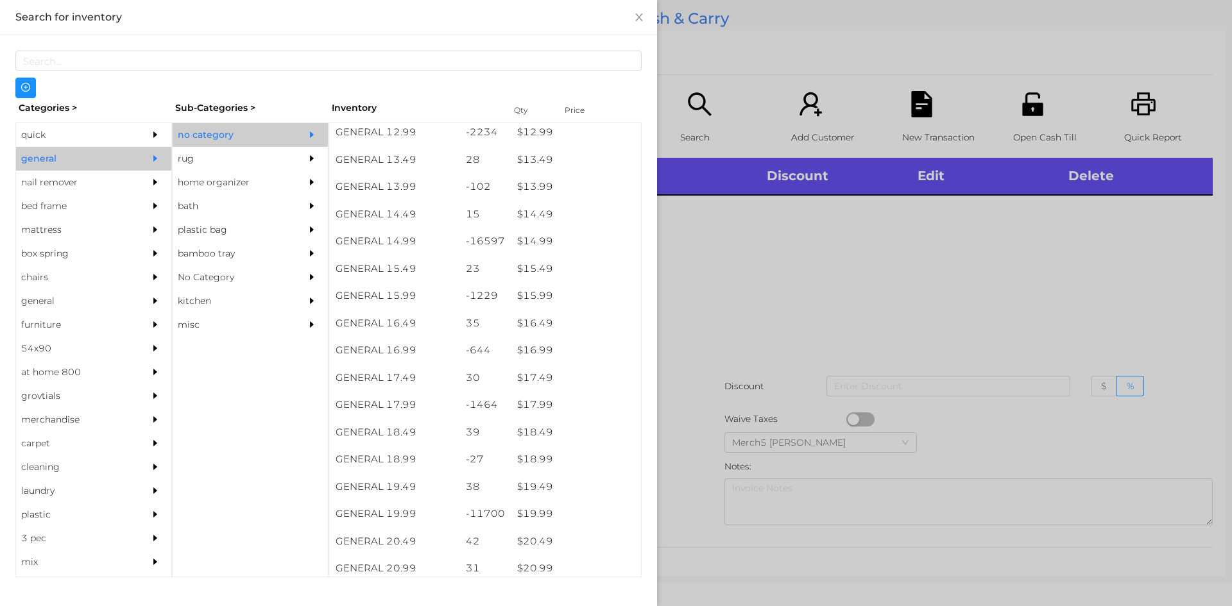
scroll to position [1005, 0]
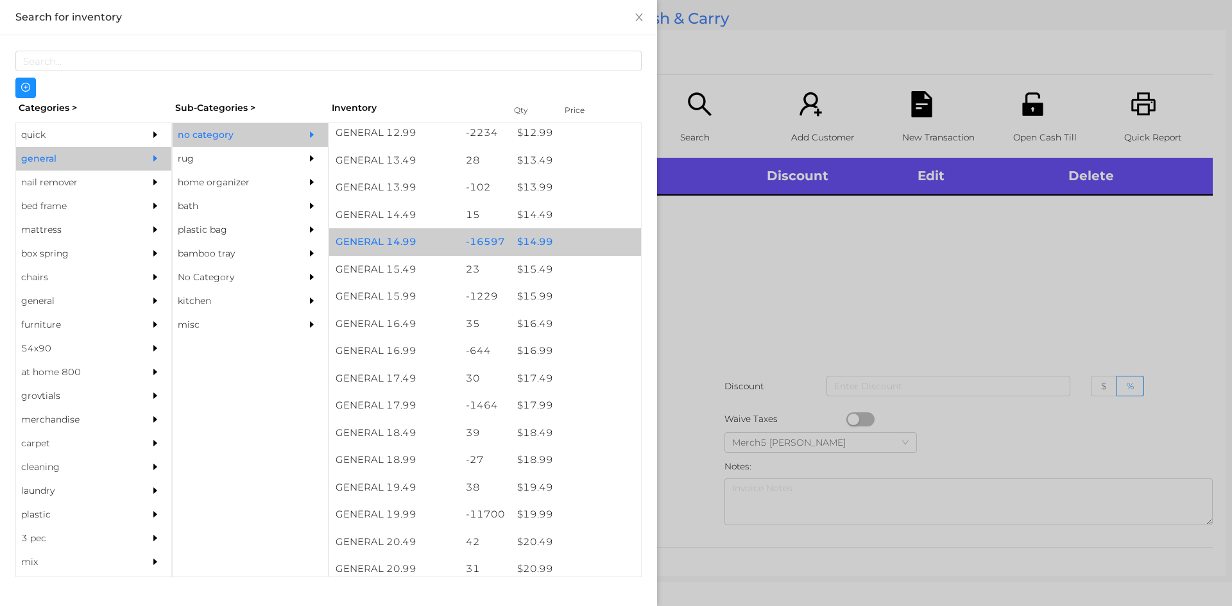
click at [609, 243] on div "$ 14.99" at bounding box center [576, 242] width 130 height 28
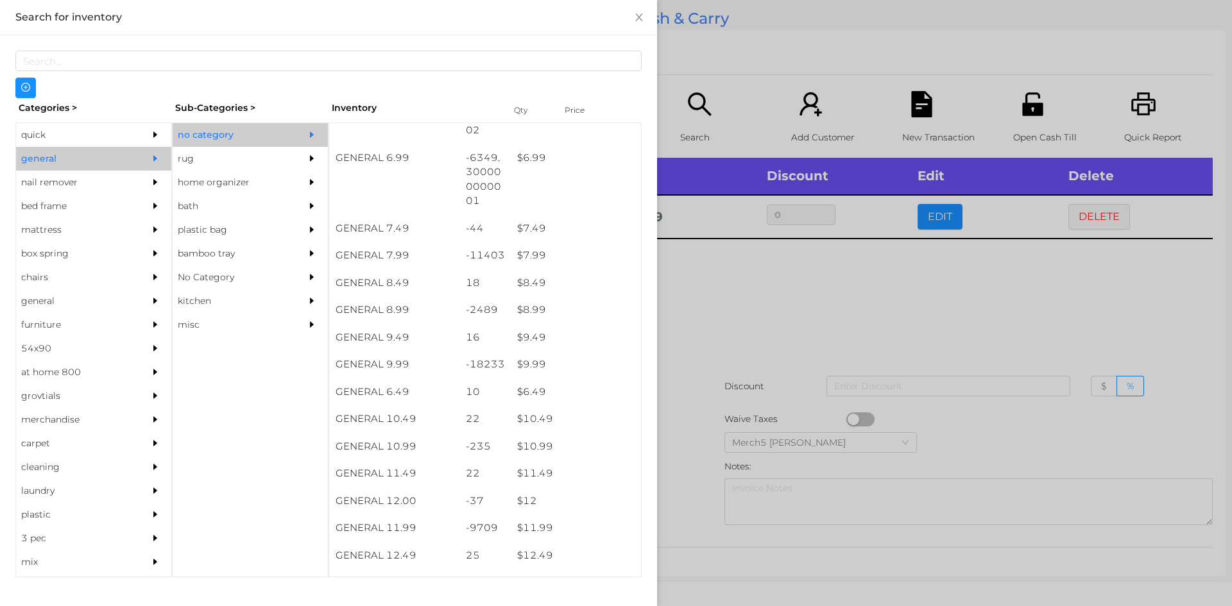
scroll to position [554, 0]
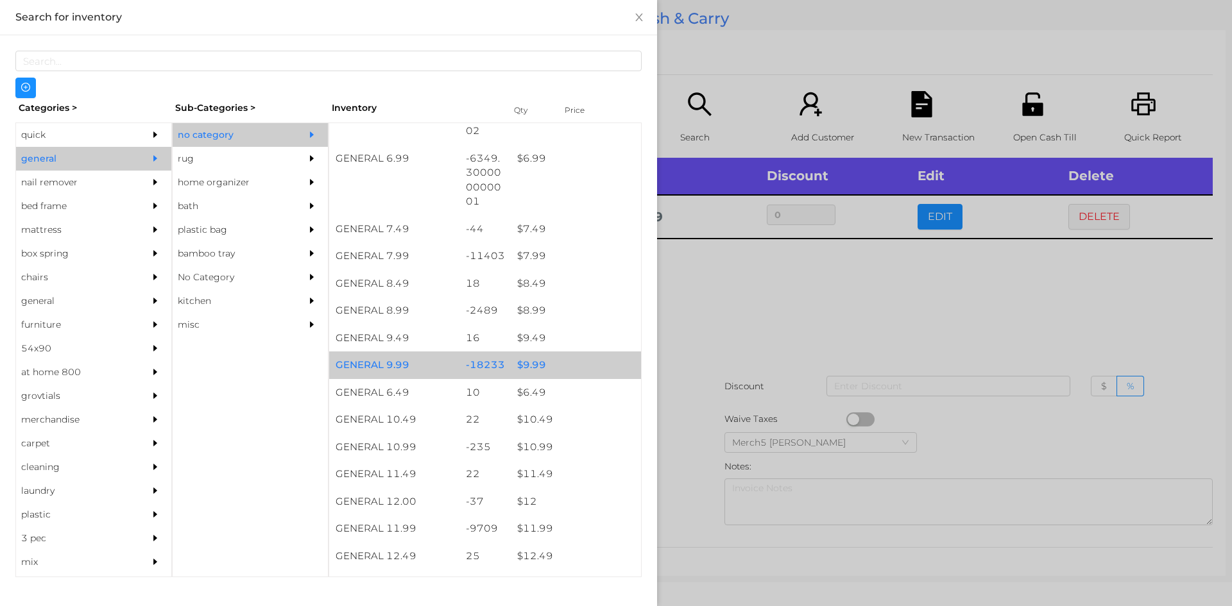
click at [600, 372] on div "$ 9.99" at bounding box center [576, 366] width 130 height 28
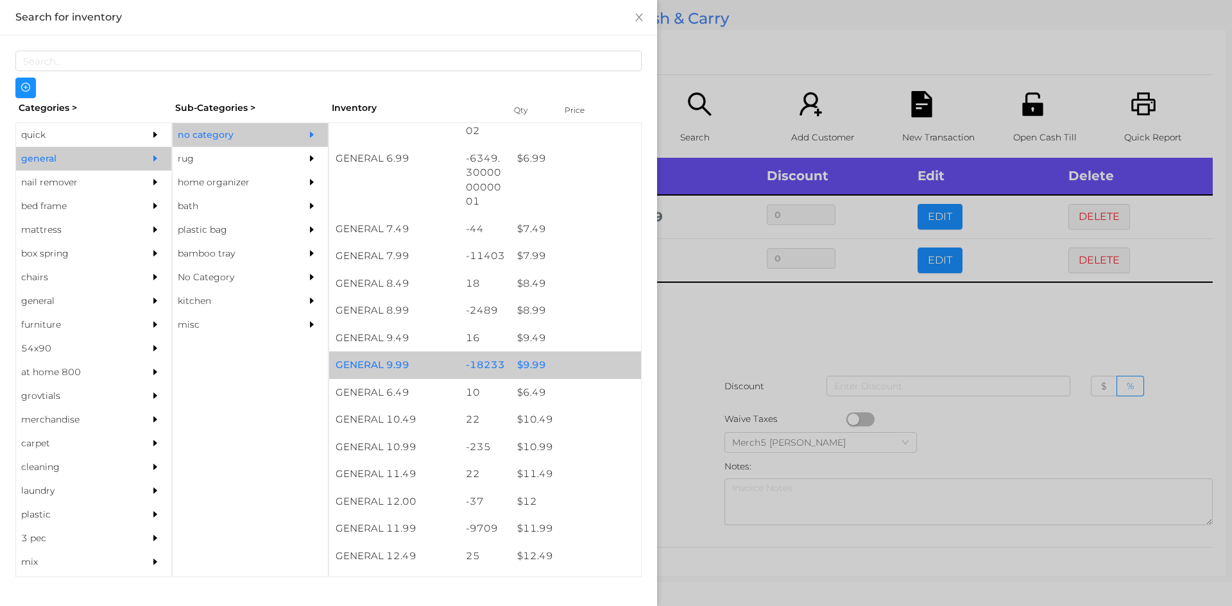
click at [620, 365] on div "$ 9.99" at bounding box center [576, 366] width 130 height 28
click at [616, 367] on div "$ 9.99" at bounding box center [576, 366] width 130 height 28
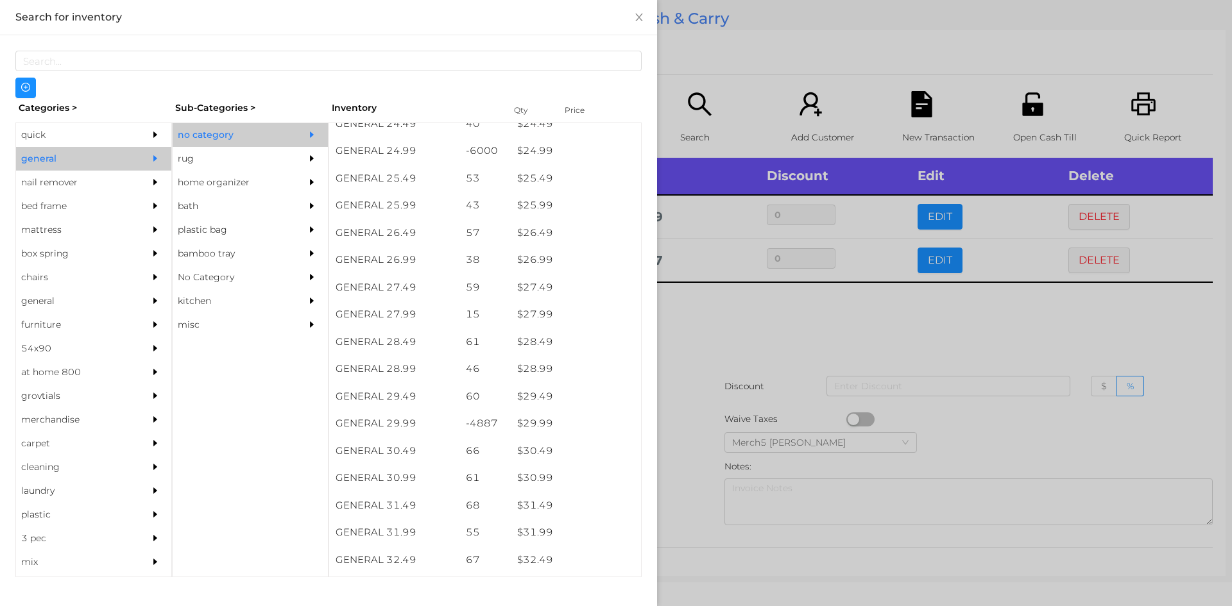
scroll to position [1665, 0]
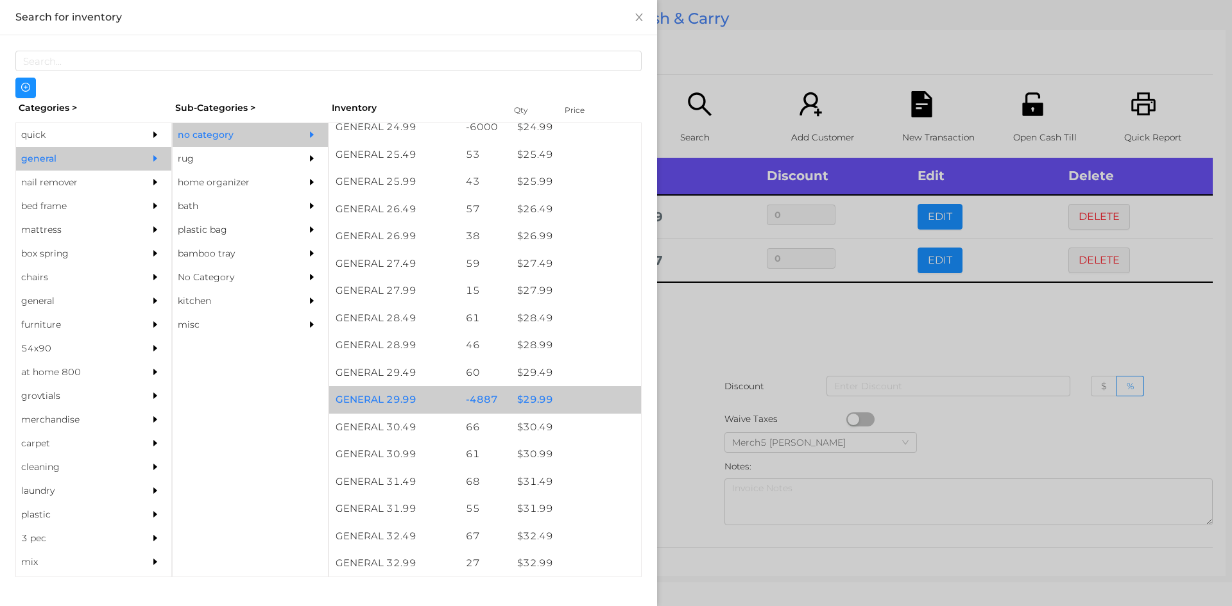
click at [583, 397] on div "$ 29.99" at bounding box center [576, 400] width 130 height 28
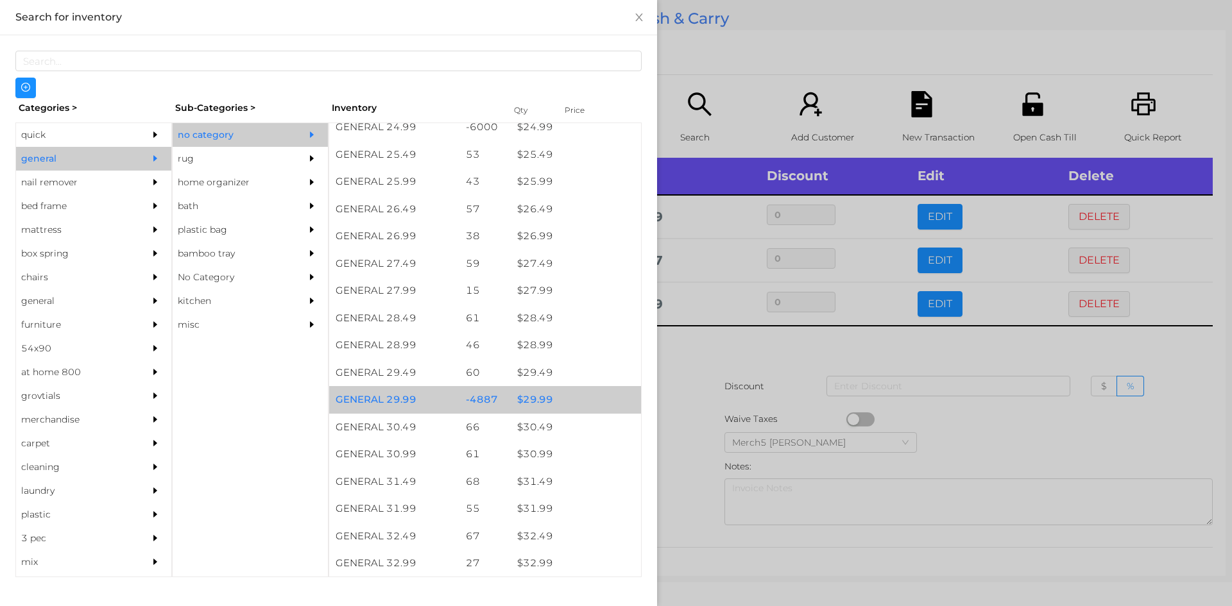
click at [596, 402] on div "$ 29.99" at bounding box center [576, 400] width 130 height 28
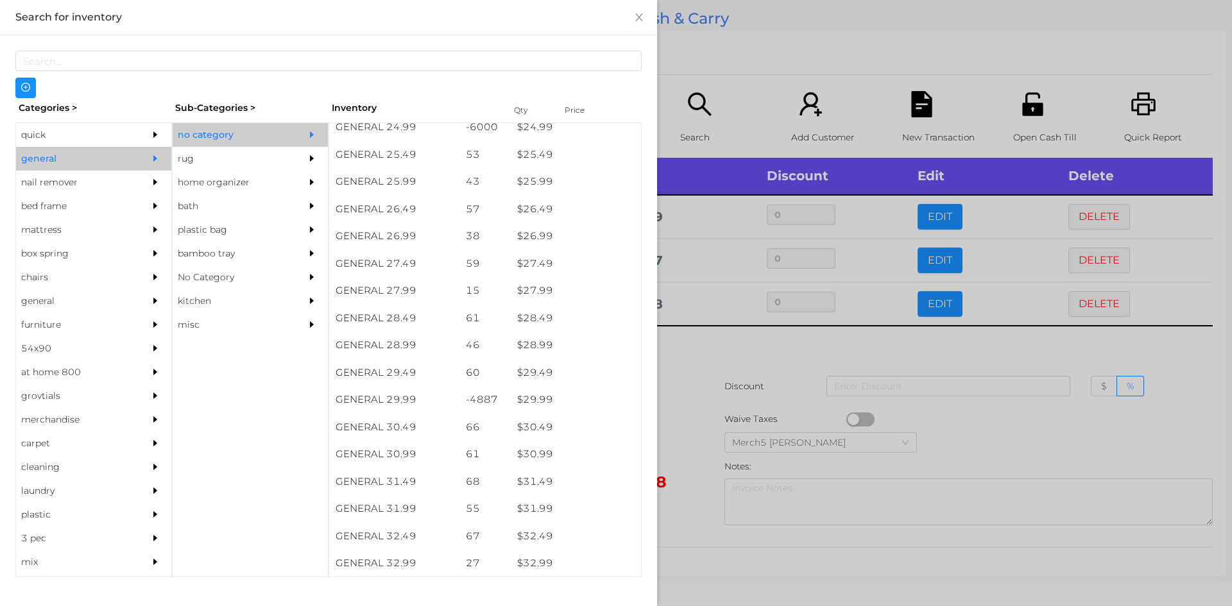
click at [749, 362] on div at bounding box center [616, 303] width 1232 height 606
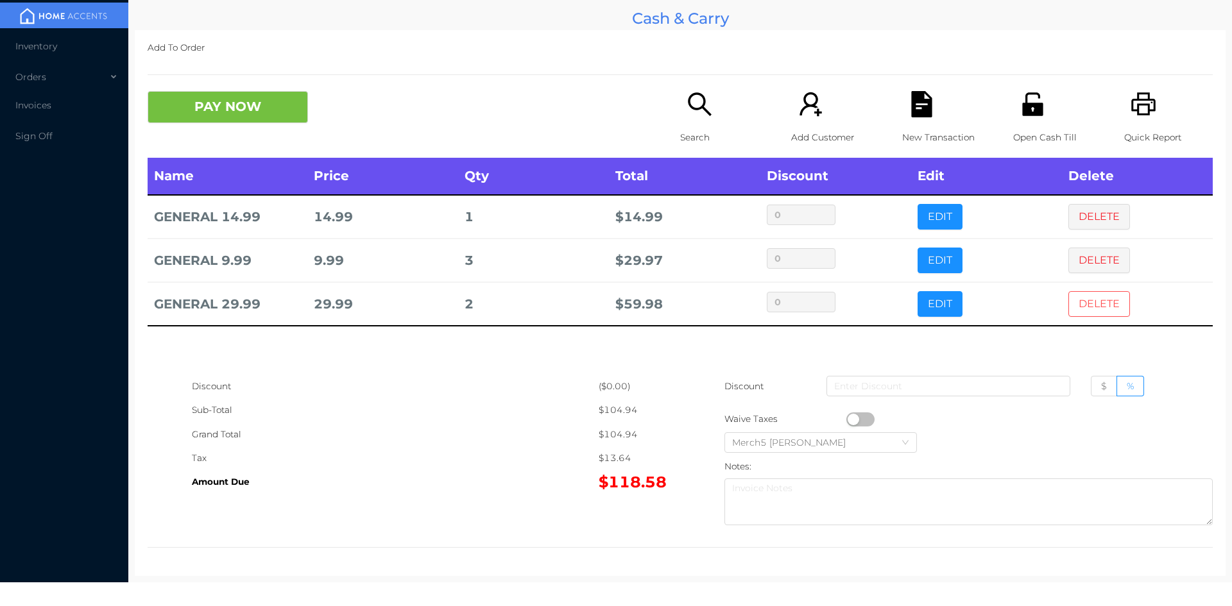
click at [1082, 304] on button "DELETE" at bounding box center [1099, 304] width 62 height 26
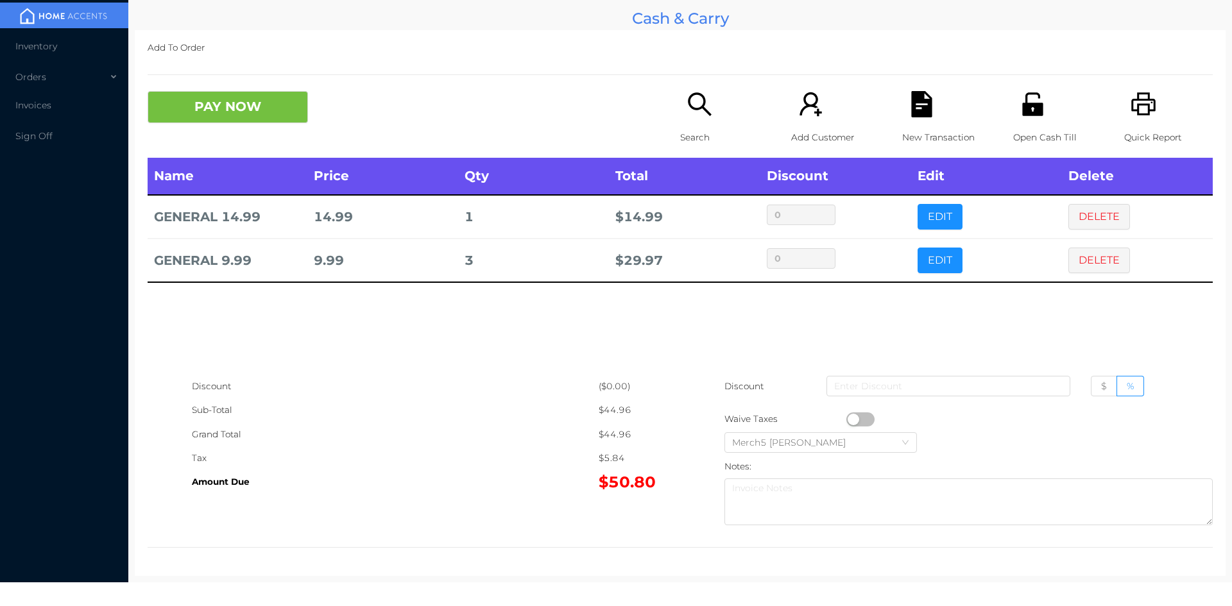
click at [1096, 258] on button "DELETE" at bounding box center [1099, 261] width 62 height 26
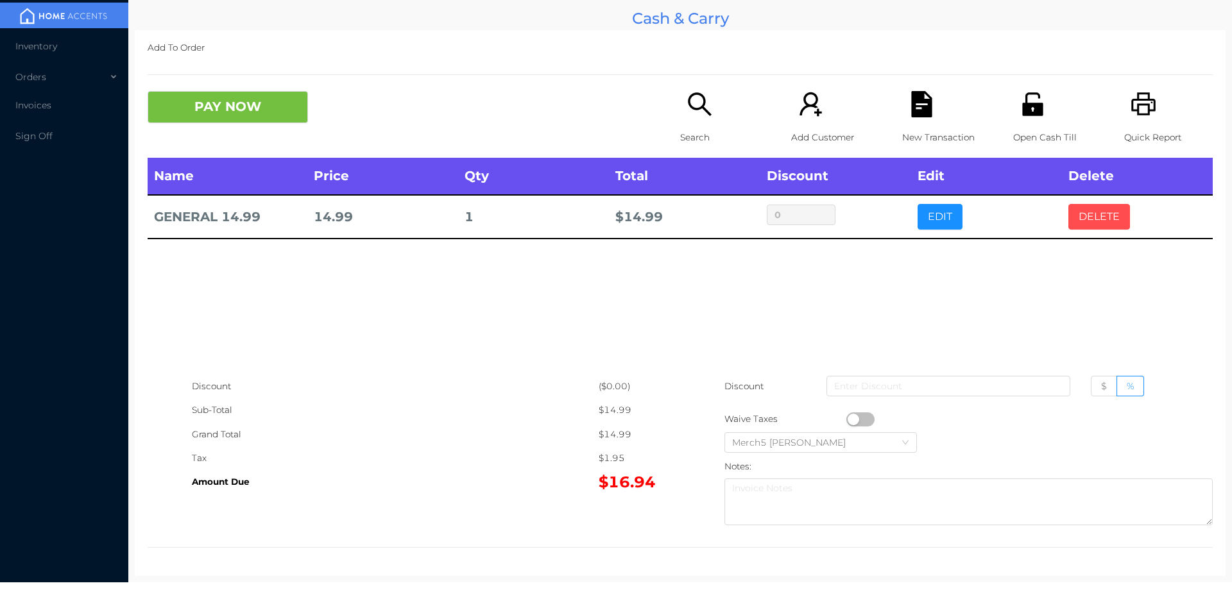
click at [1100, 217] on button "DELETE" at bounding box center [1099, 217] width 62 height 26
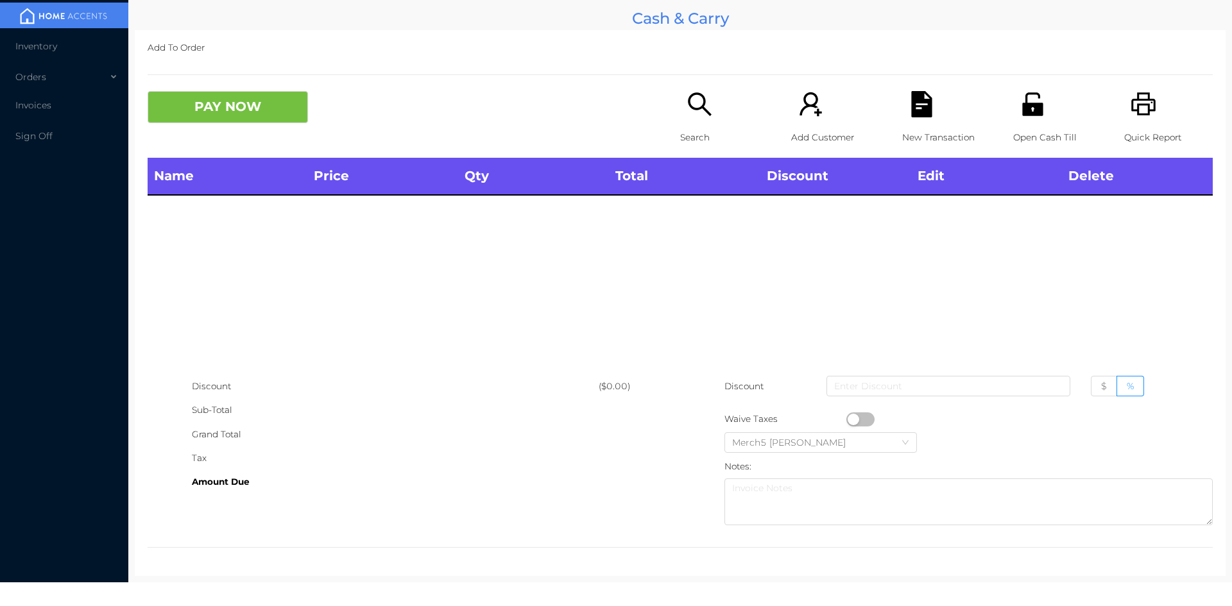
click at [710, 118] on div "Search" at bounding box center [724, 124] width 89 height 67
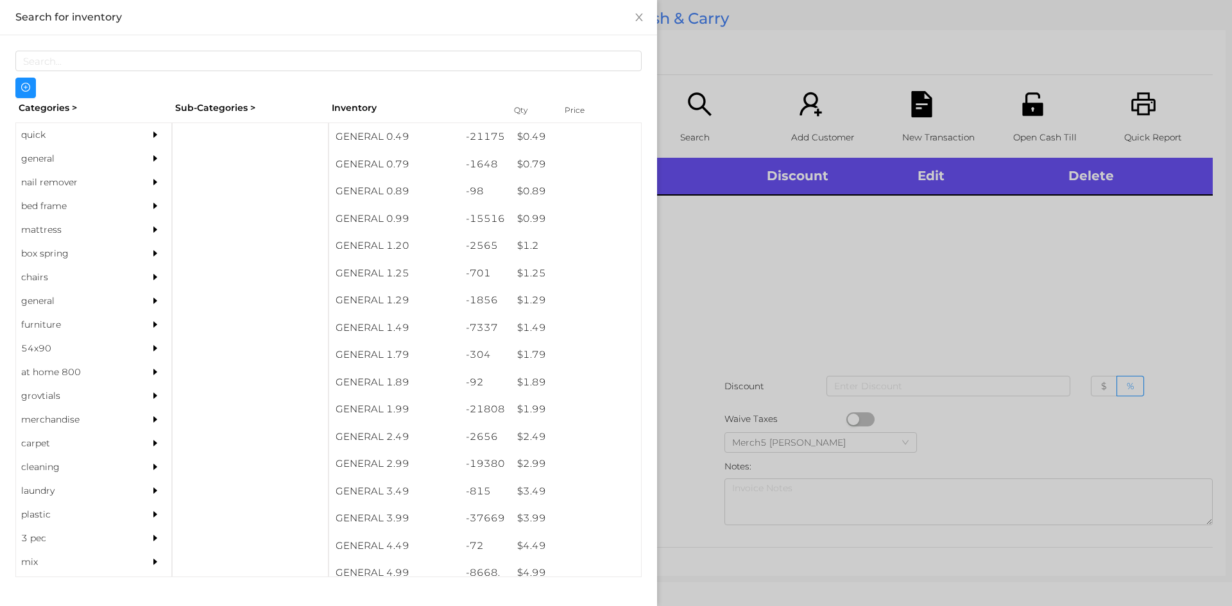
click at [762, 226] on div at bounding box center [616, 303] width 1232 height 606
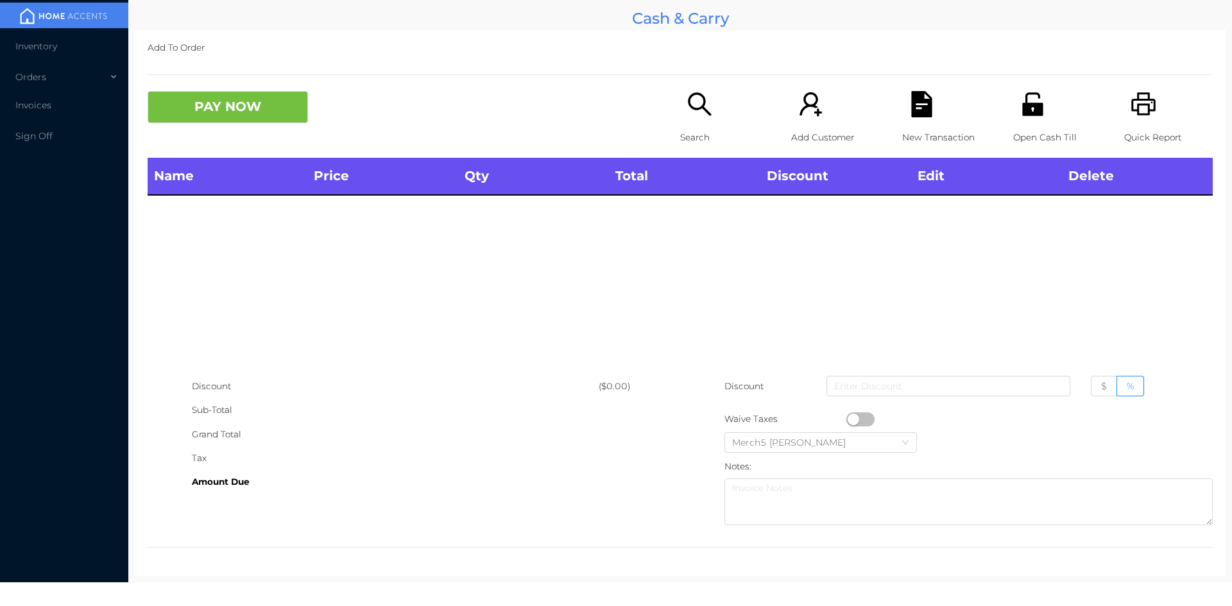
click at [1130, 108] on icon "icon: printer" at bounding box center [1143, 104] width 26 height 26
click at [1036, 115] on icon "icon: unlock" at bounding box center [1032, 104] width 26 height 26
click at [690, 138] on p "Search" at bounding box center [724, 138] width 89 height 24
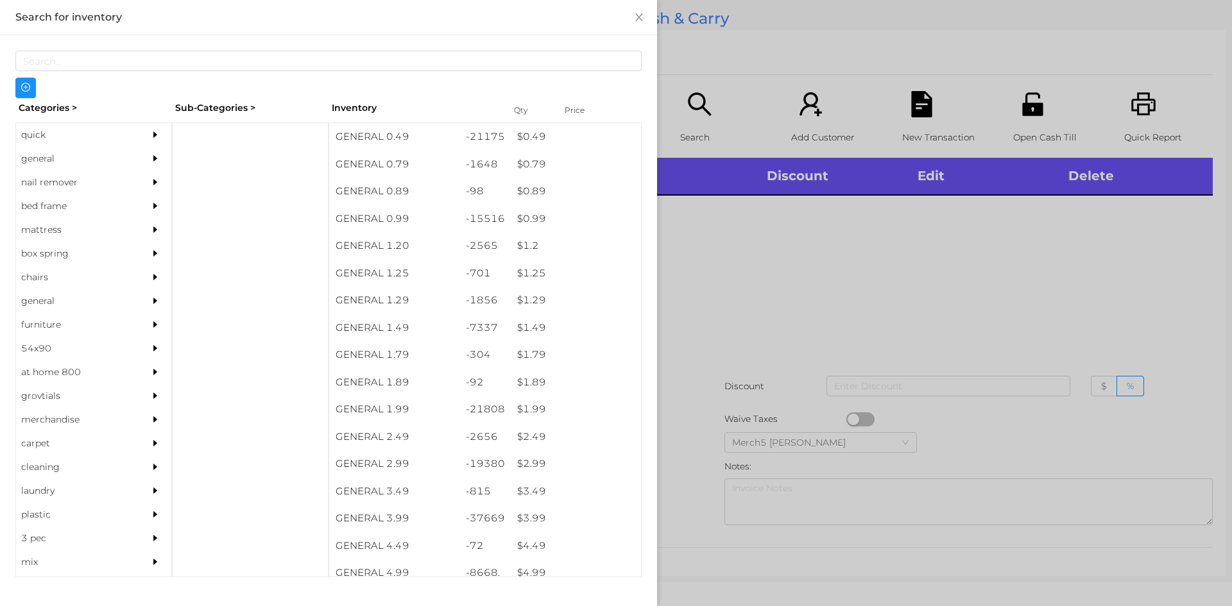
click at [889, 230] on div at bounding box center [616, 303] width 1232 height 606
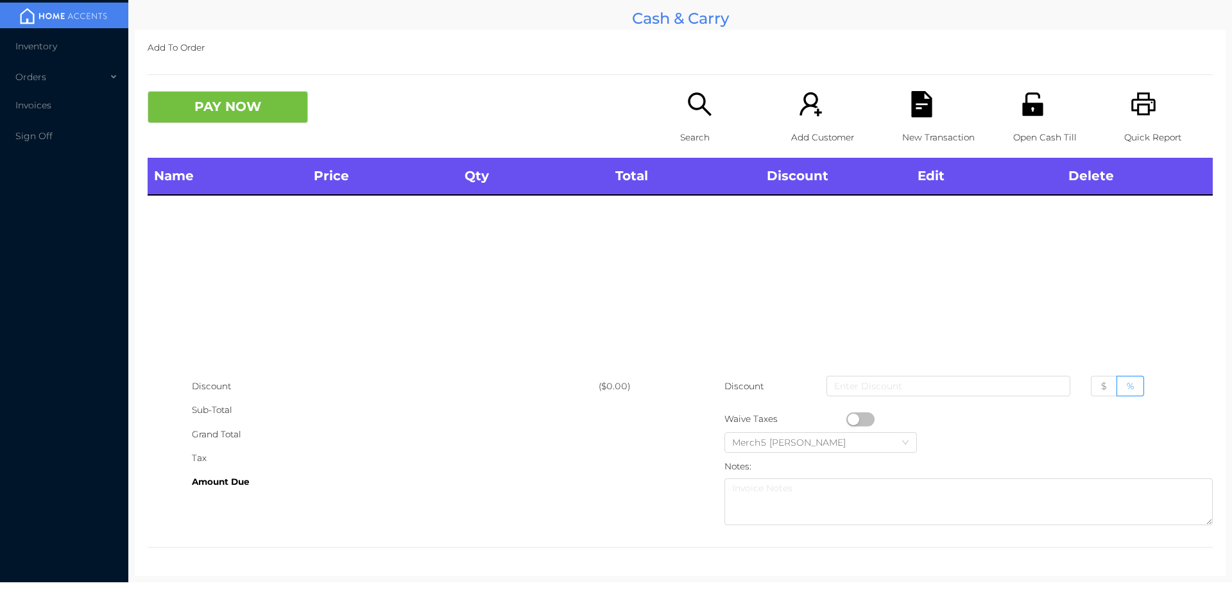
click at [693, 116] on icon "icon: search" at bounding box center [699, 104] width 26 height 26
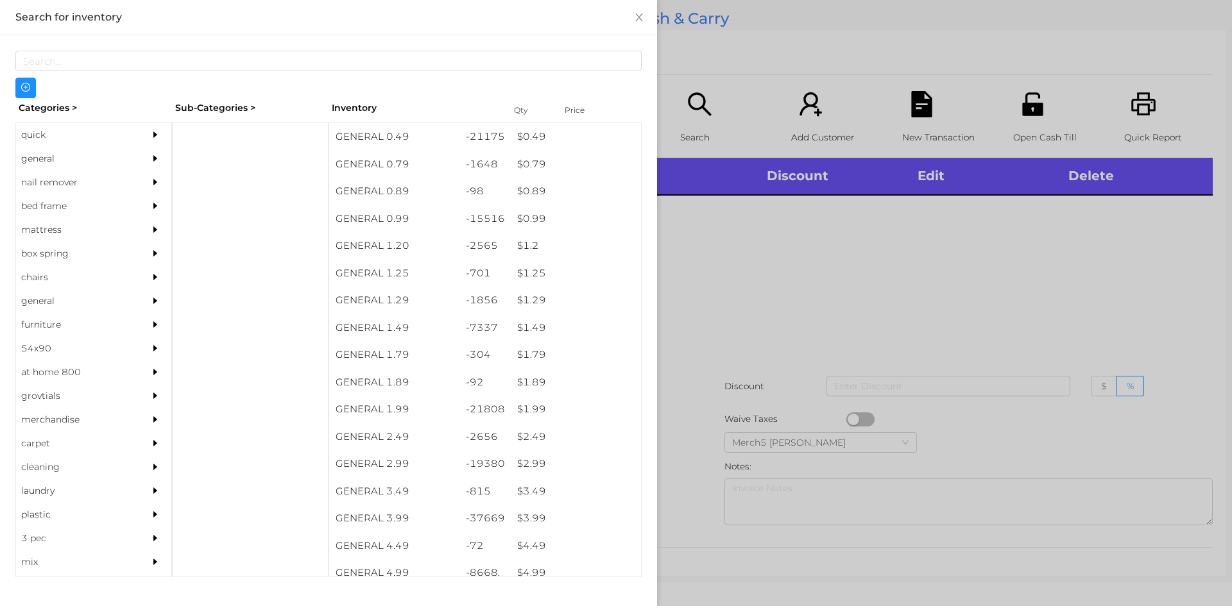
click at [146, 167] on div at bounding box center [159, 159] width 26 height 24
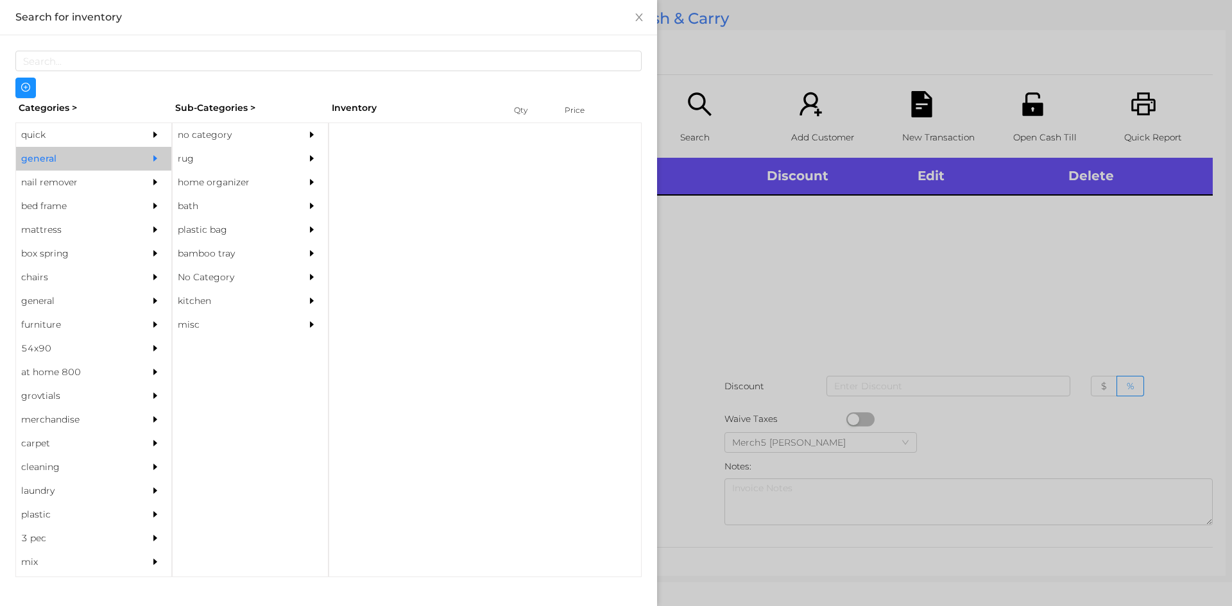
click at [244, 132] on div "no category" at bounding box center [231, 135] width 117 height 24
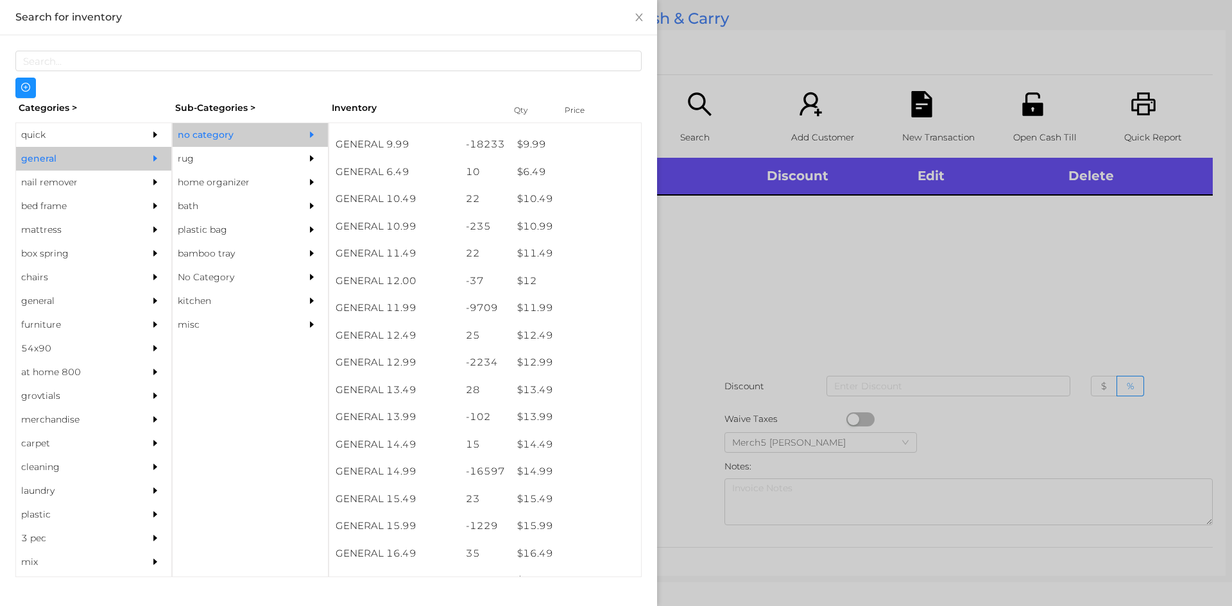
scroll to position [892, 0]
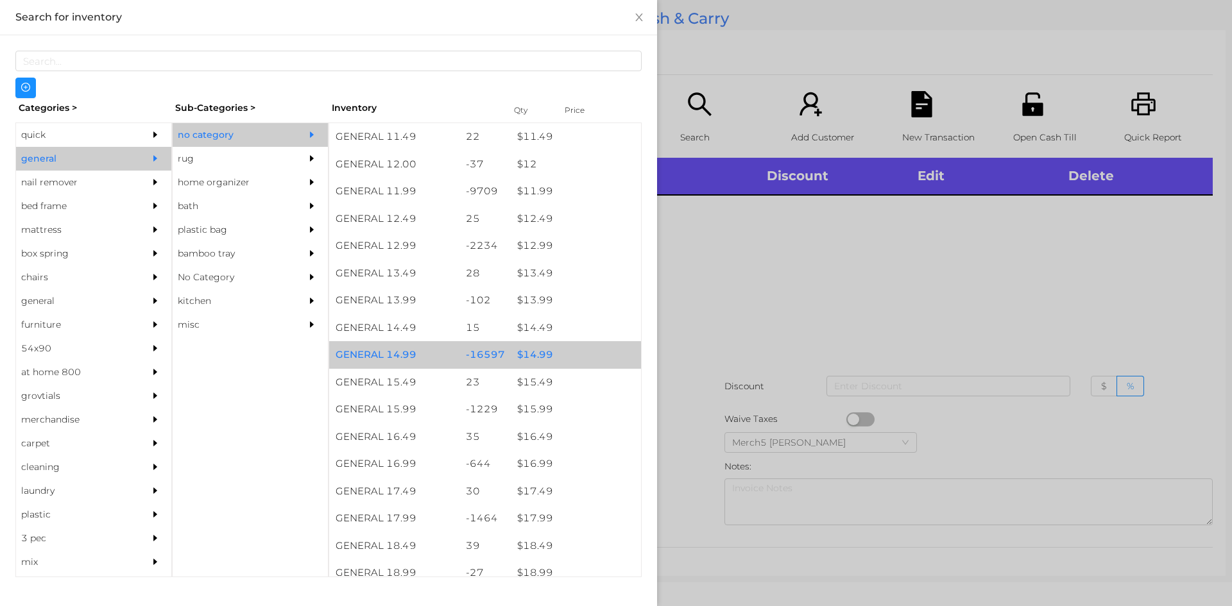
click at [590, 357] on div "$ 14.99" at bounding box center [576, 355] width 130 height 28
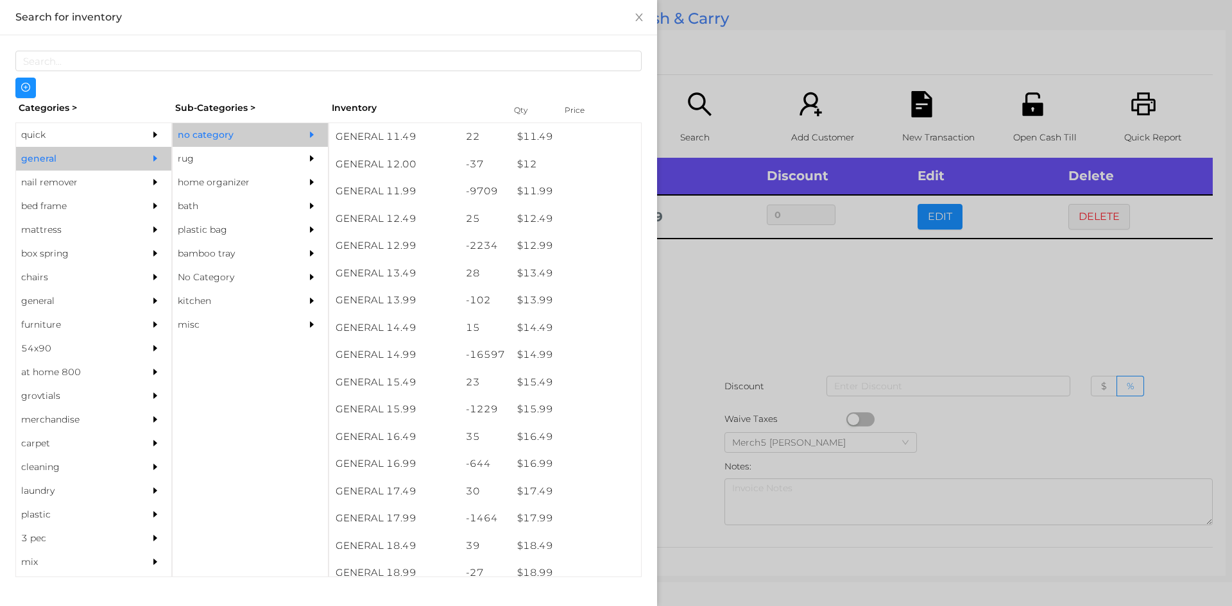
click at [824, 325] on div at bounding box center [616, 303] width 1232 height 606
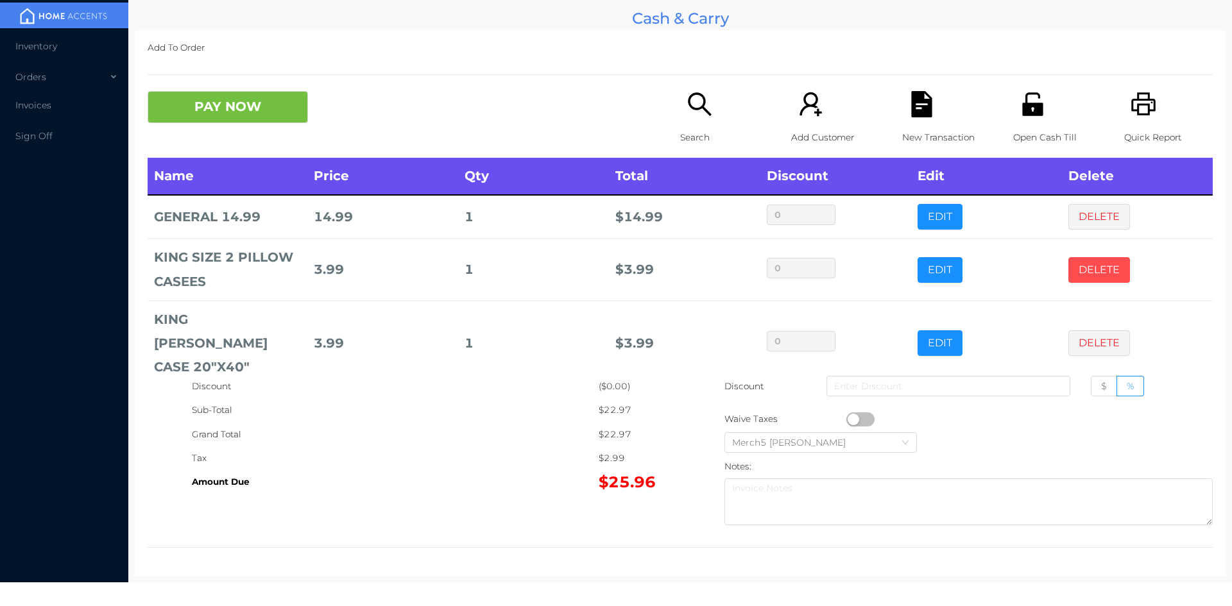
click at [1086, 261] on button "DELETE" at bounding box center [1099, 270] width 62 height 26
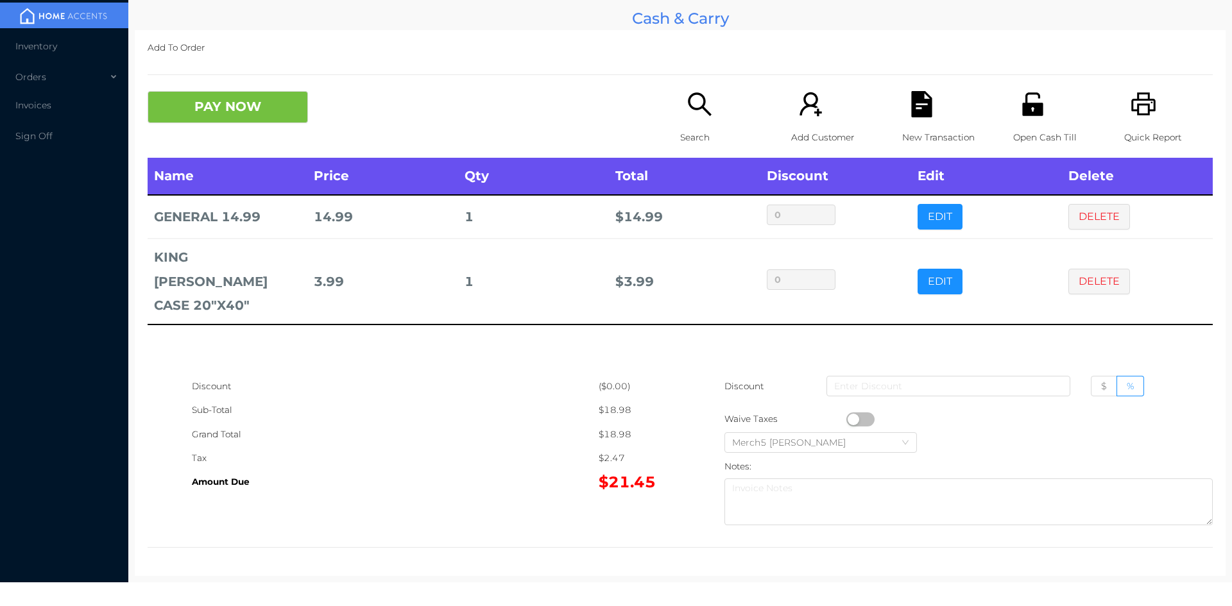
click at [704, 113] on icon "icon: search" at bounding box center [699, 103] width 23 height 23
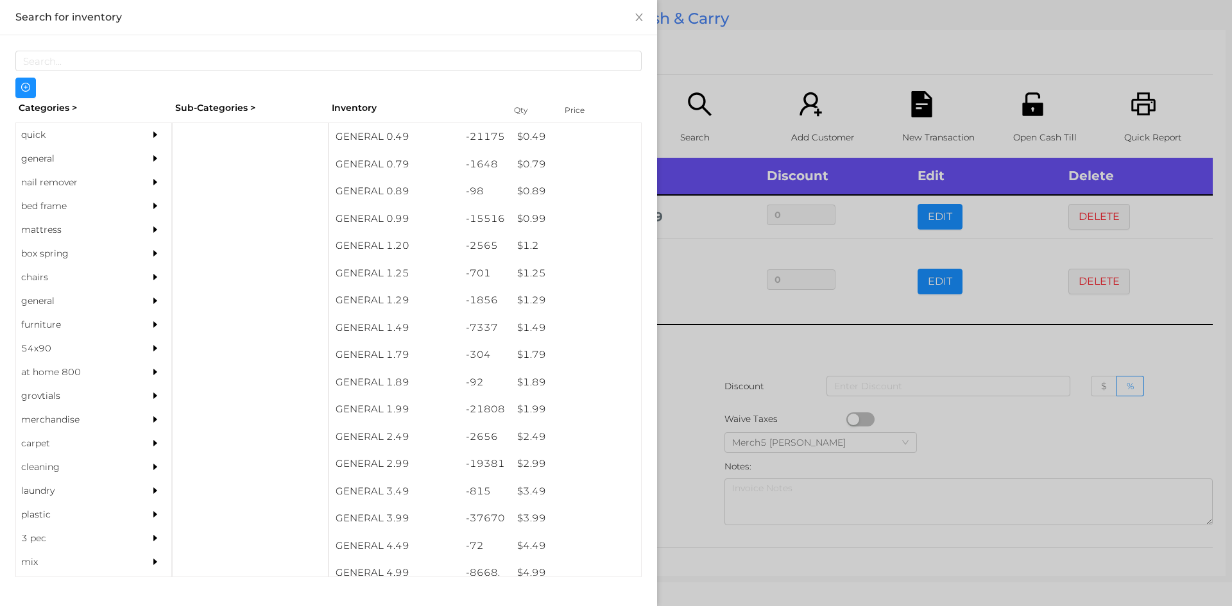
click at [132, 155] on div "general" at bounding box center [93, 159] width 155 height 24
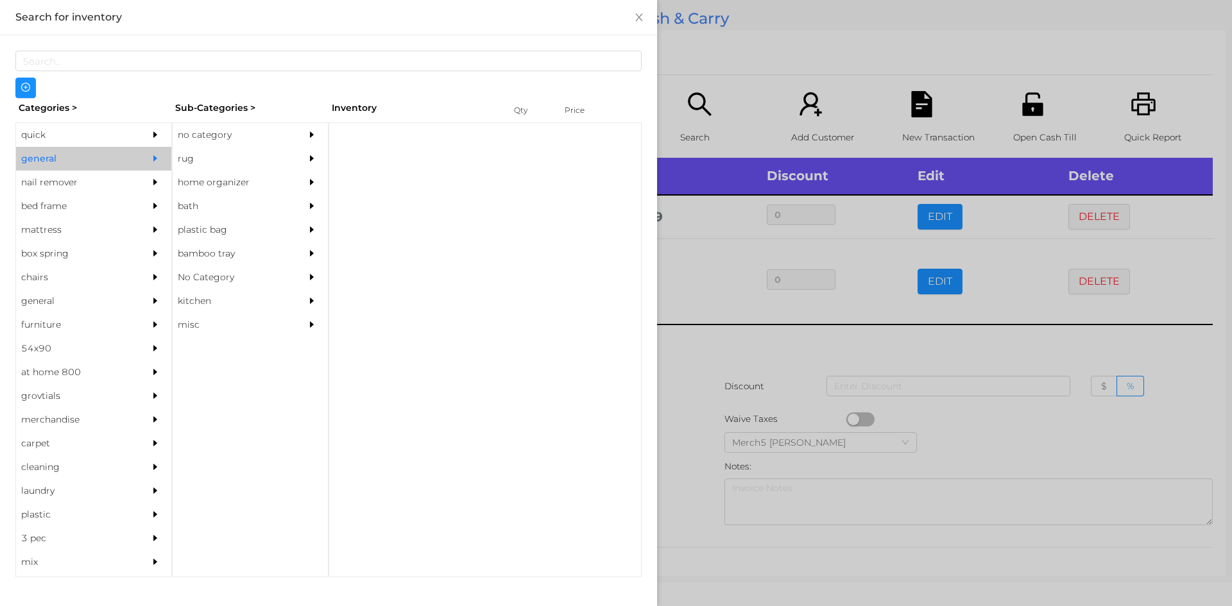
click at [222, 136] on div "no category" at bounding box center [231, 135] width 117 height 24
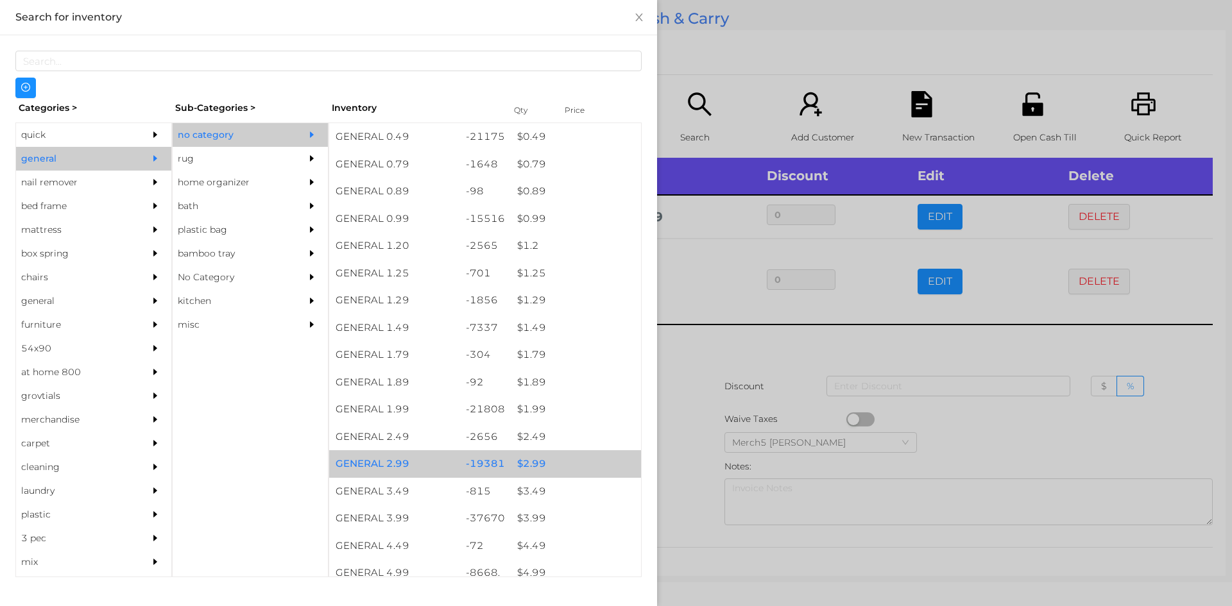
click at [563, 466] on div "$ 2.99" at bounding box center [576, 464] width 130 height 28
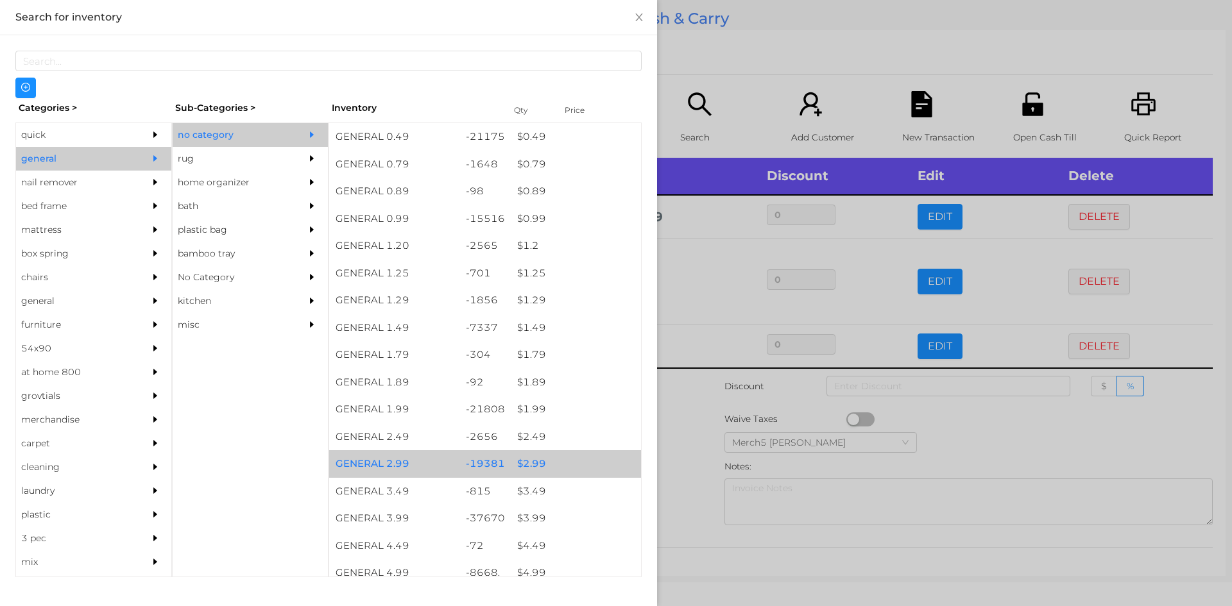
click at [568, 460] on div "$ 2.99" at bounding box center [576, 464] width 130 height 28
click at [695, 418] on div at bounding box center [616, 303] width 1232 height 606
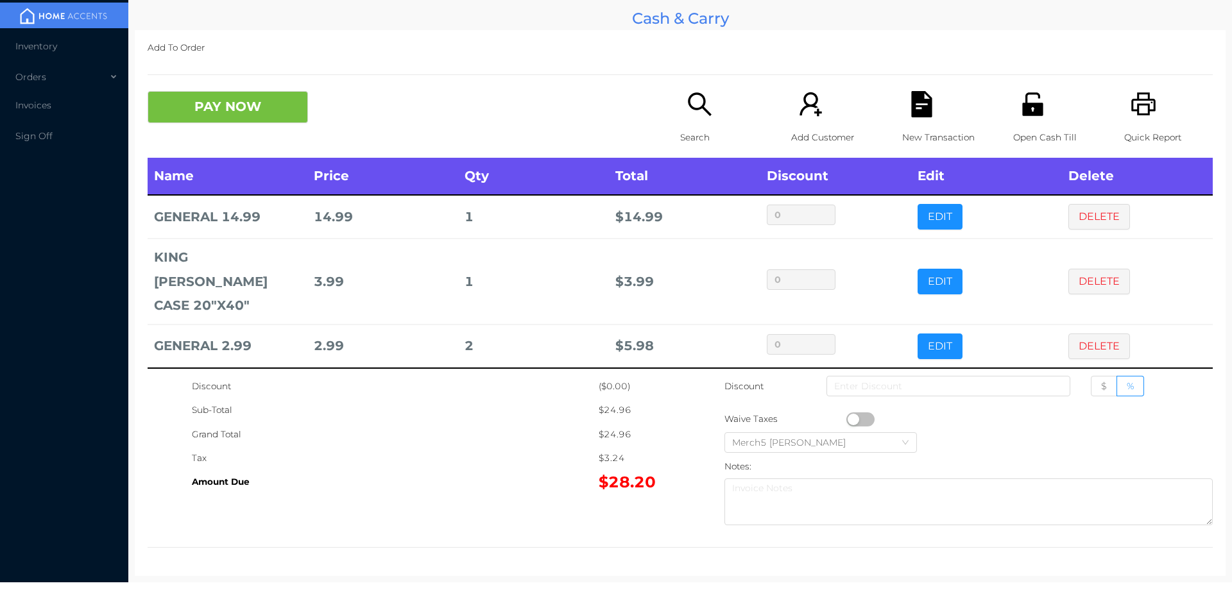
click at [299, 108] on button "PAY NOW" at bounding box center [228, 107] width 160 height 32
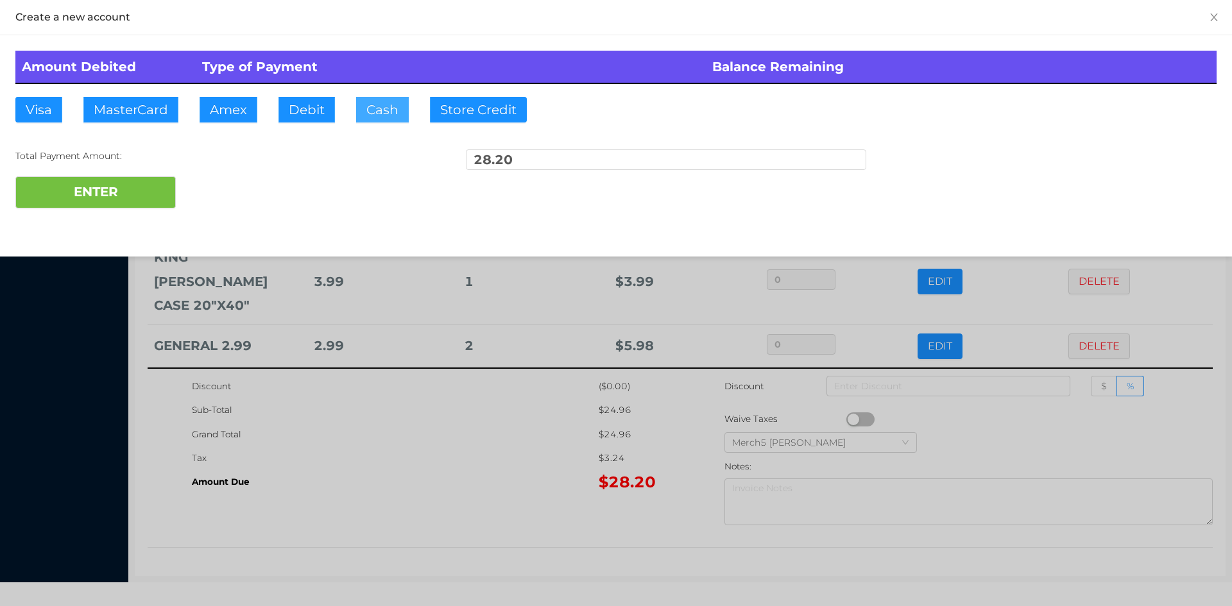
click at [391, 115] on button "Cash" at bounding box center [382, 110] width 53 height 26
type input "30"
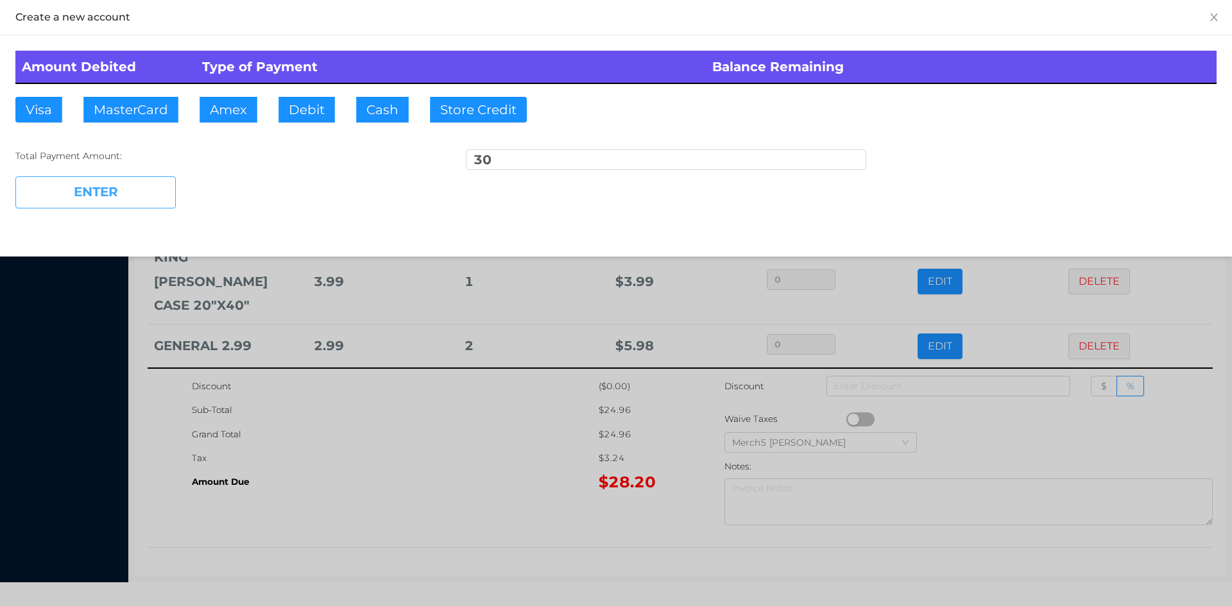
click at [130, 196] on button "ENTER" at bounding box center [95, 192] width 160 height 32
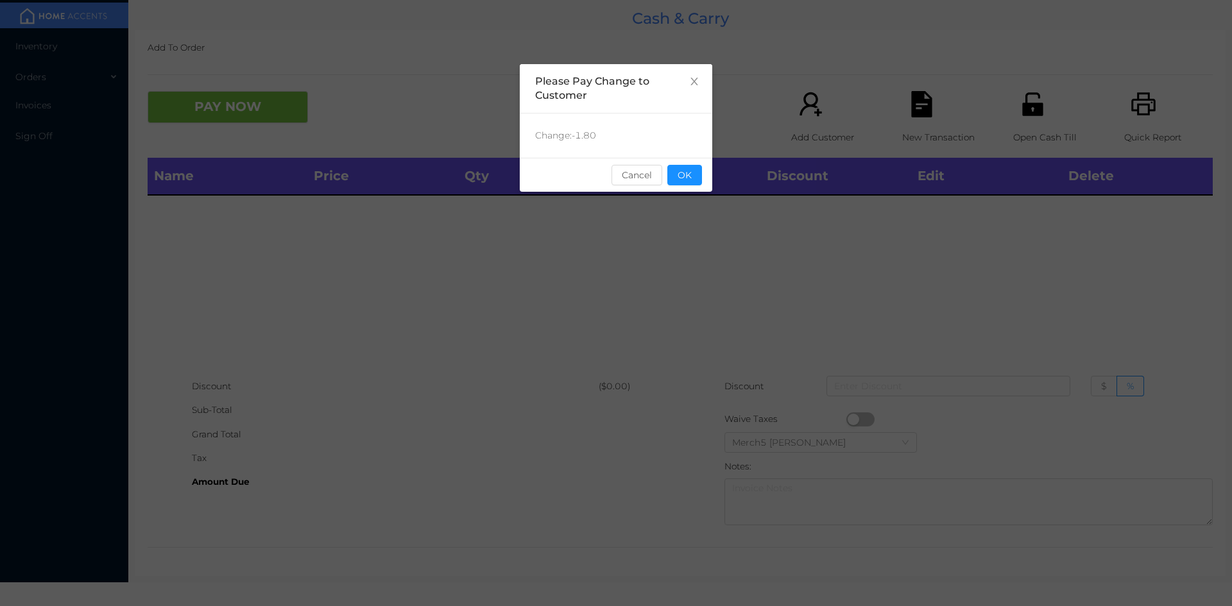
click at [693, 171] on button "OK" at bounding box center [684, 175] width 35 height 21
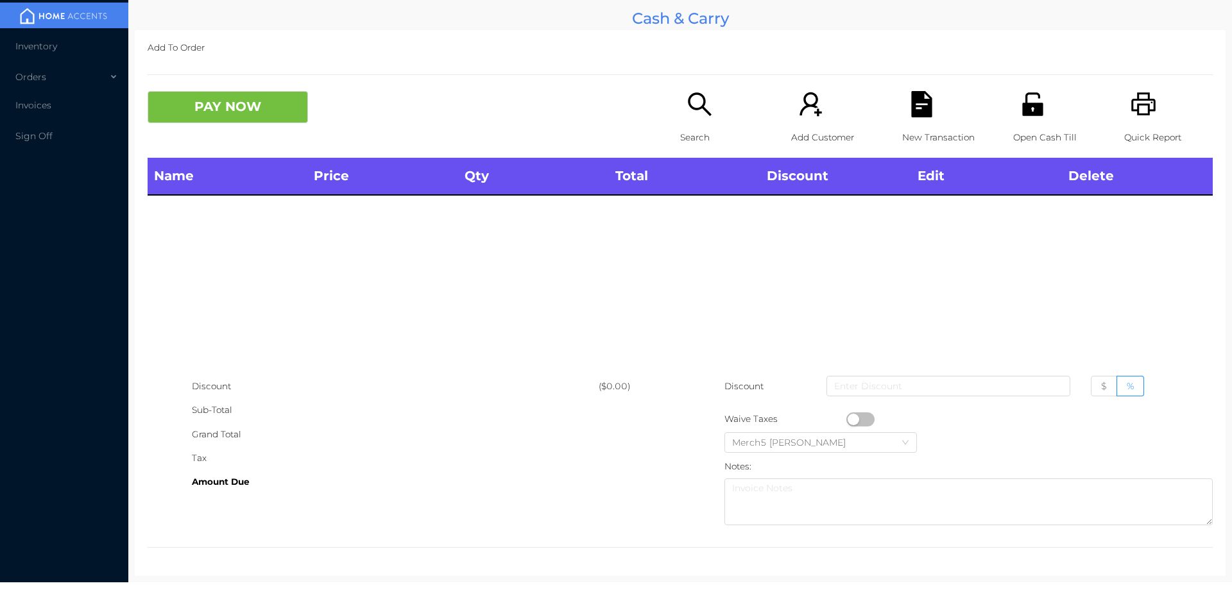
click at [711, 110] on div "Search" at bounding box center [724, 124] width 89 height 67
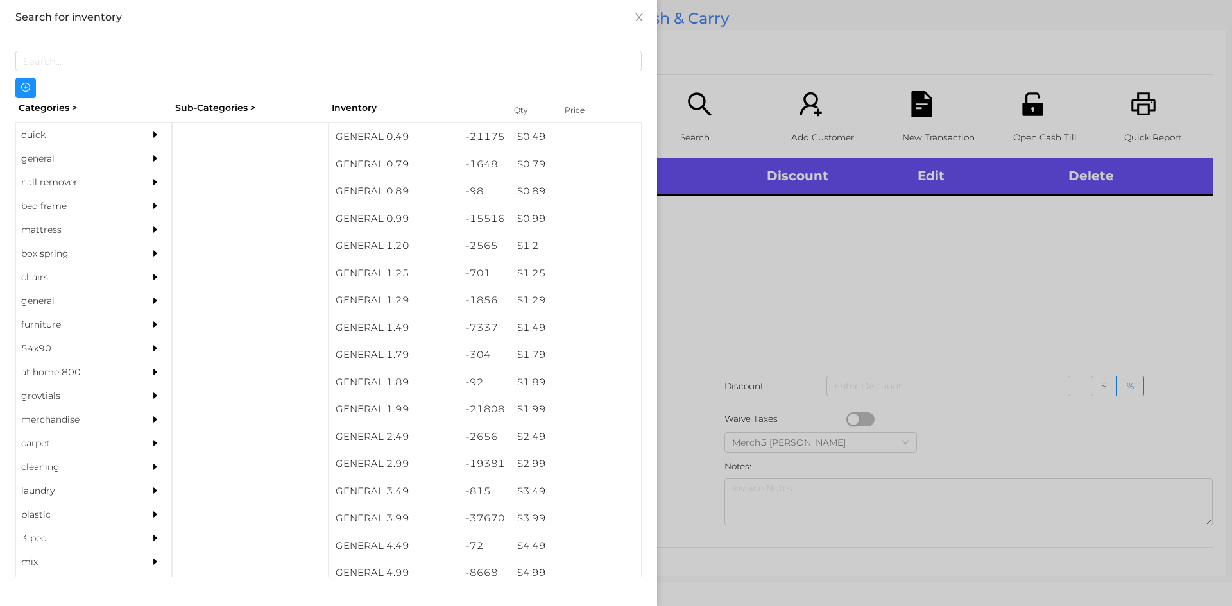
drag, startPoint x: 143, startPoint y: 163, endPoint x: 162, endPoint y: 162, distance: 18.6
click at [149, 162] on div at bounding box center [159, 159] width 26 height 24
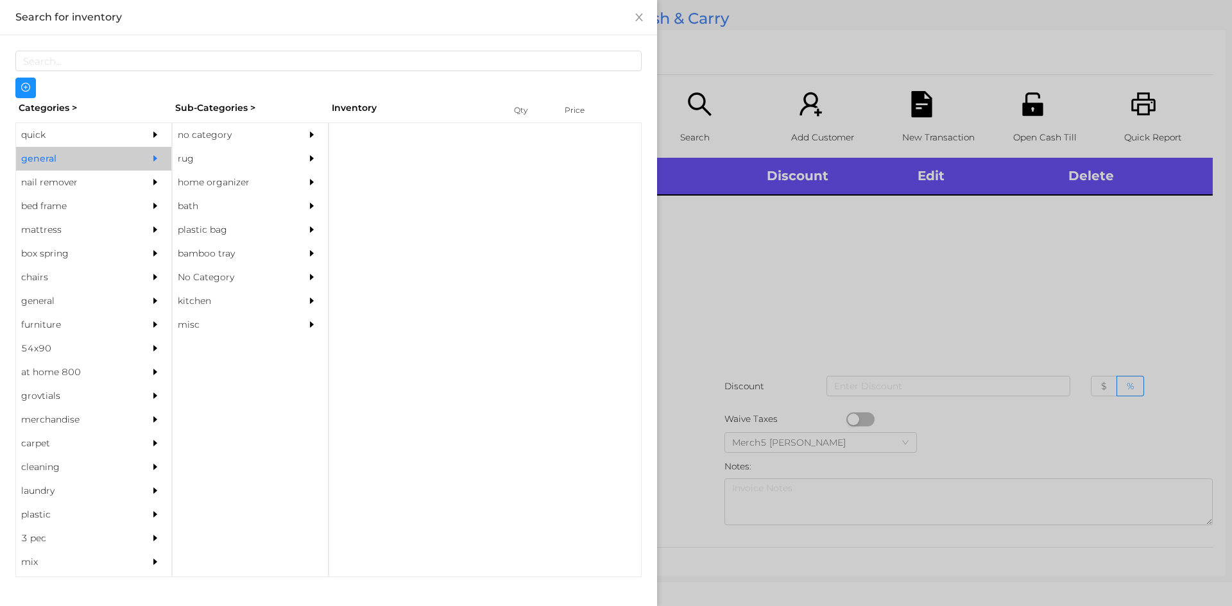
click at [266, 141] on div "no category" at bounding box center [231, 135] width 117 height 24
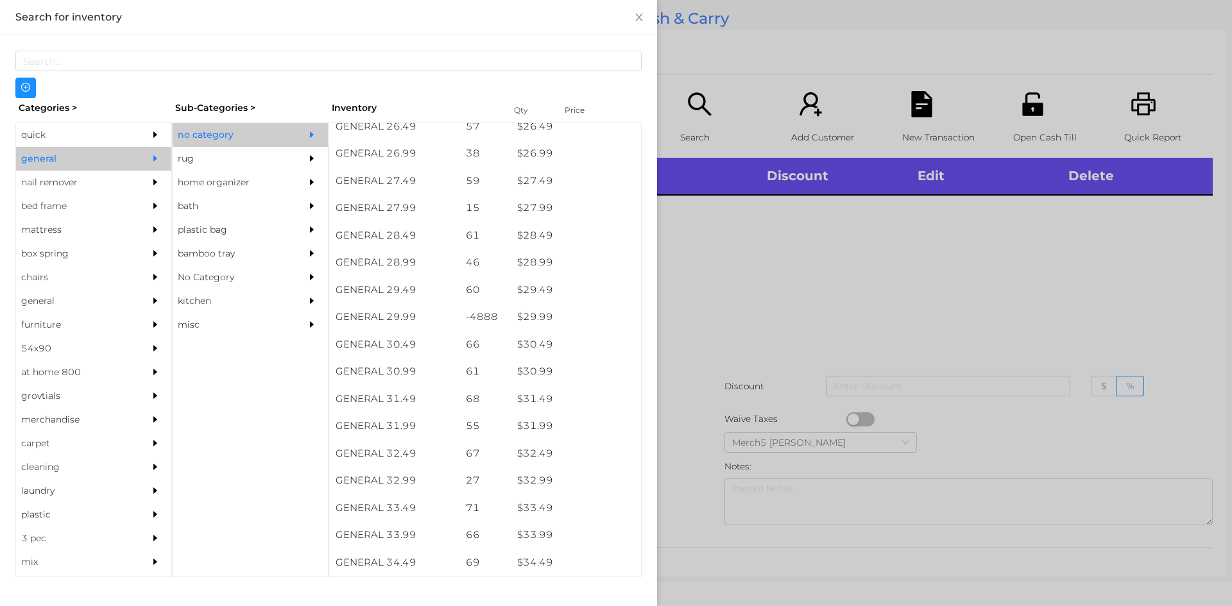
scroll to position [1993, 0]
click at [882, 224] on div at bounding box center [616, 303] width 1232 height 606
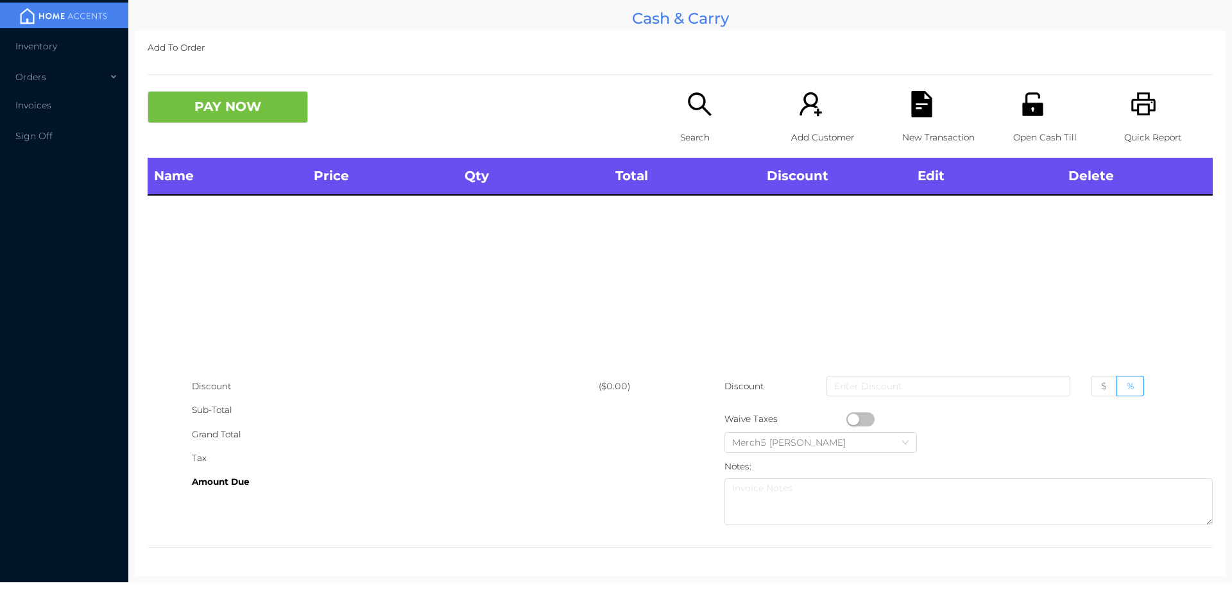
click at [694, 109] on icon "icon: search" at bounding box center [699, 103] width 23 height 23
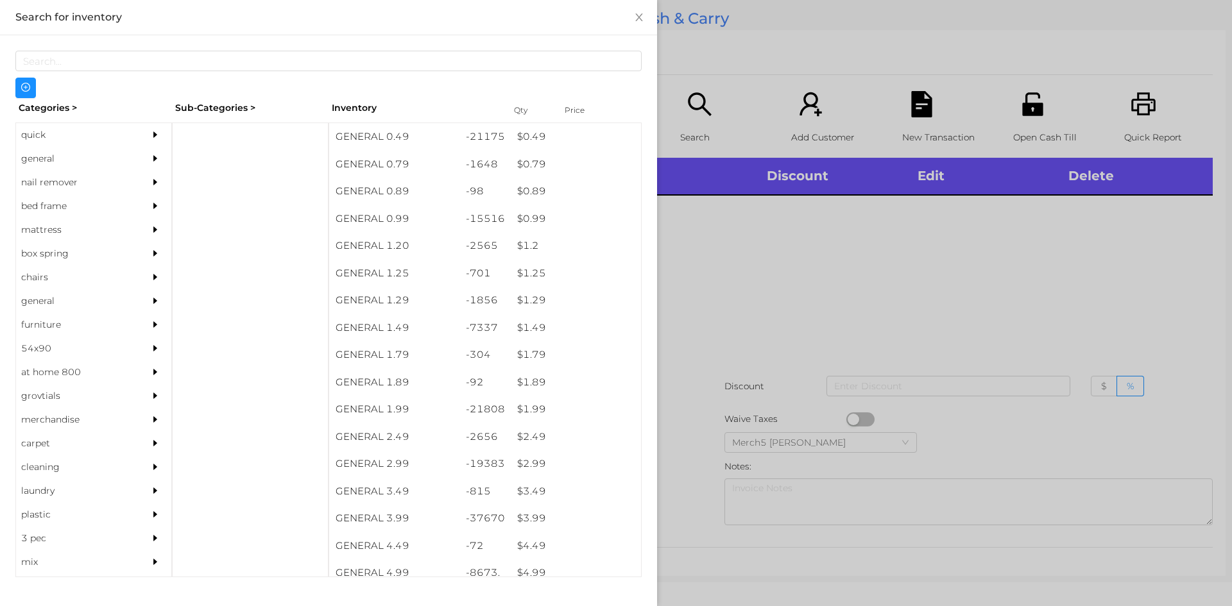
click at [812, 241] on div at bounding box center [616, 303] width 1232 height 606
